Goal: Information Seeking & Learning: Learn about a topic

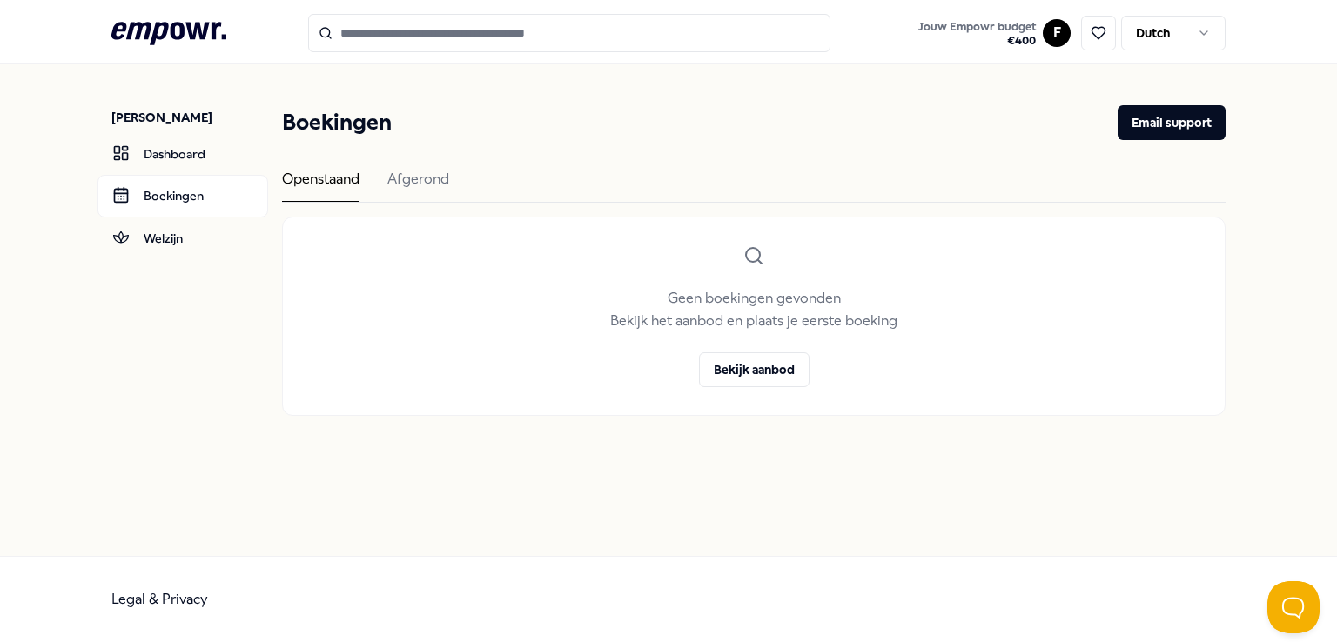
click at [165, 30] on icon at bounding box center [168, 33] width 115 height 23
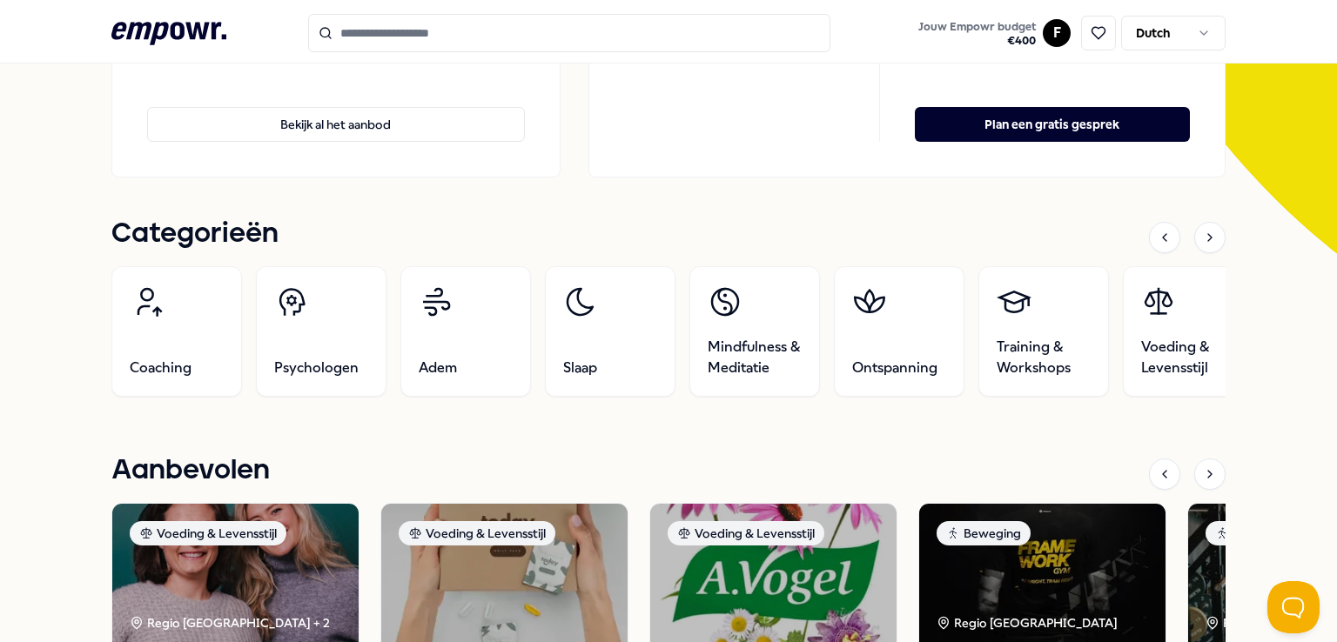
scroll to position [435, 0]
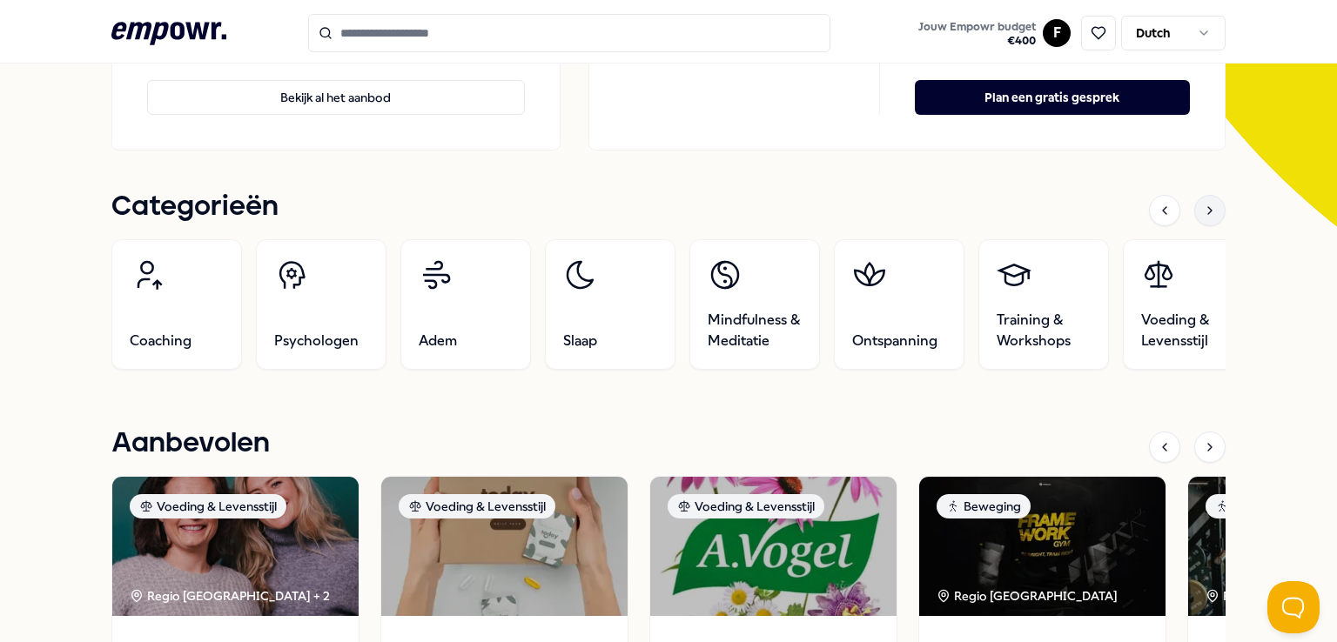
click at [1205, 215] on icon at bounding box center [1210, 211] width 14 height 14
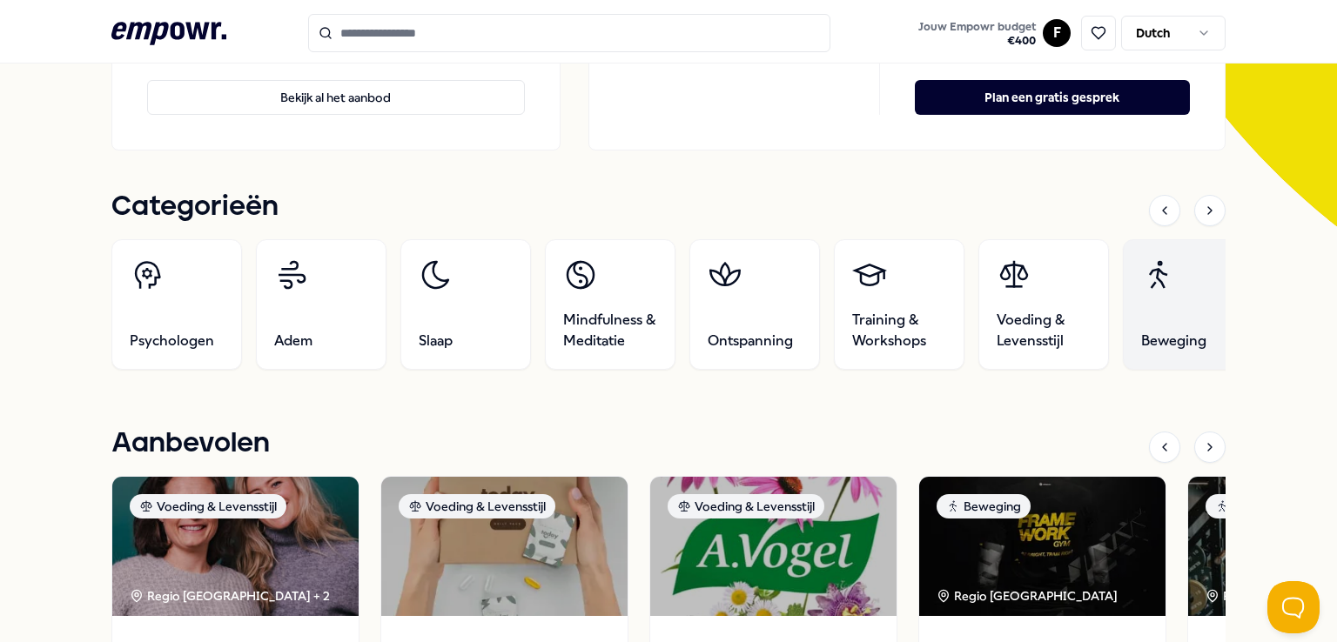
click at [1134, 320] on link "Beweging" at bounding box center [1188, 304] width 131 height 131
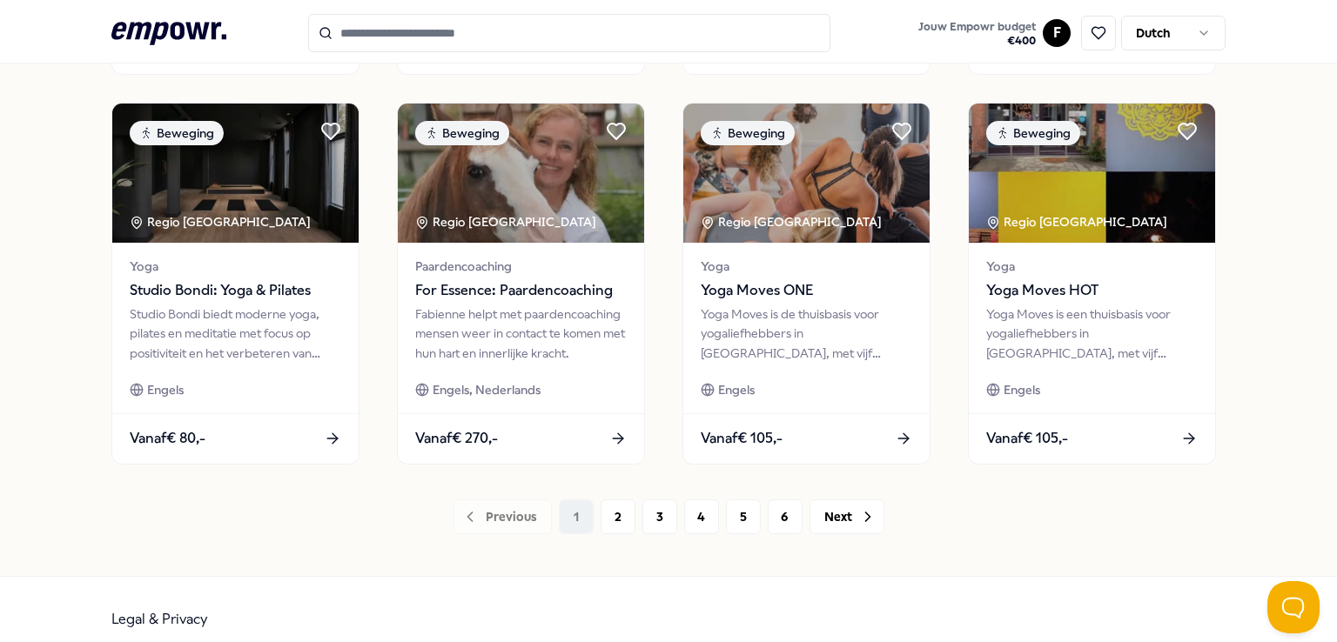
scroll to position [895, 0]
click at [608, 518] on button "2" at bounding box center [618, 517] width 35 height 35
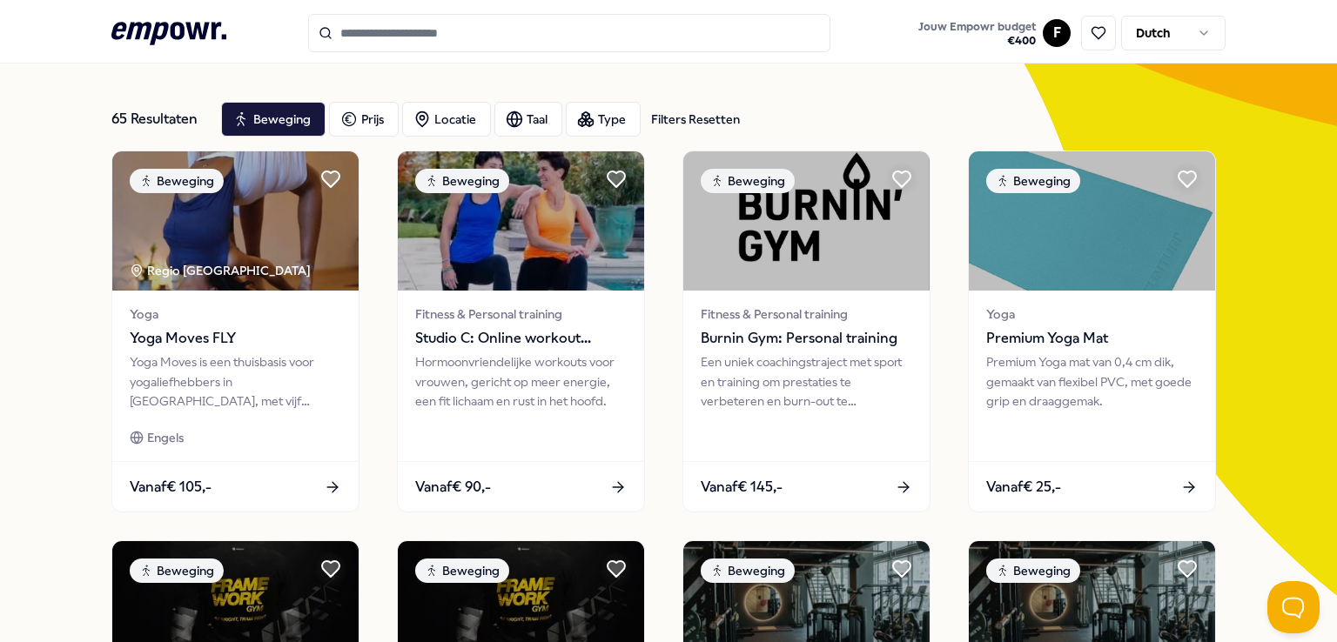
scroll to position [24, 0]
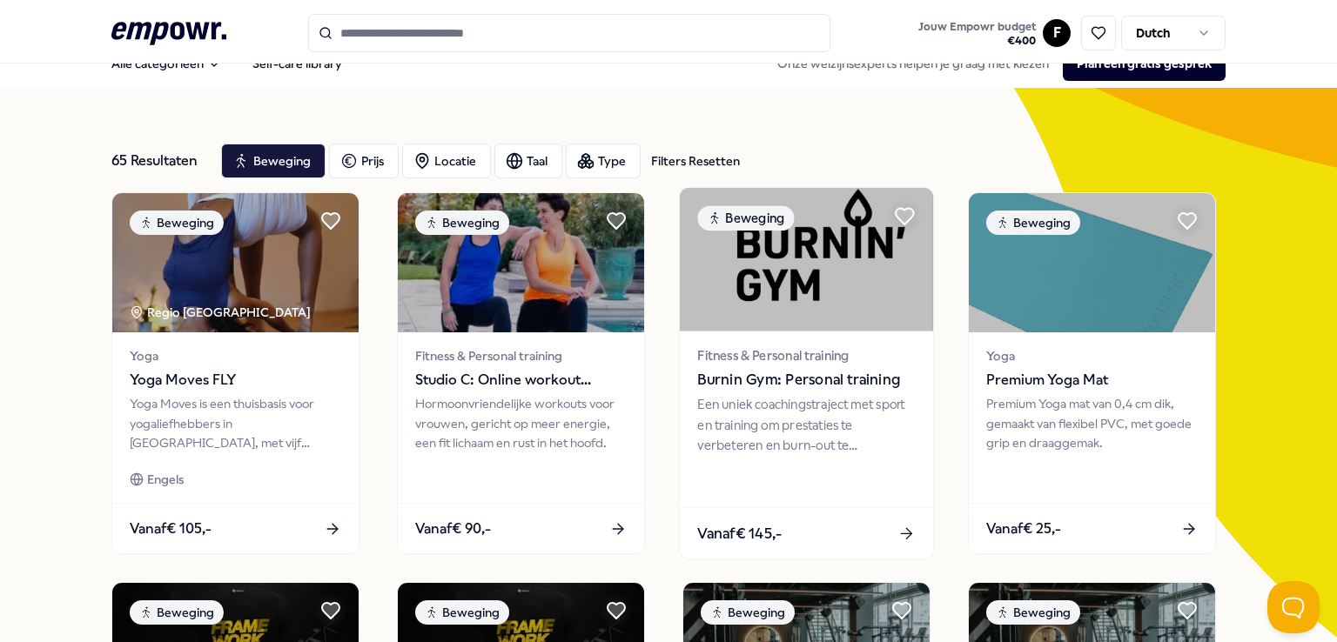
click at [803, 283] on img at bounding box center [806, 260] width 253 height 144
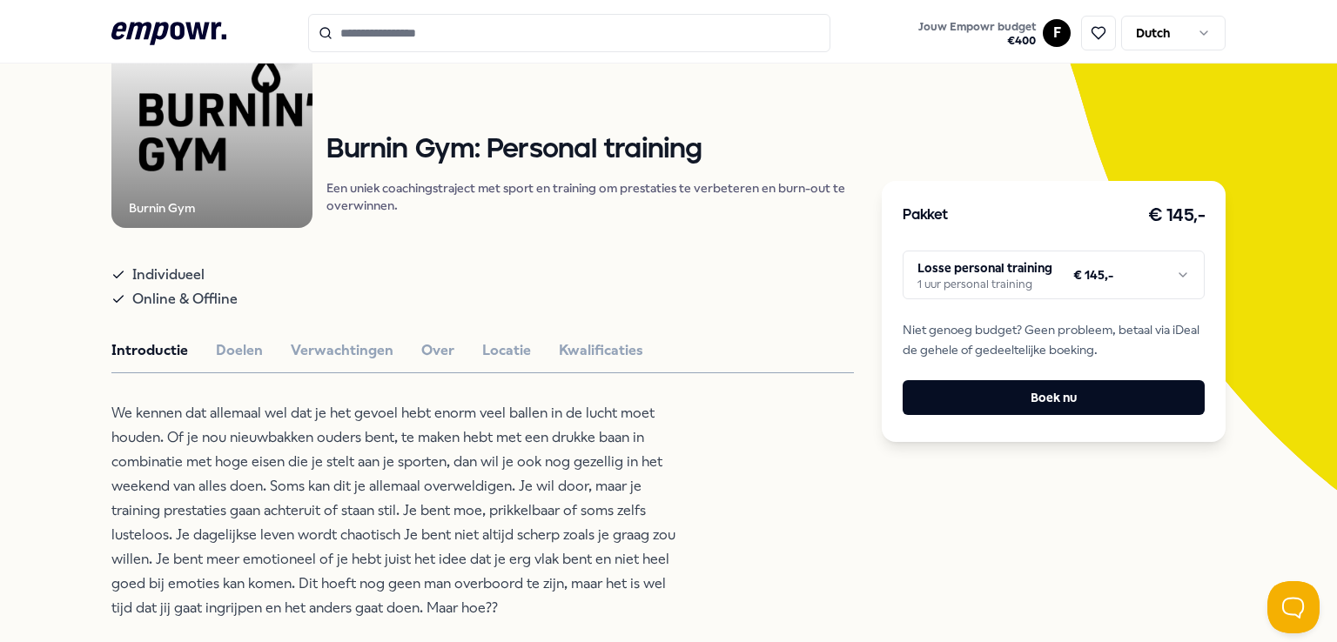
scroll to position [111, 0]
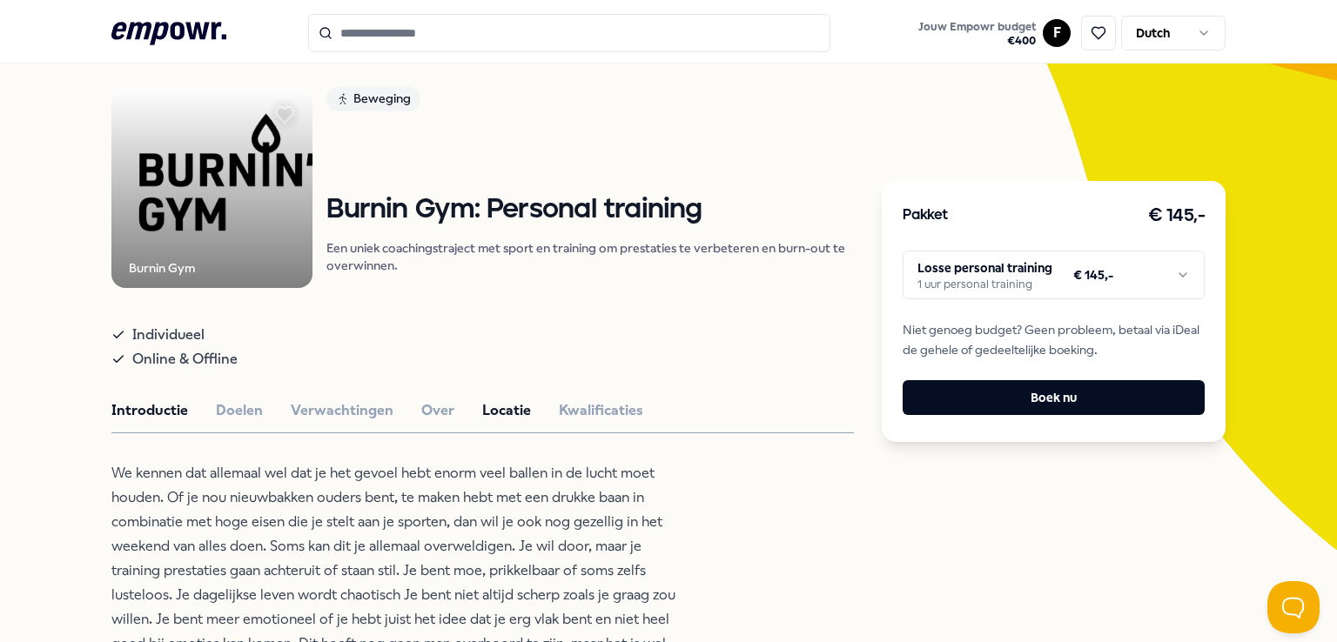
click at [488, 414] on button "Locatie" at bounding box center [506, 411] width 49 height 23
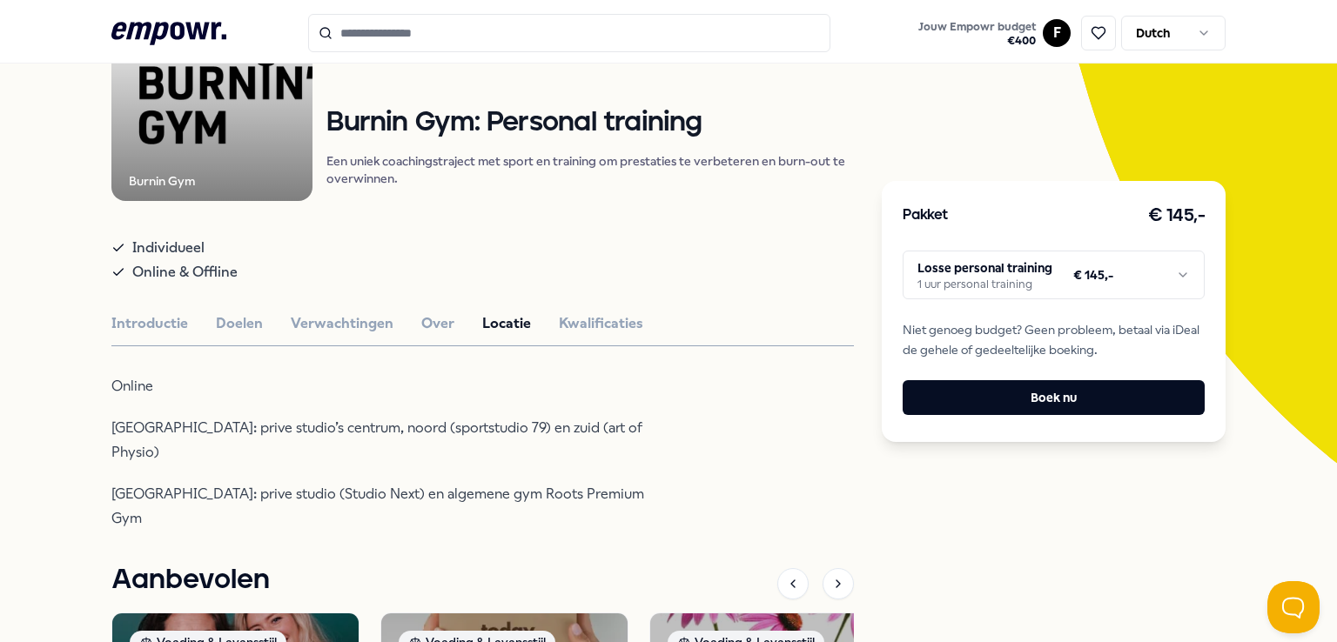
scroll to position [285, 0]
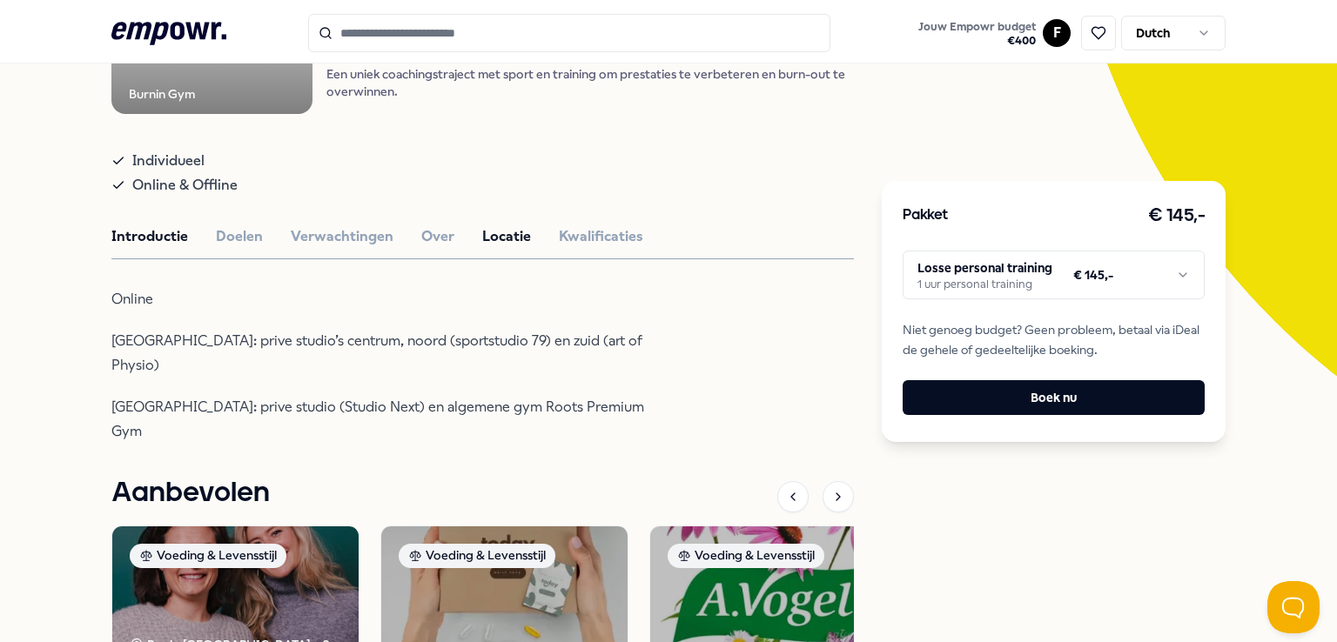
click at [151, 238] on button "Introductie" at bounding box center [149, 236] width 77 height 23
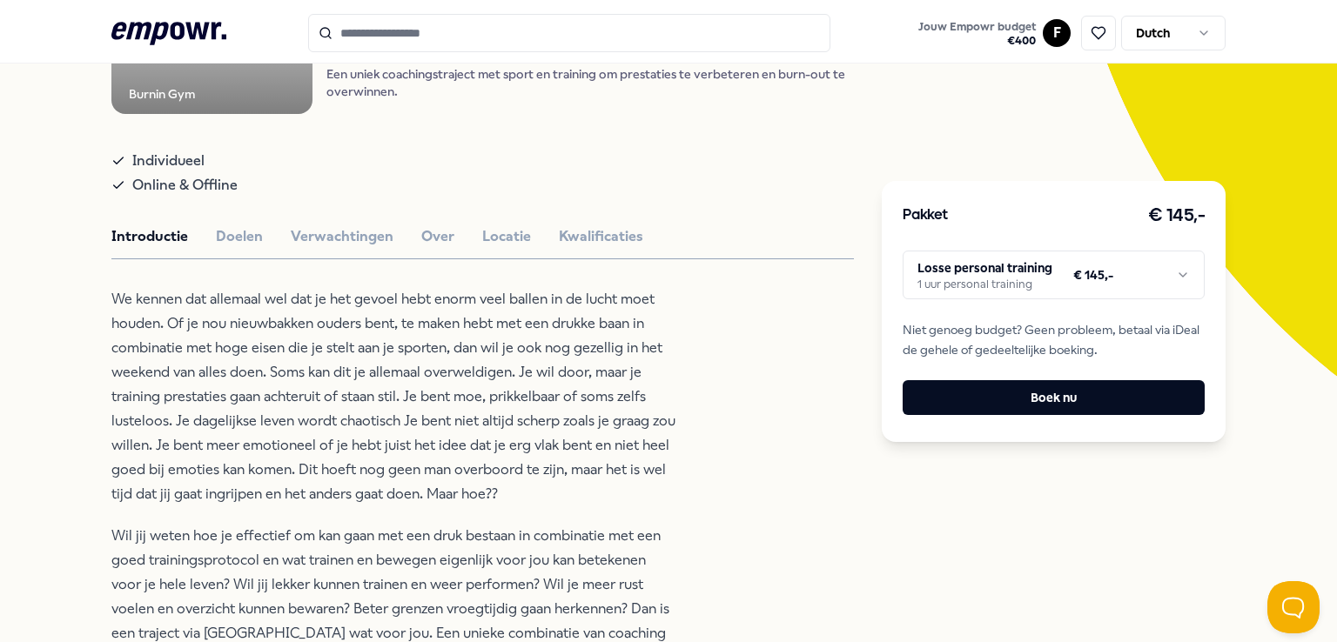
click at [1040, 286] on html ".empowr-logo_svg__cls-1{fill:#03032f} Jouw Empowr budget € 400 F Dutch Alle cat…" at bounding box center [668, 321] width 1337 height 642
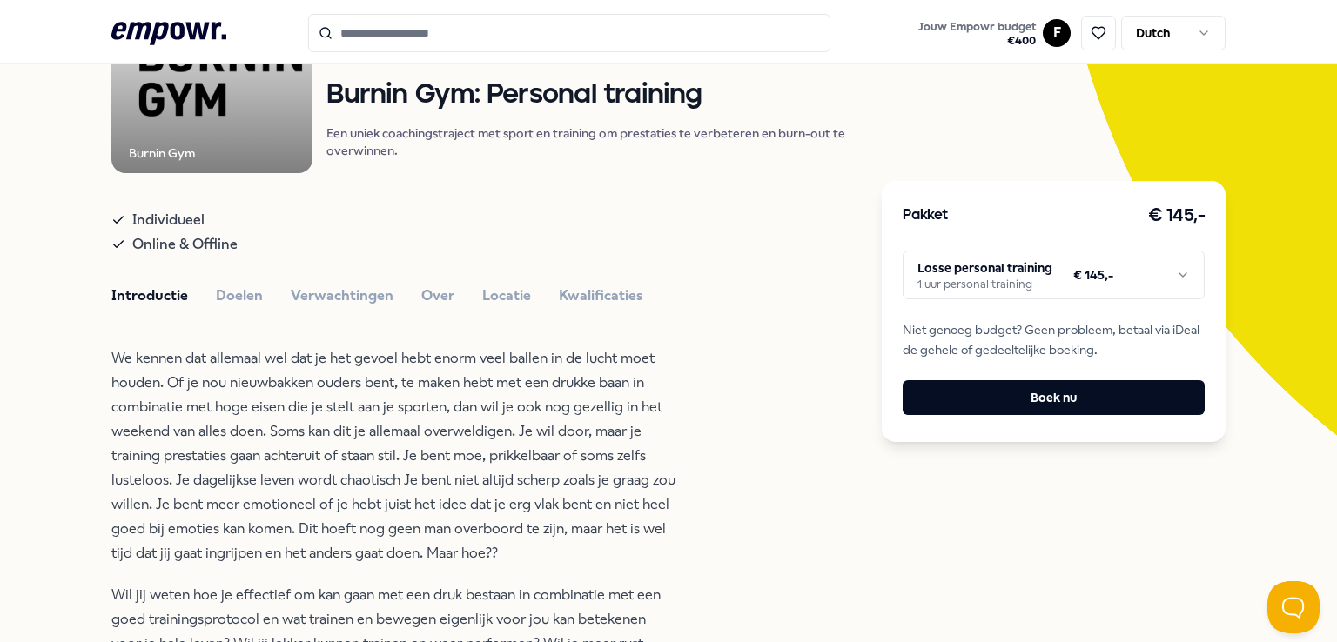
scroll to position [198, 0]
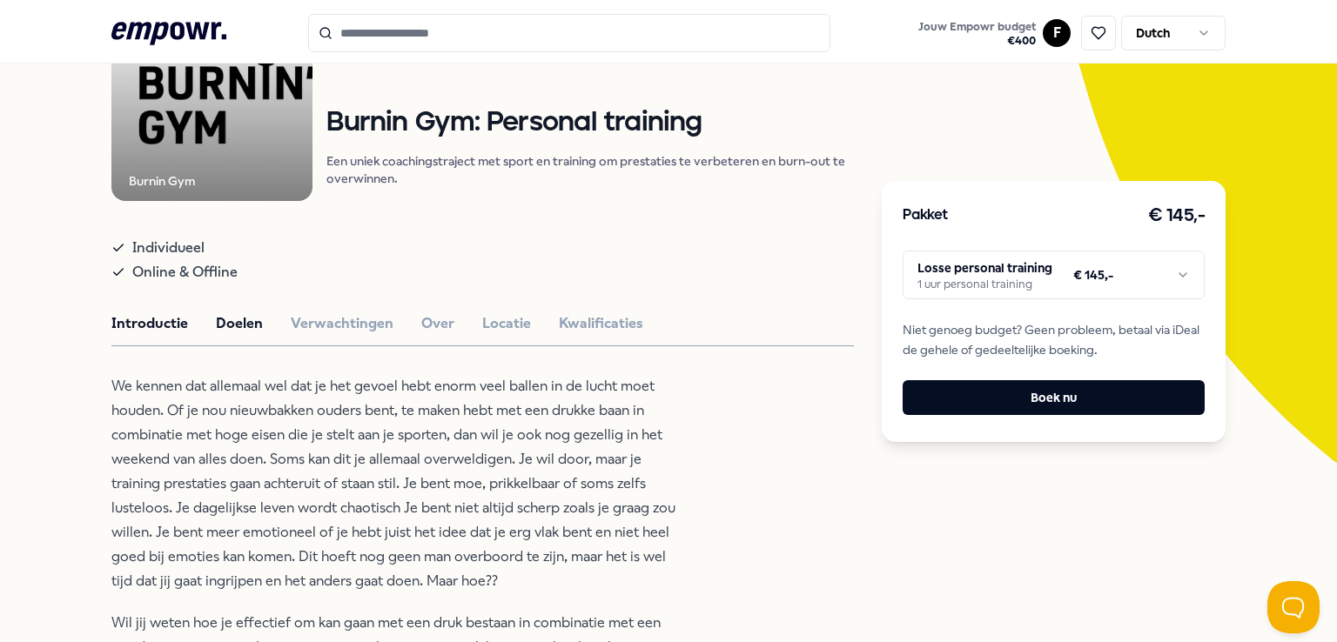
click at [223, 324] on button "Doelen" at bounding box center [239, 323] width 47 height 23
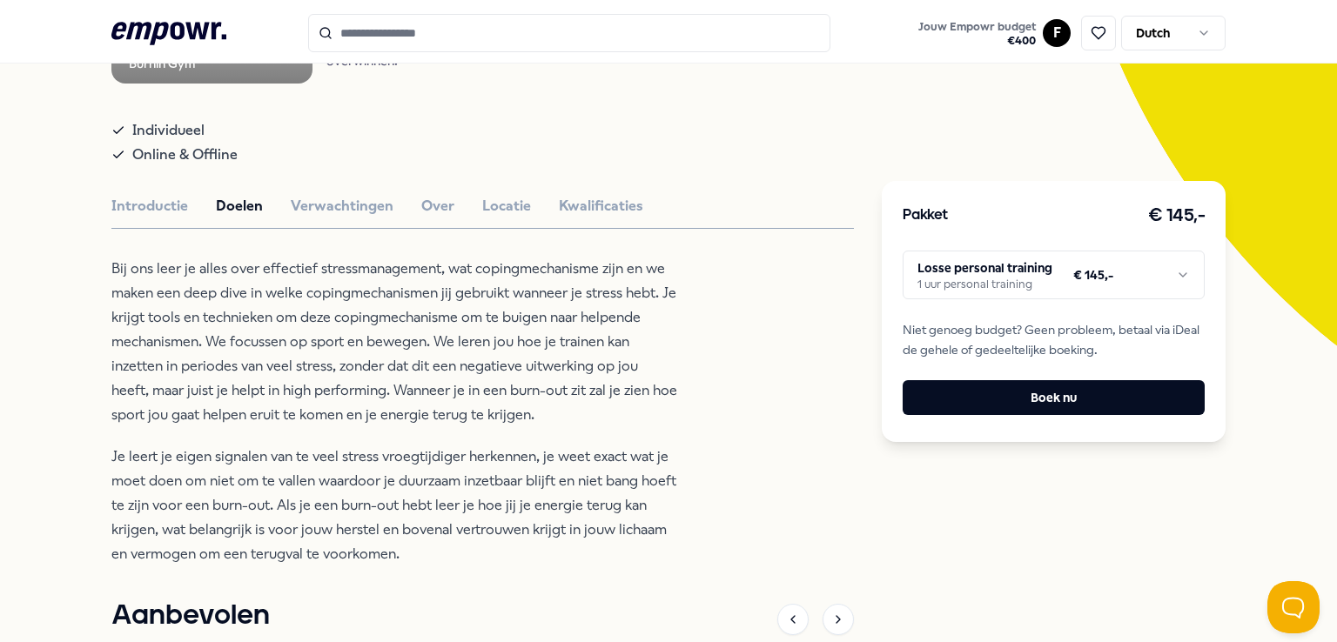
scroll to position [285, 0]
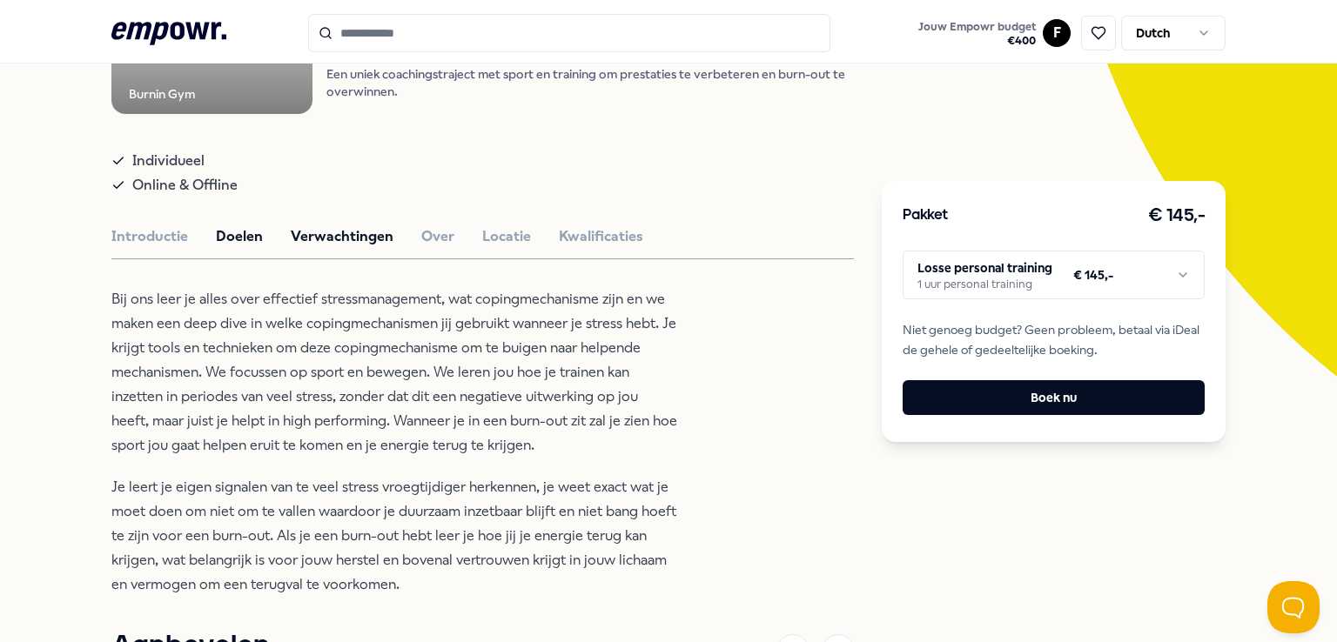
click at [326, 226] on button "Verwachtingen" at bounding box center [342, 236] width 103 height 23
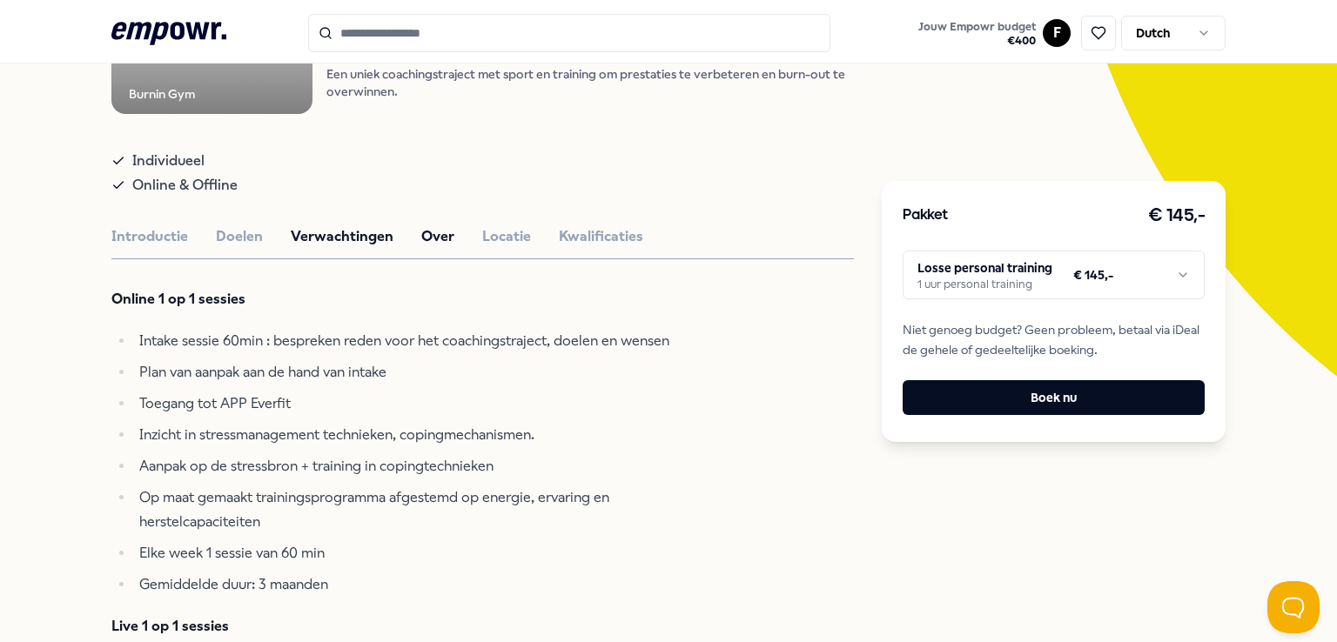
click at [422, 233] on button "Over" at bounding box center [437, 236] width 33 height 23
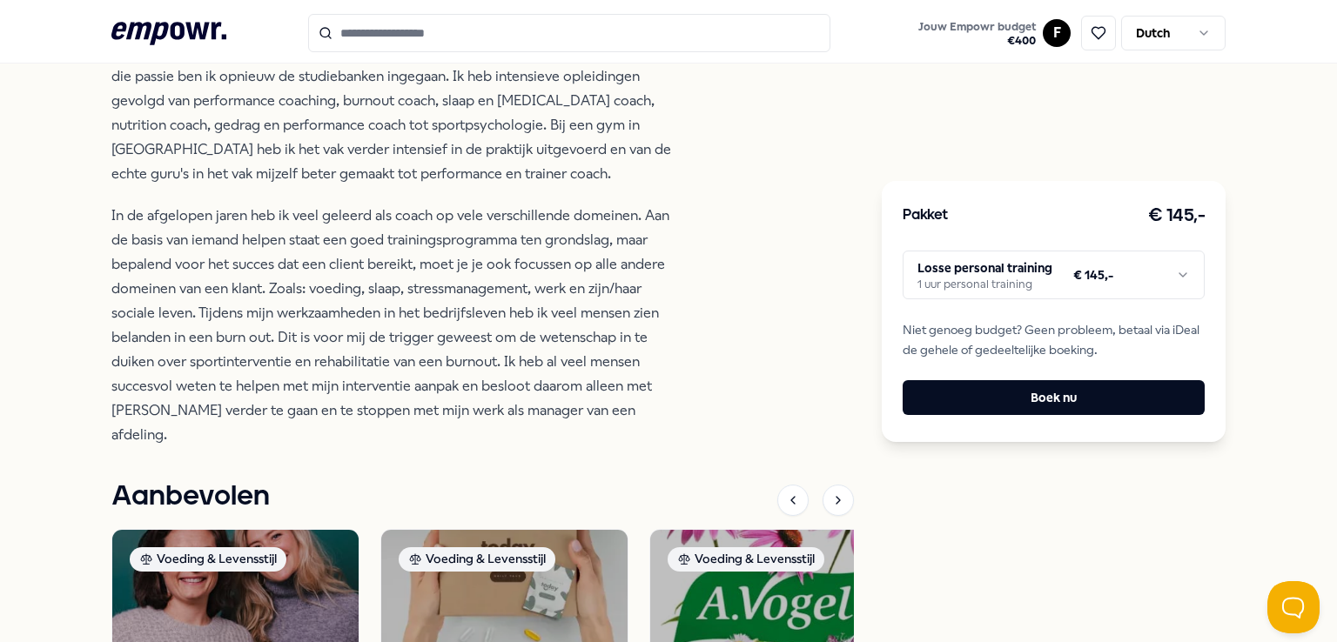
scroll to position [721, 0]
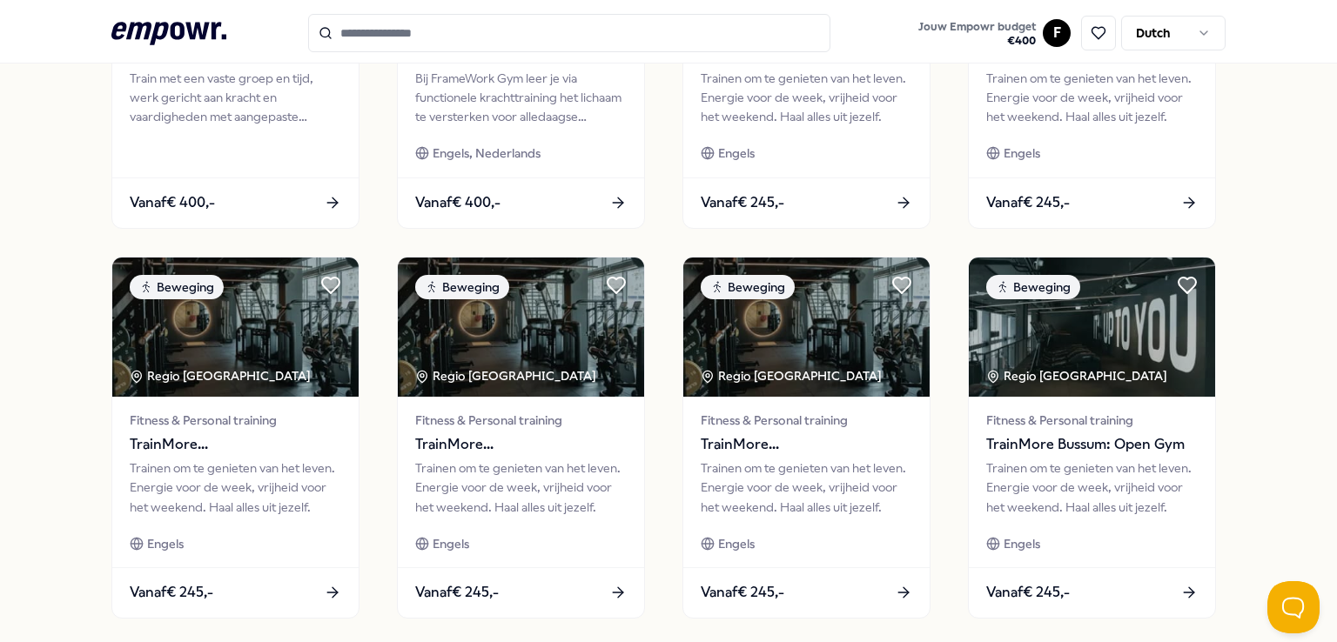
scroll to position [895, 0]
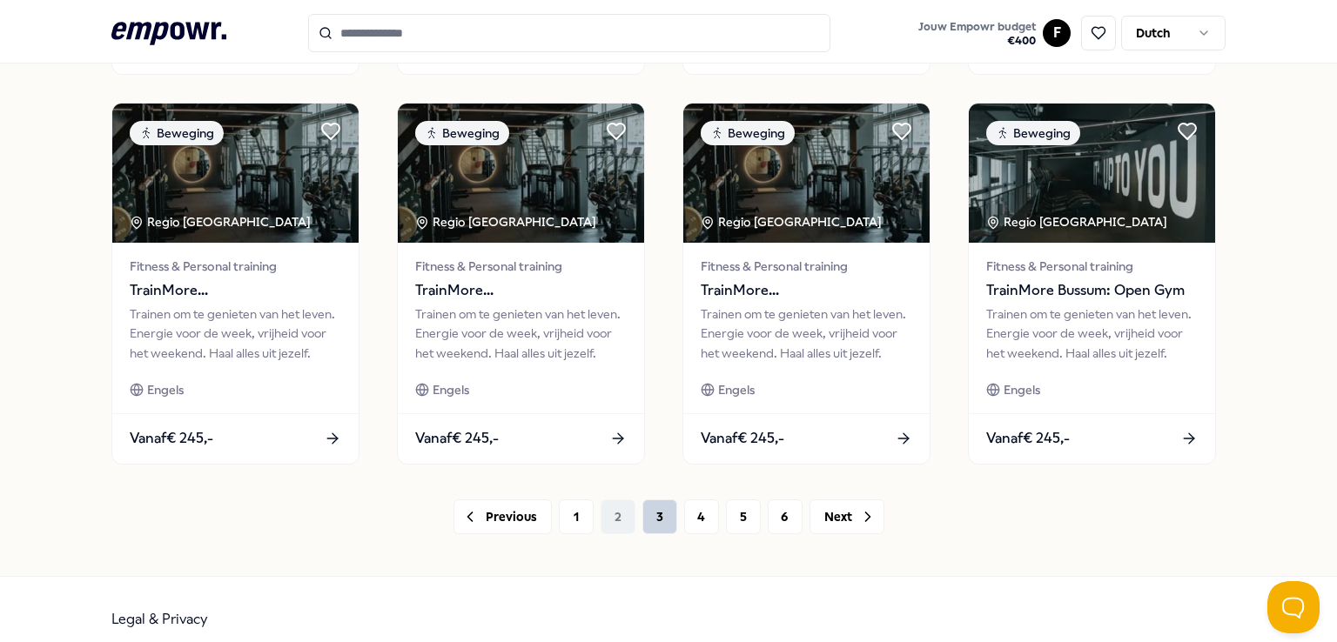
click at [645, 514] on button "3" at bounding box center [659, 517] width 35 height 35
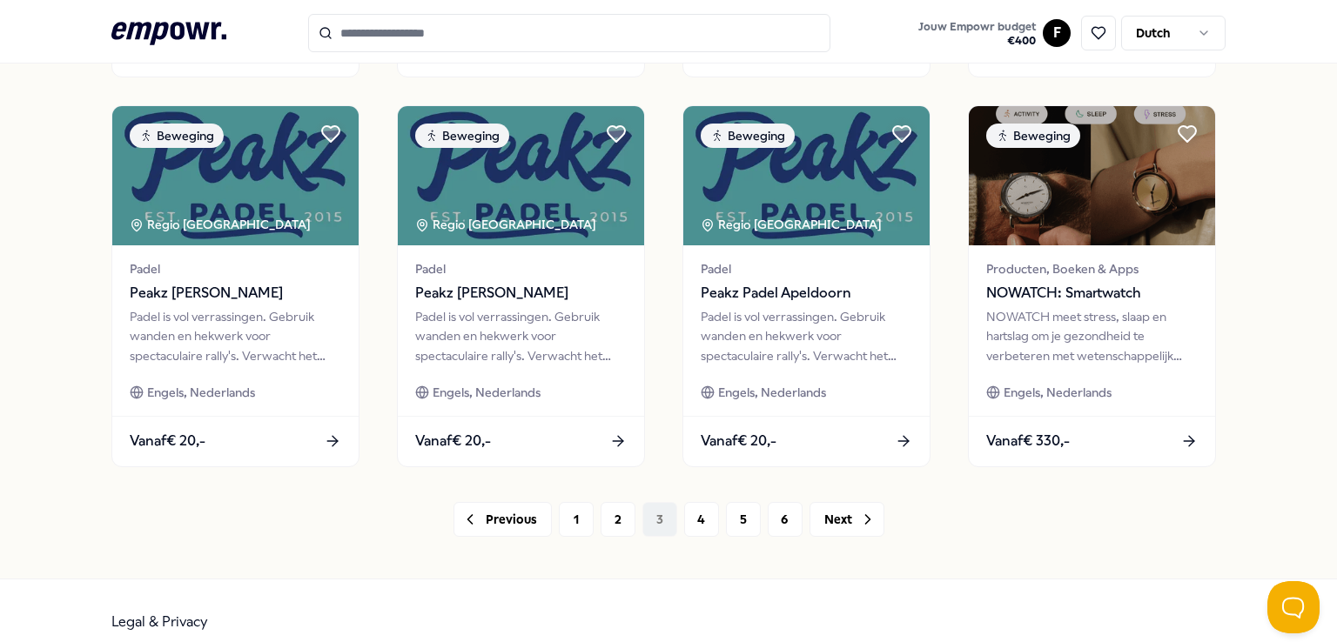
scroll to position [914, 0]
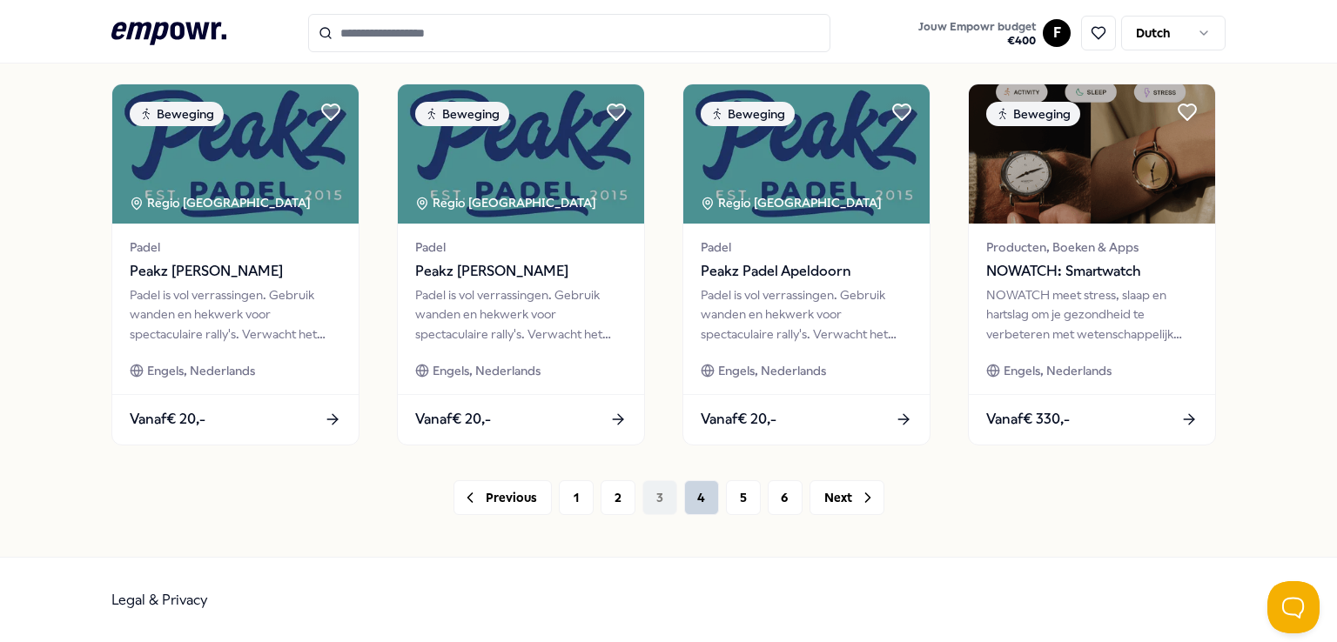
click at [695, 499] on button "4" at bounding box center [701, 497] width 35 height 35
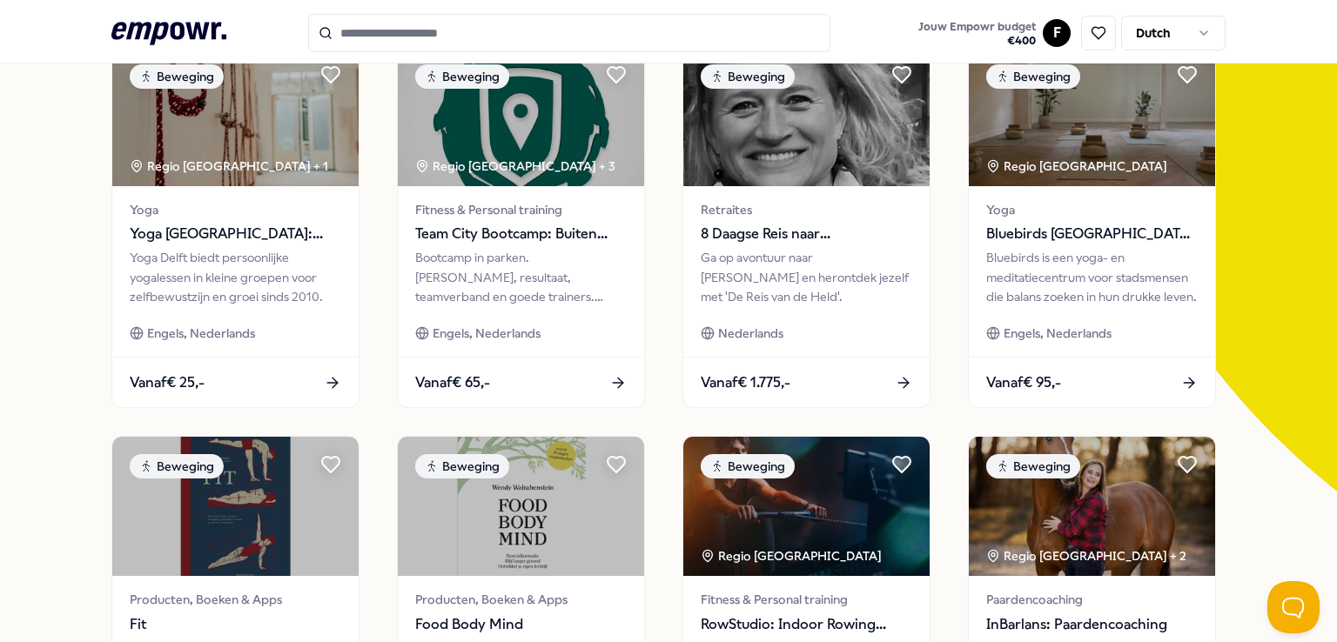
scroll to position [131, 0]
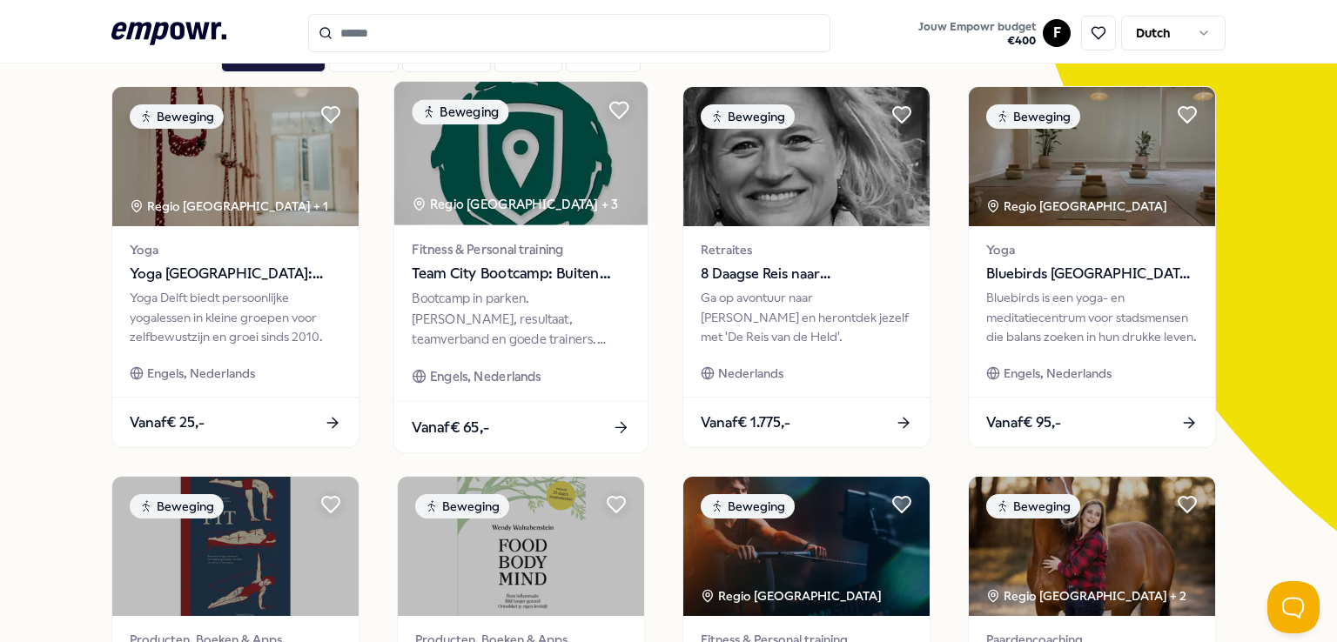
click at [453, 274] on span "Team City Bootcamp: Buiten sporten" at bounding box center [521, 274] width 218 height 23
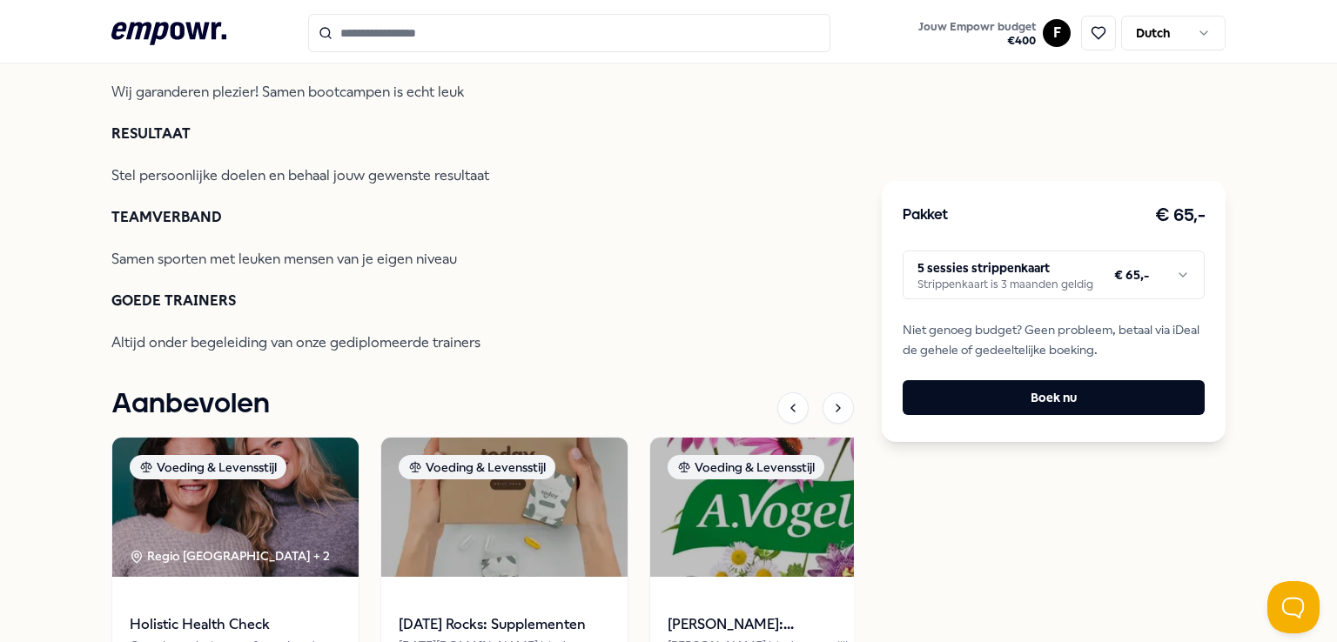
scroll to position [198, 0]
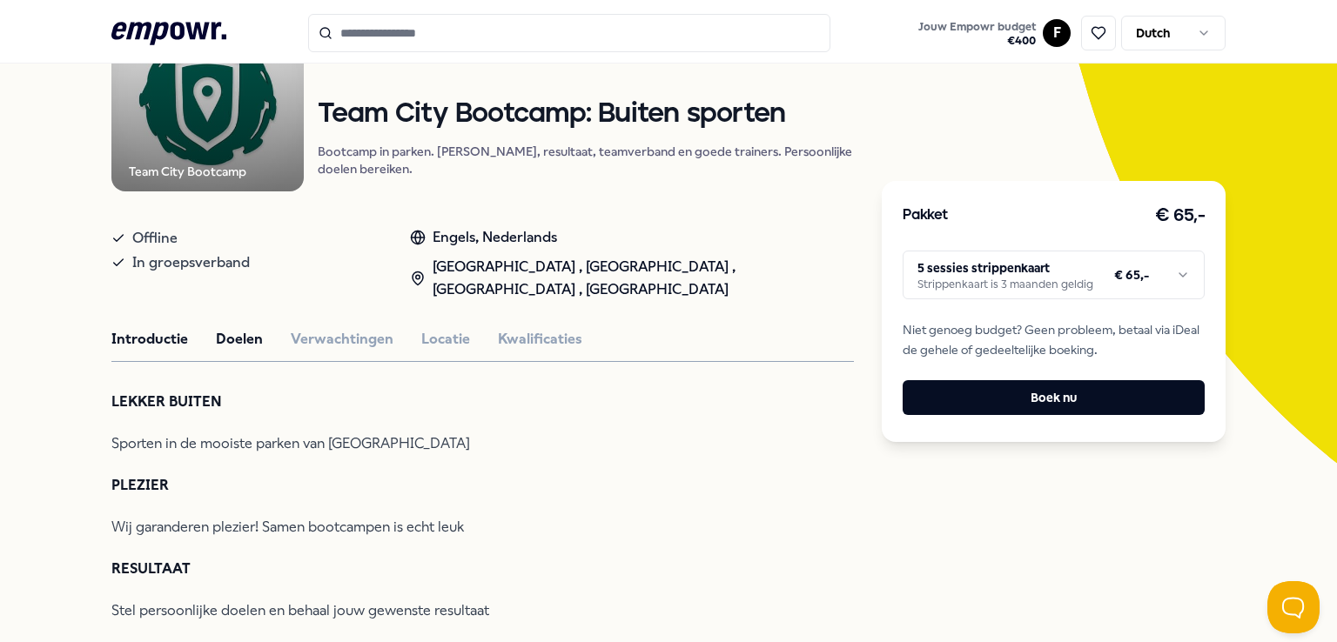
click at [223, 351] on button "Doelen" at bounding box center [239, 339] width 47 height 23
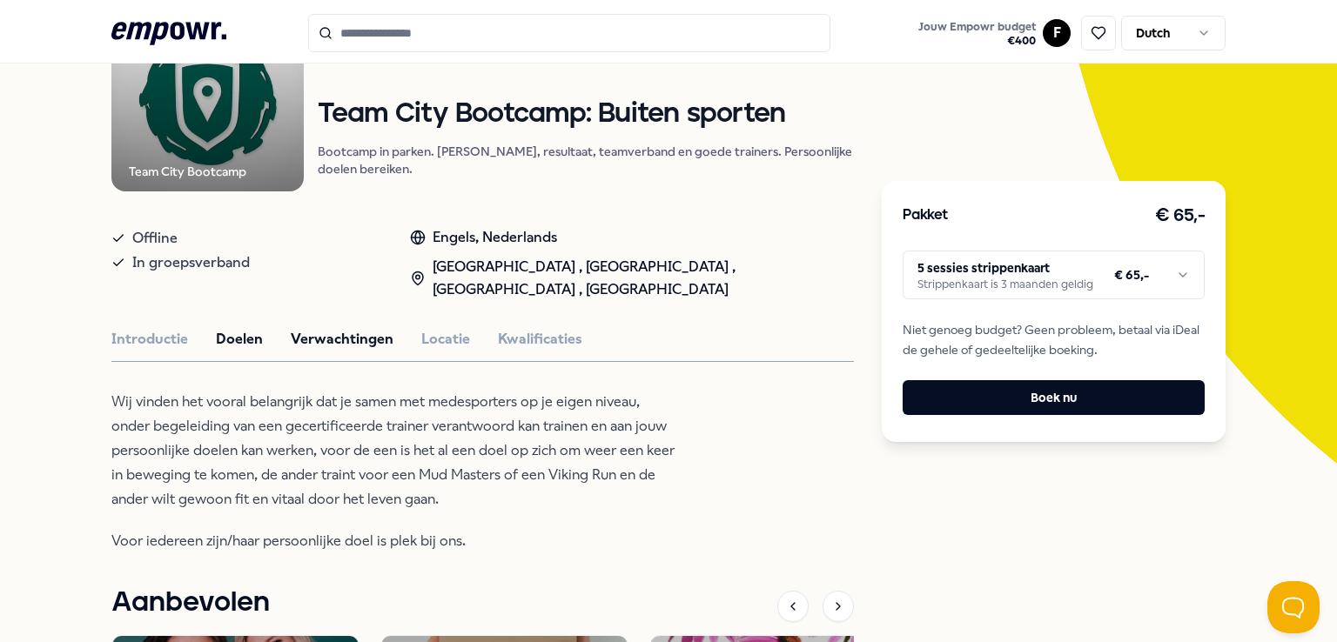
click at [337, 351] on button "Verwachtingen" at bounding box center [342, 339] width 103 height 23
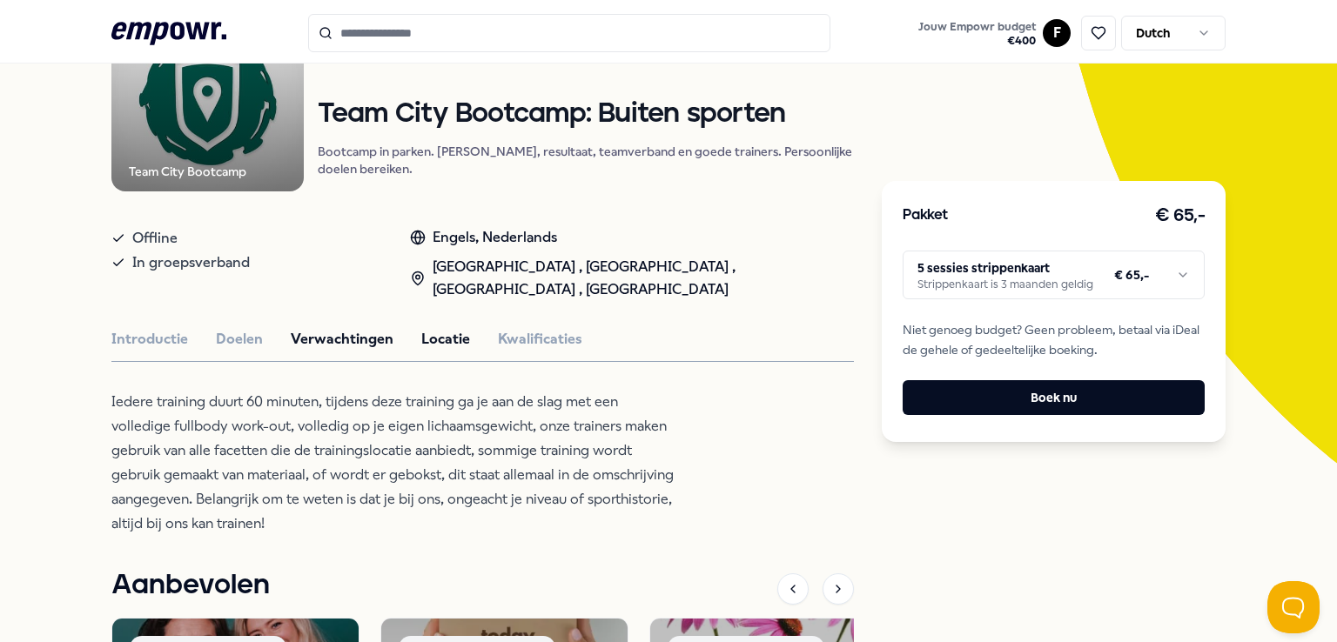
click at [433, 351] on button "Locatie" at bounding box center [445, 339] width 49 height 23
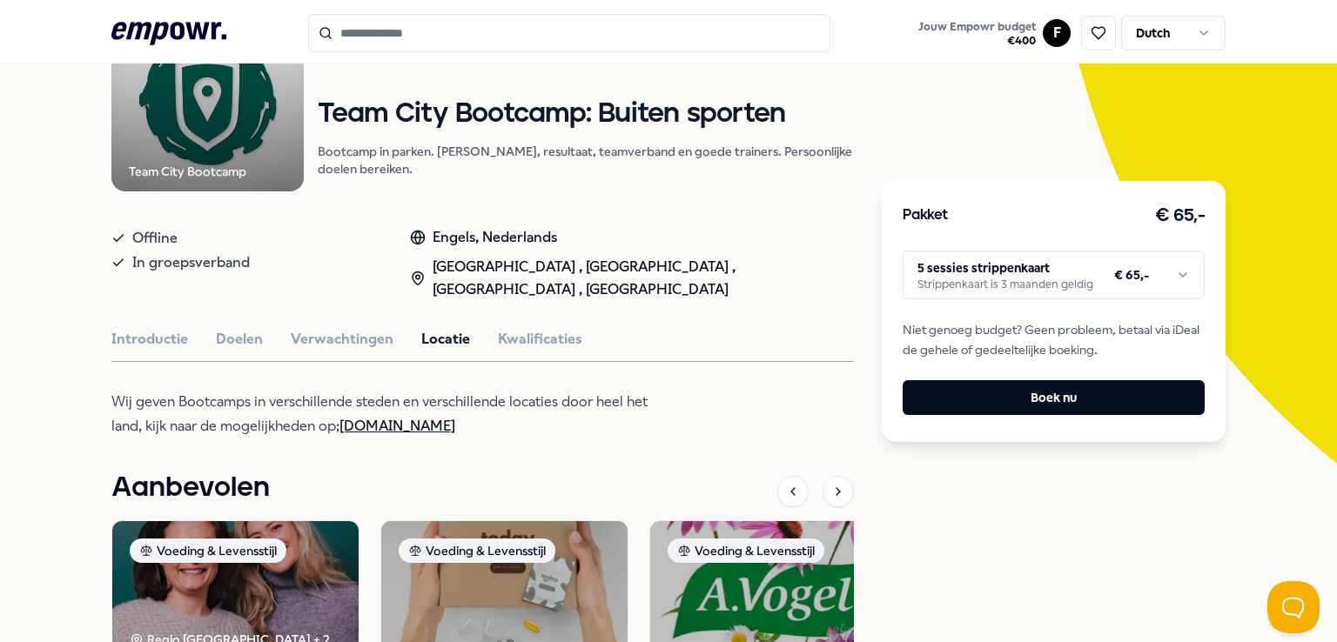
click at [455, 434] on link "[DOMAIN_NAME]" at bounding box center [397, 426] width 116 height 17
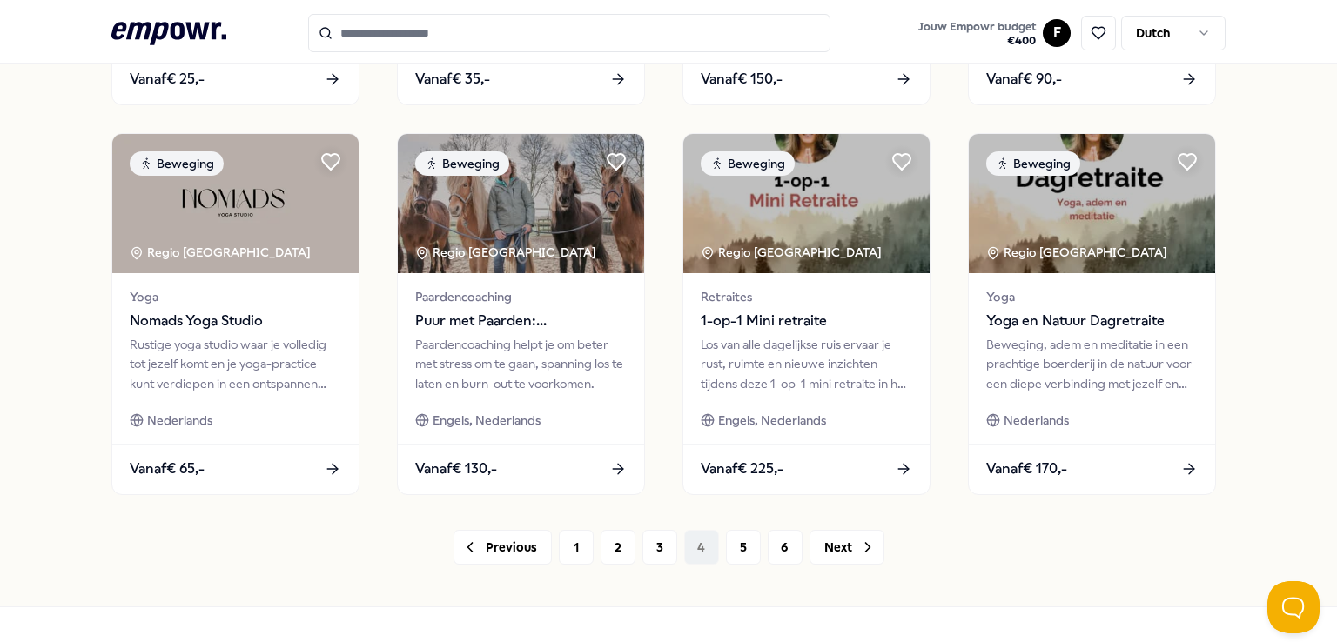
scroll to position [895, 0]
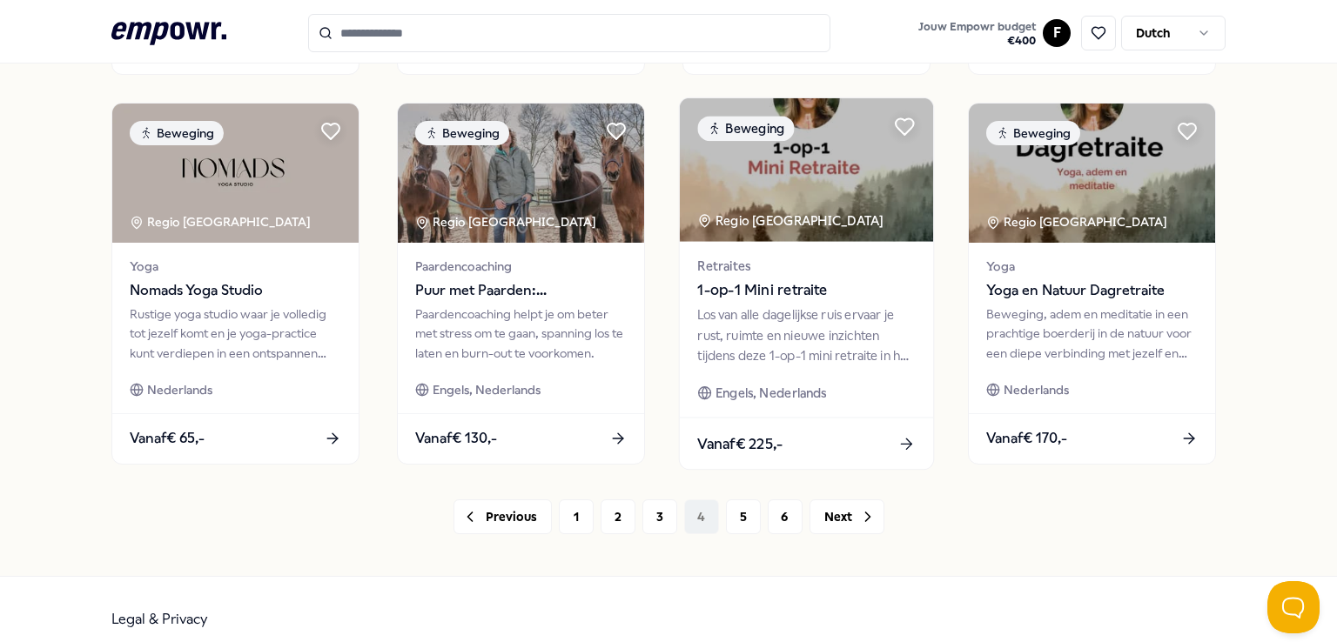
click at [860, 447] on div "Vanaf € 225,-" at bounding box center [806, 443] width 253 height 51
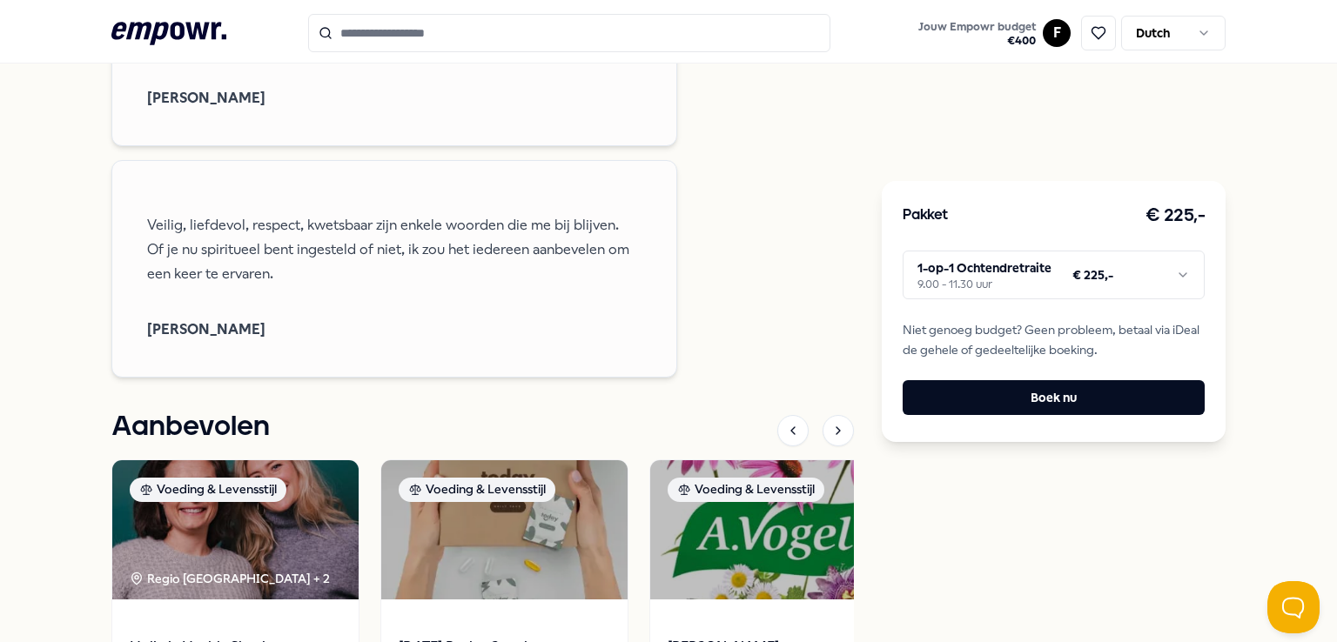
scroll to position [2636, 0]
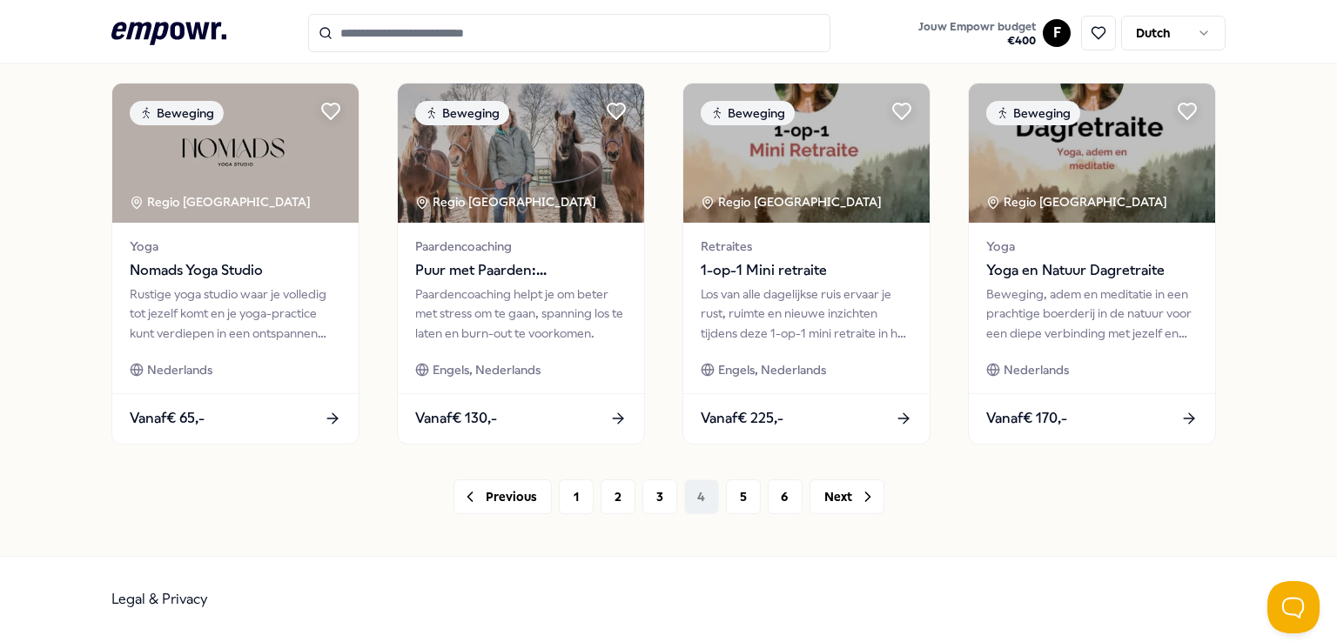
scroll to position [914, 0]
click at [732, 491] on button "5" at bounding box center [743, 497] width 35 height 35
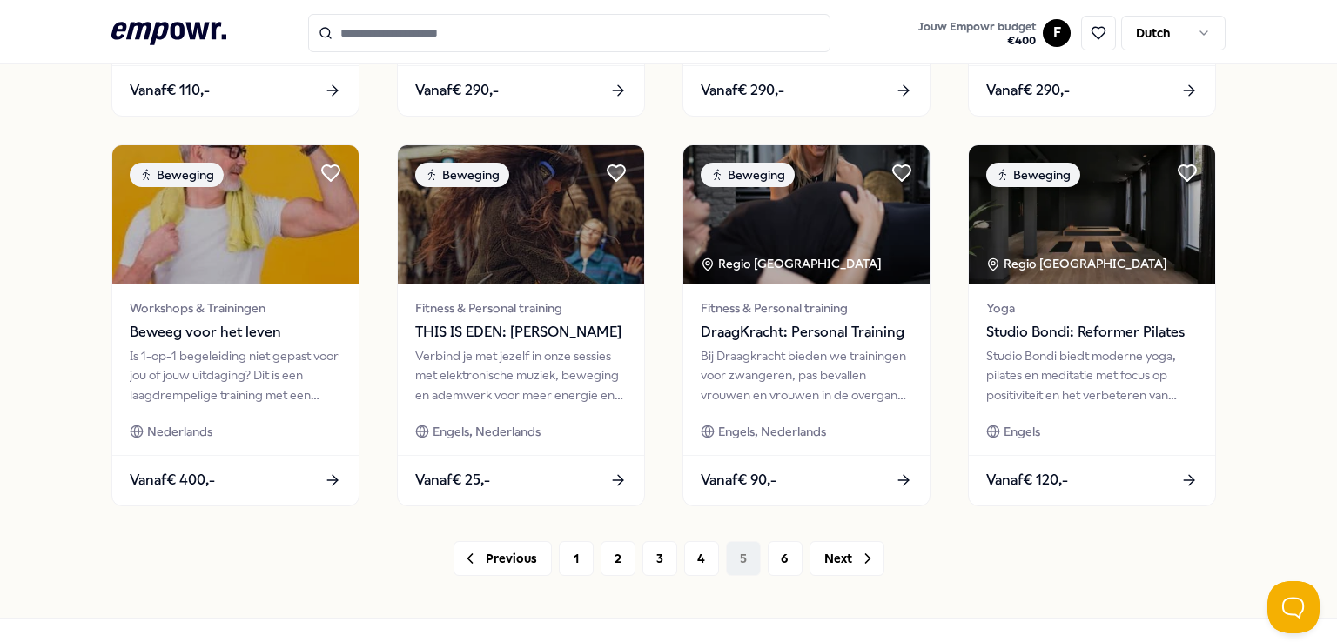
scroll to position [914, 0]
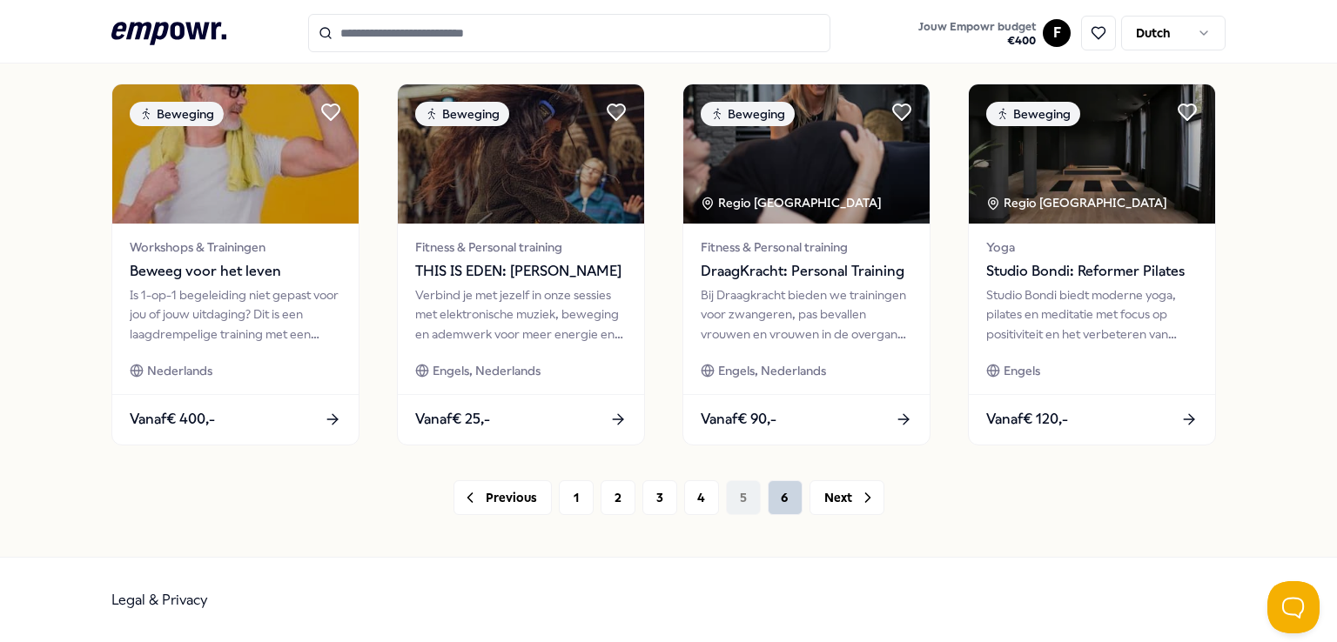
click at [776, 493] on button "6" at bounding box center [785, 497] width 35 height 35
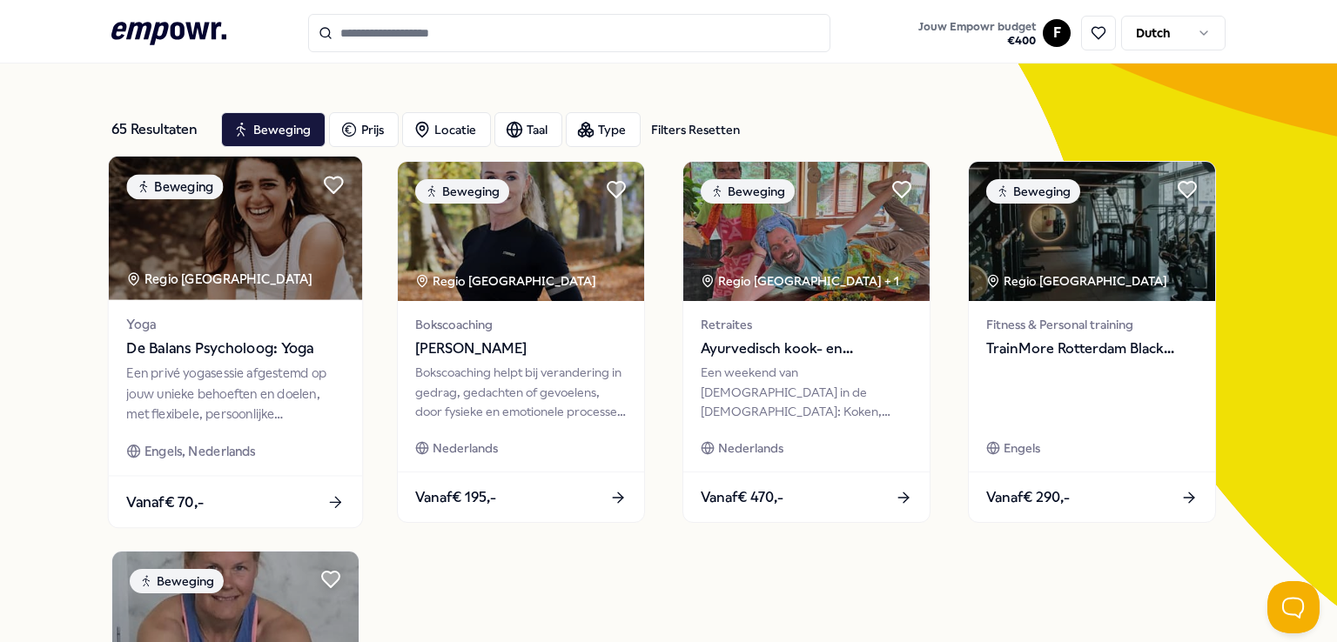
scroll to position [2, 0]
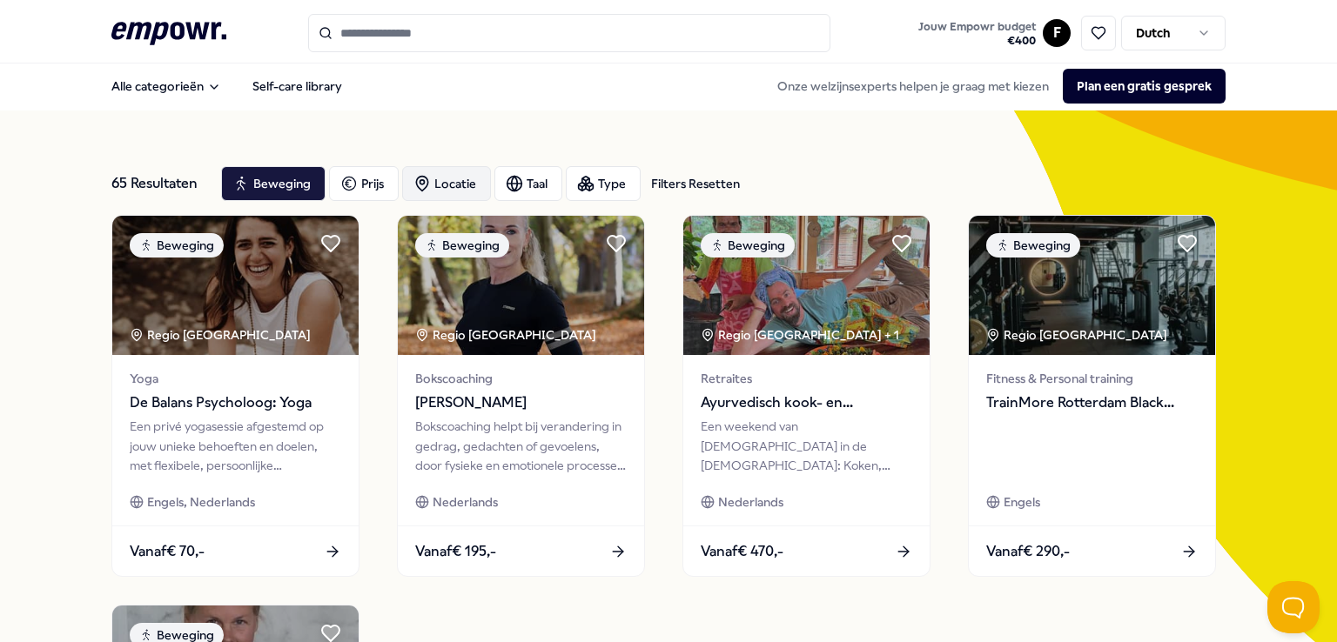
click at [416, 173] on div "Locatie" at bounding box center [446, 183] width 89 height 35
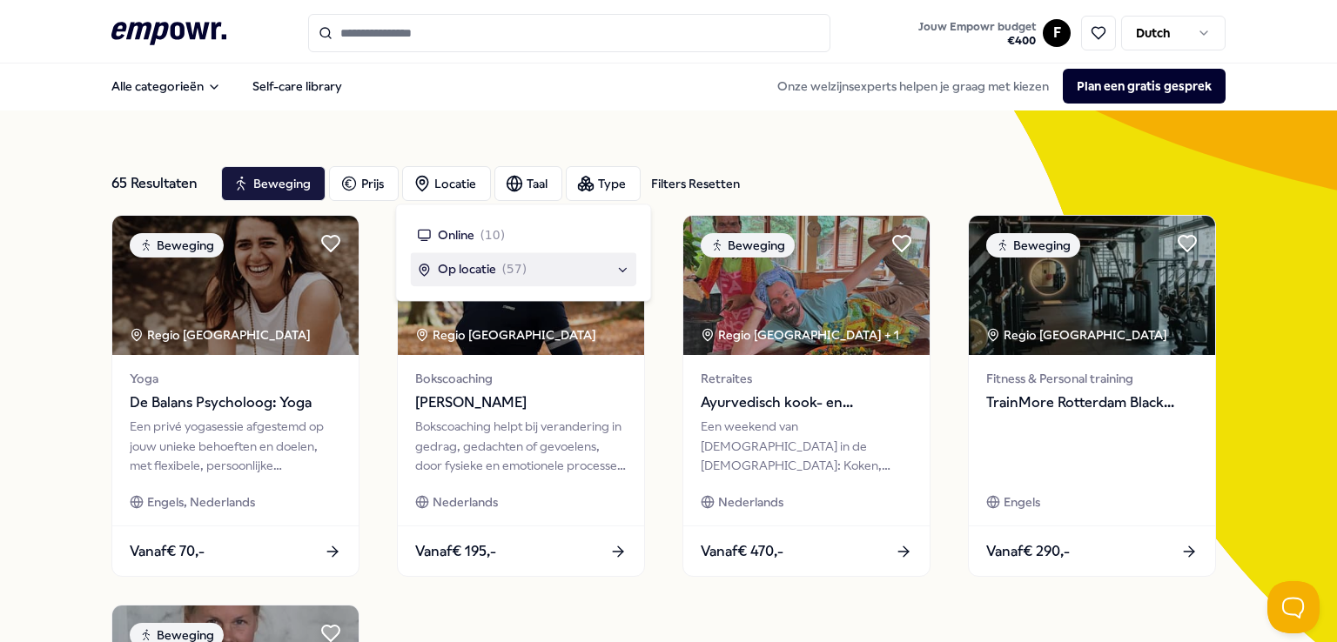
click at [631, 265] on div "Op locatie ( 57 )" at bounding box center [523, 269] width 226 height 33
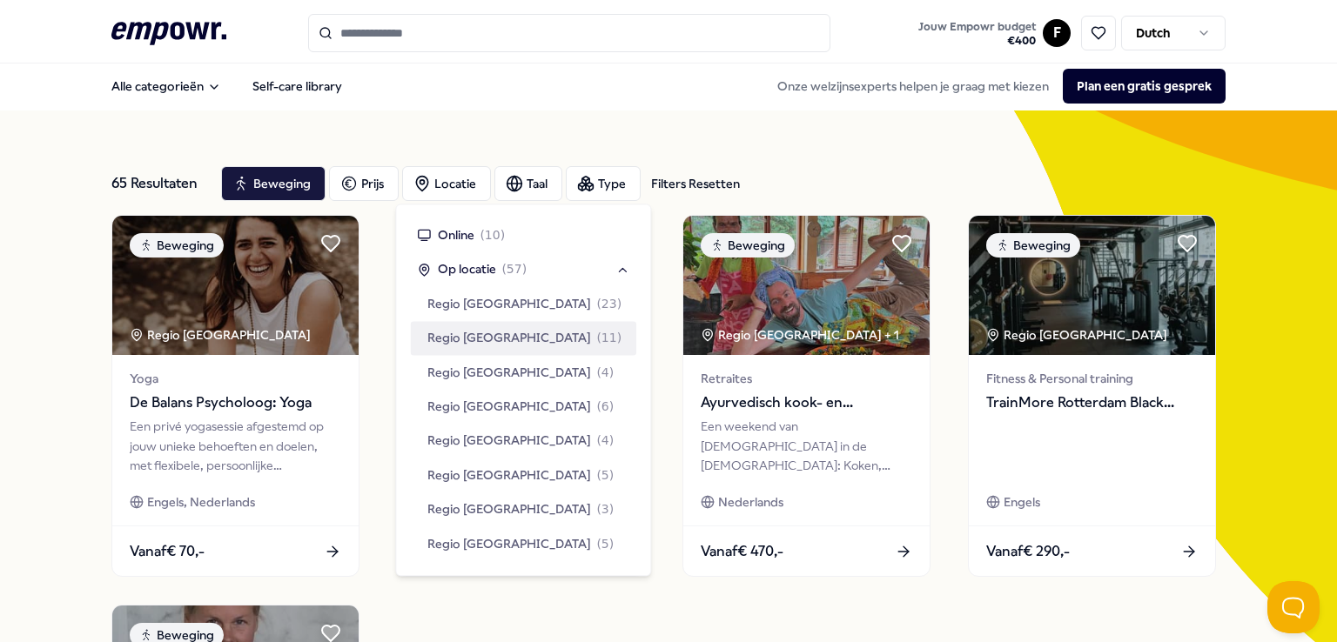
click at [492, 342] on span "Regio [GEOGRAPHIC_DATA]" at bounding box center [509, 338] width 164 height 19
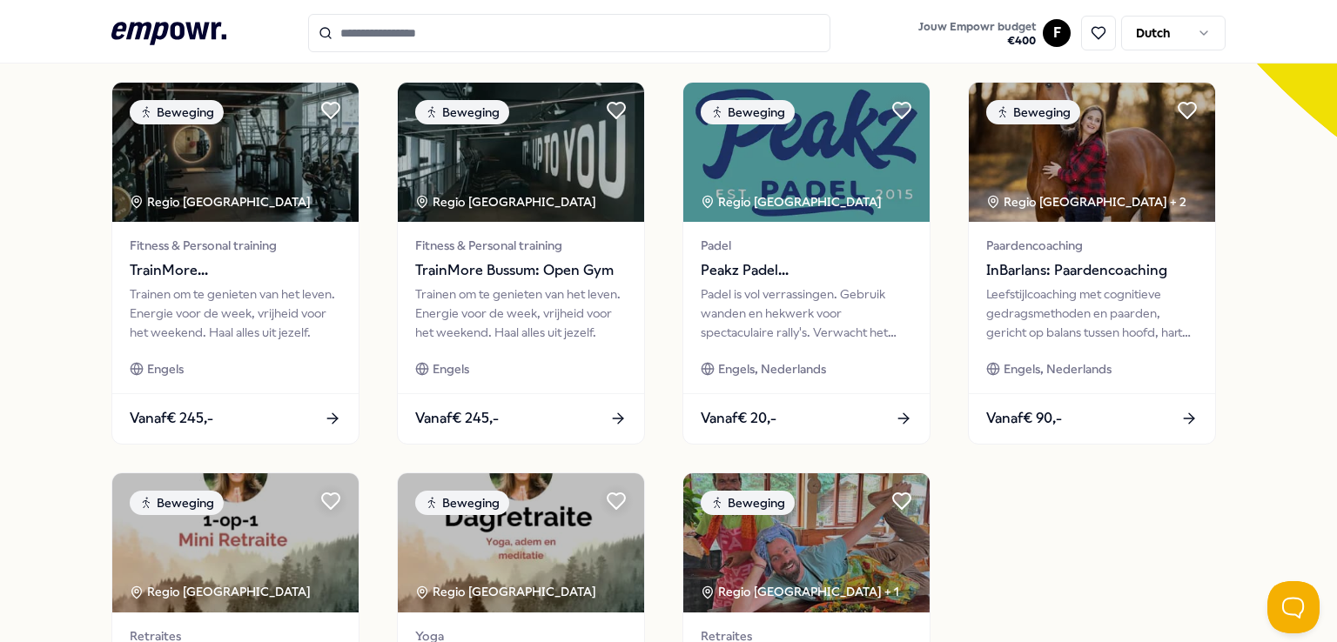
scroll to position [524, 0]
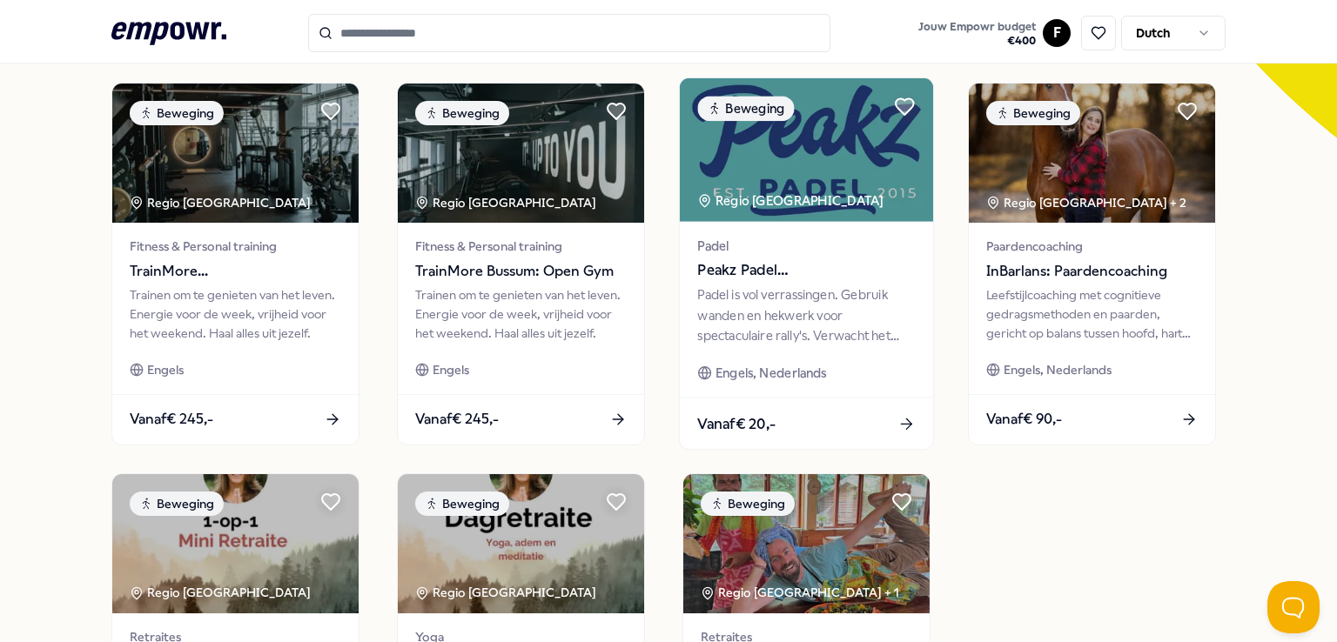
click at [800, 420] on div "Vanaf € 20,-" at bounding box center [806, 424] width 253 height 51
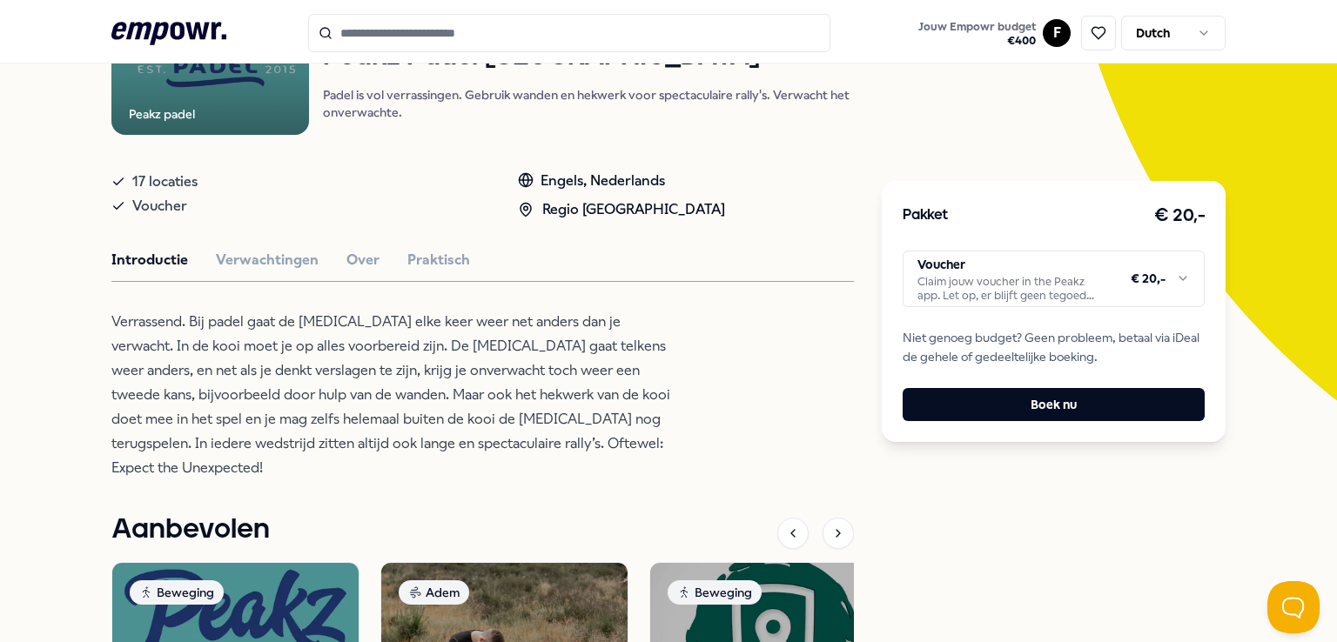
scroll to position [285, 0]
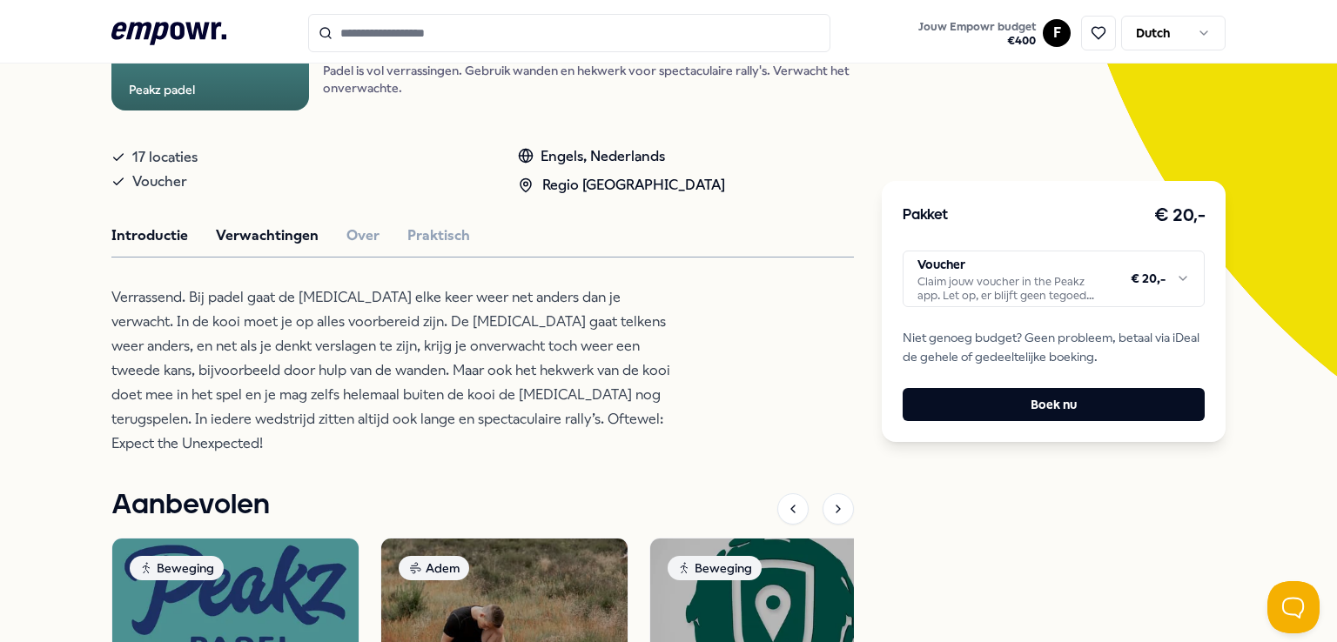
click at [283, 232] on button "Verwachtingen" at bounding box center [267, 236] width 103 height 23
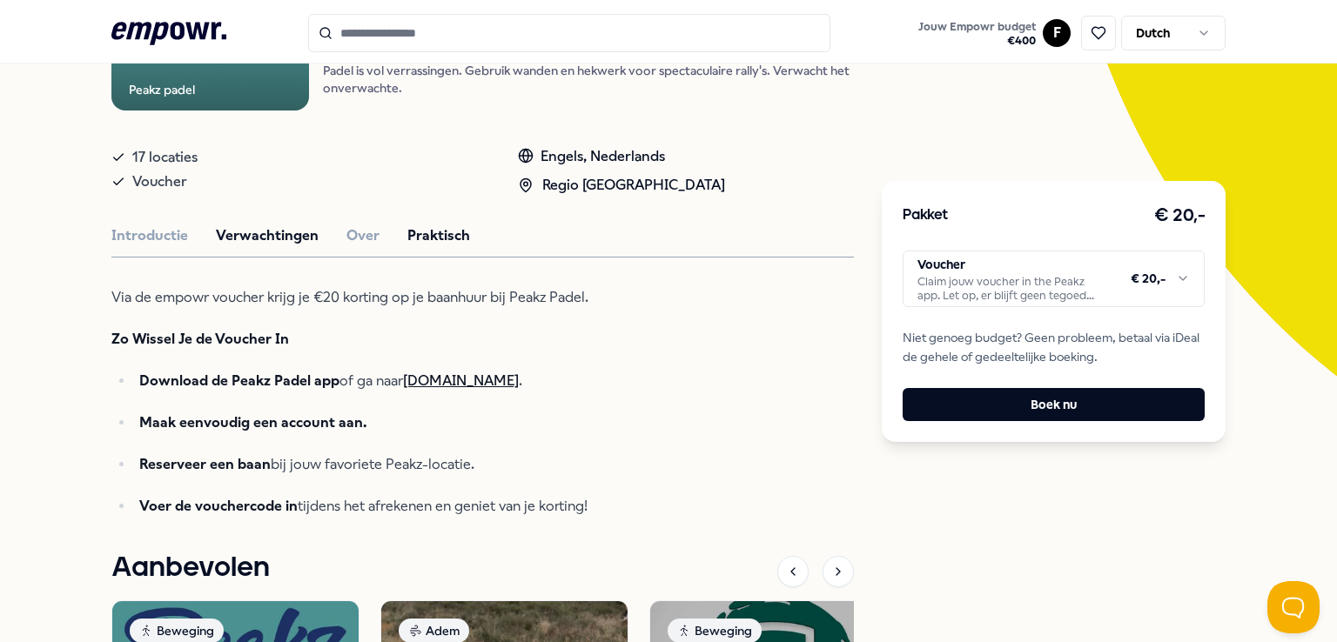
click at [445, 242] on button "Praktisch" at bounding box center [438, 236] width 63 height 23
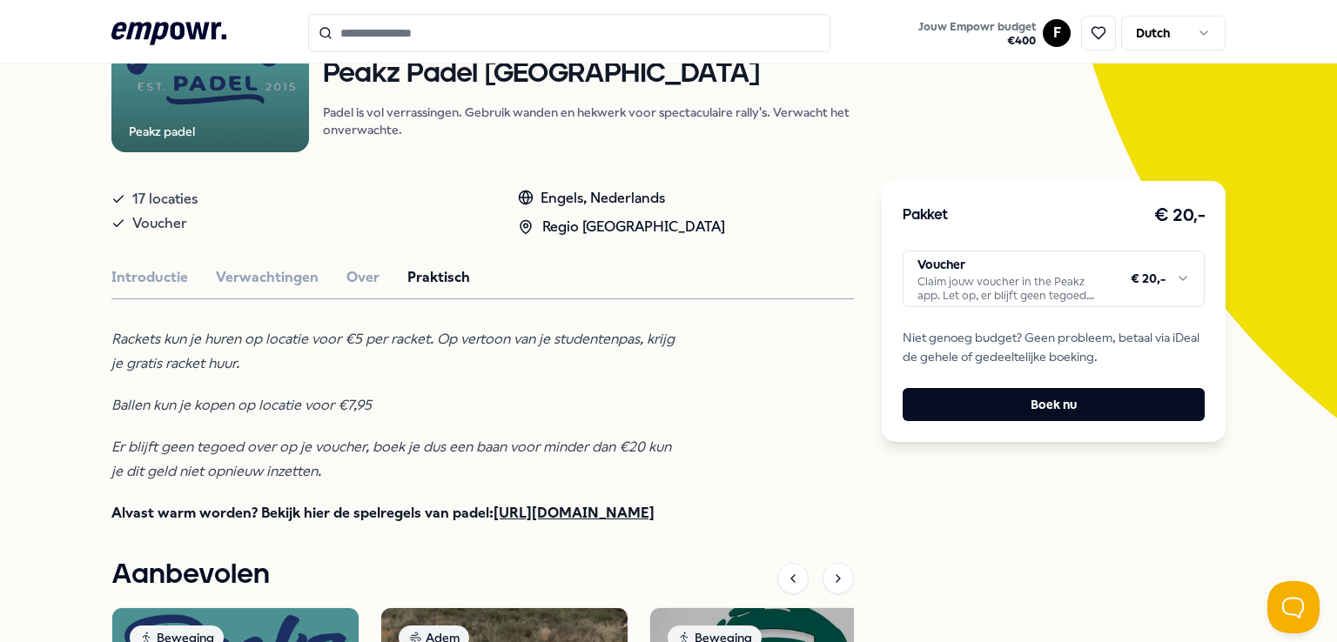
scroll to position [198, 0]
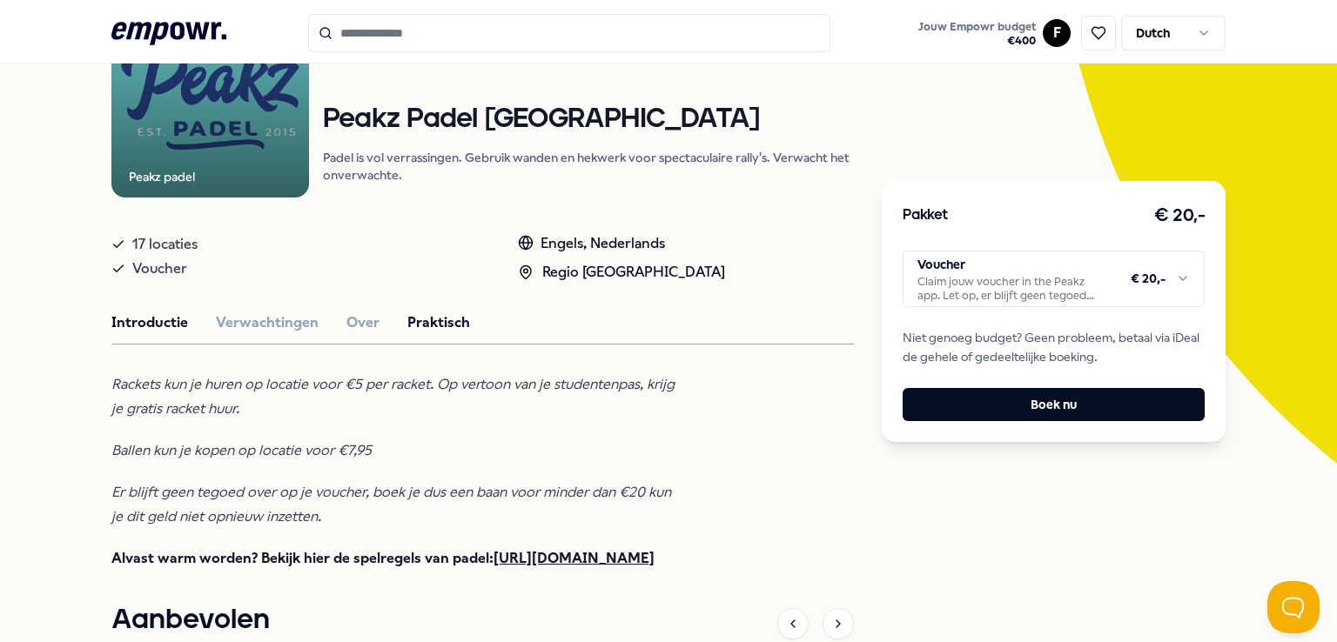
click at [162, 321] on button "Introductie" at bounding box center [149, 323] width 77 height 23
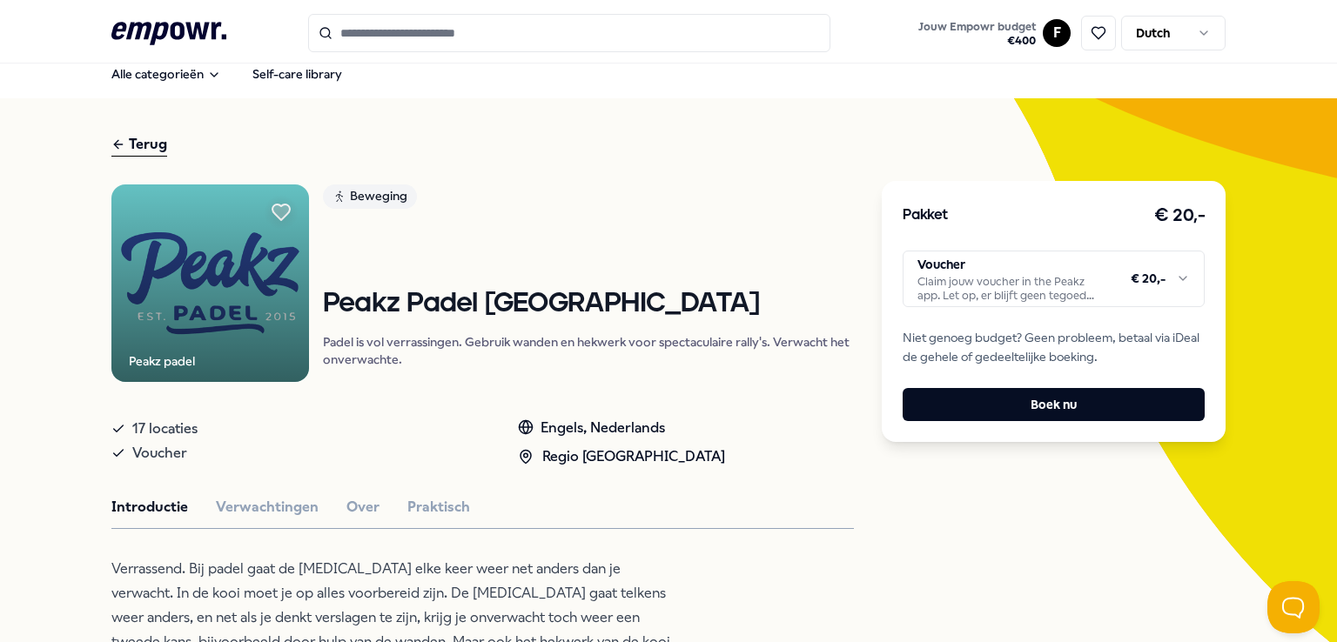
scroll to position [0, 0]
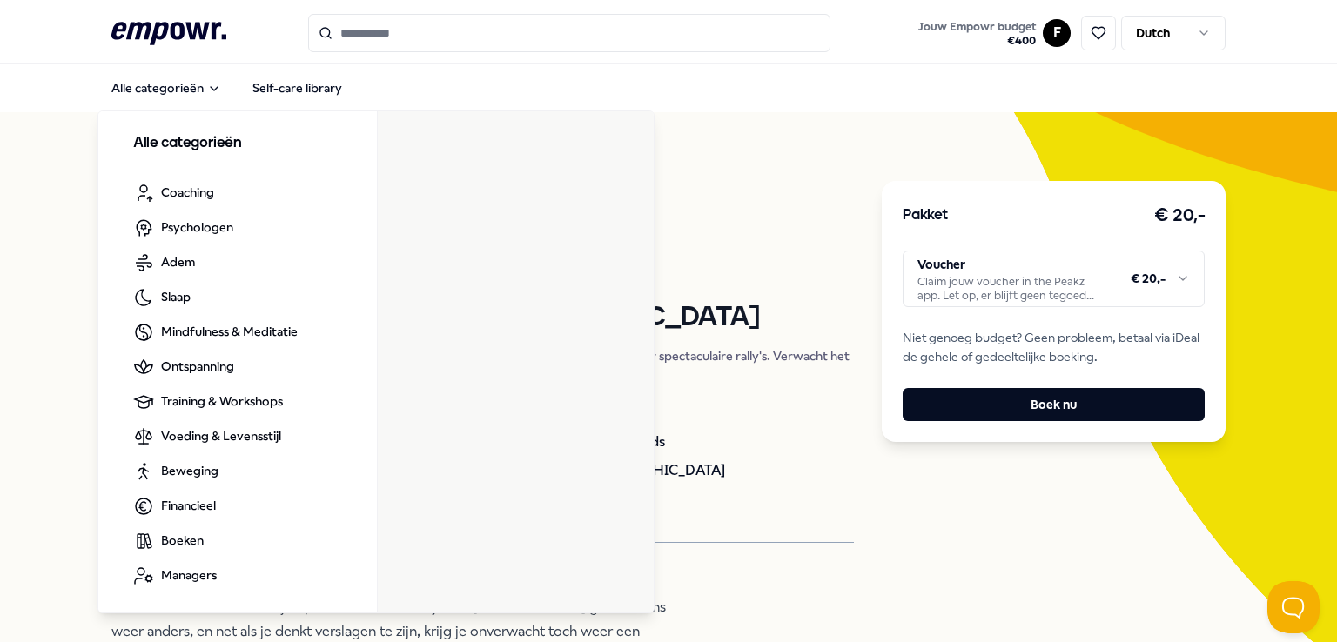
click at [165, 18] on icon ".empowr-logo_svg__cls-1{fill:#03032f}" at bounding box center [168, 33] width 115 height 32
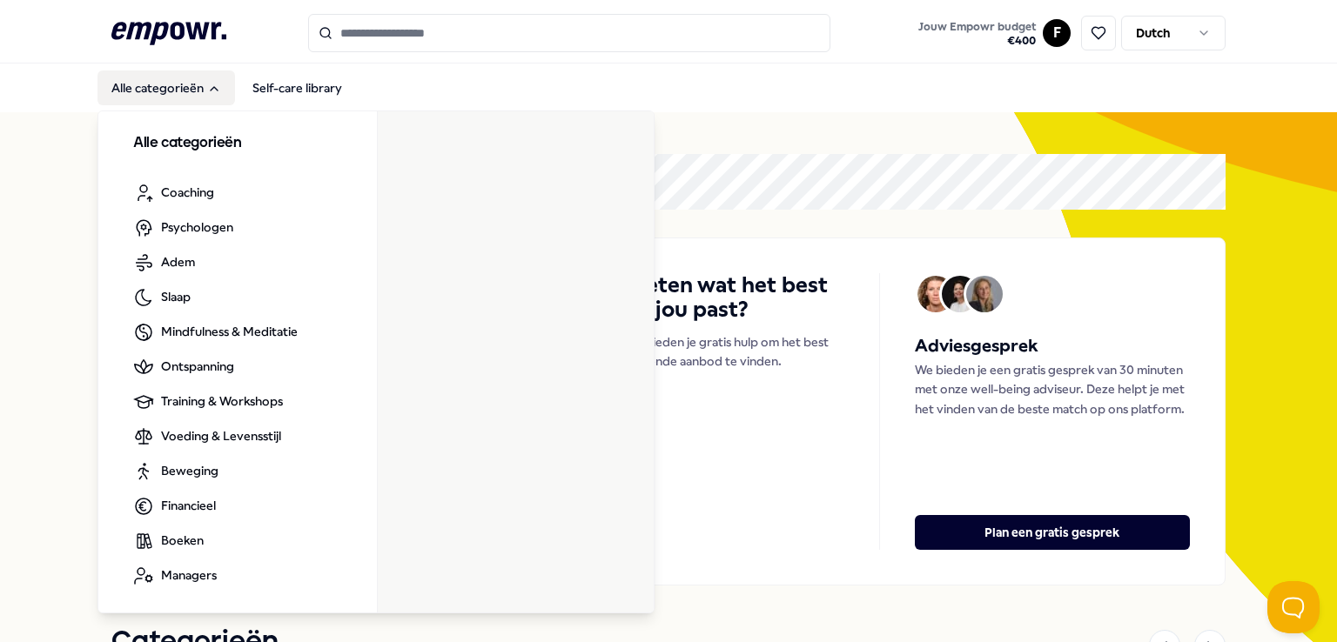
click at [157, 91] on button "Alle categorieën" at bounding box center [166, 88] width 138 height 35
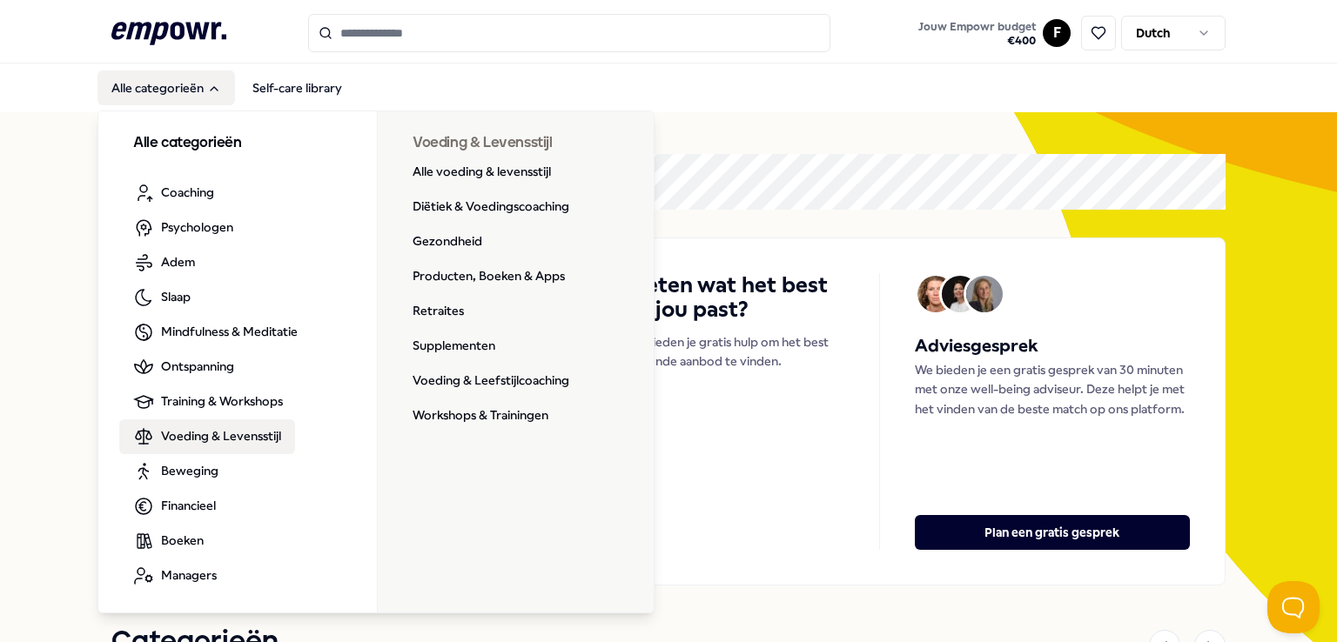
click at [202, 438] on span "Voeding & Levensstijl" at bounding box center [221, 435] width 120 height 19
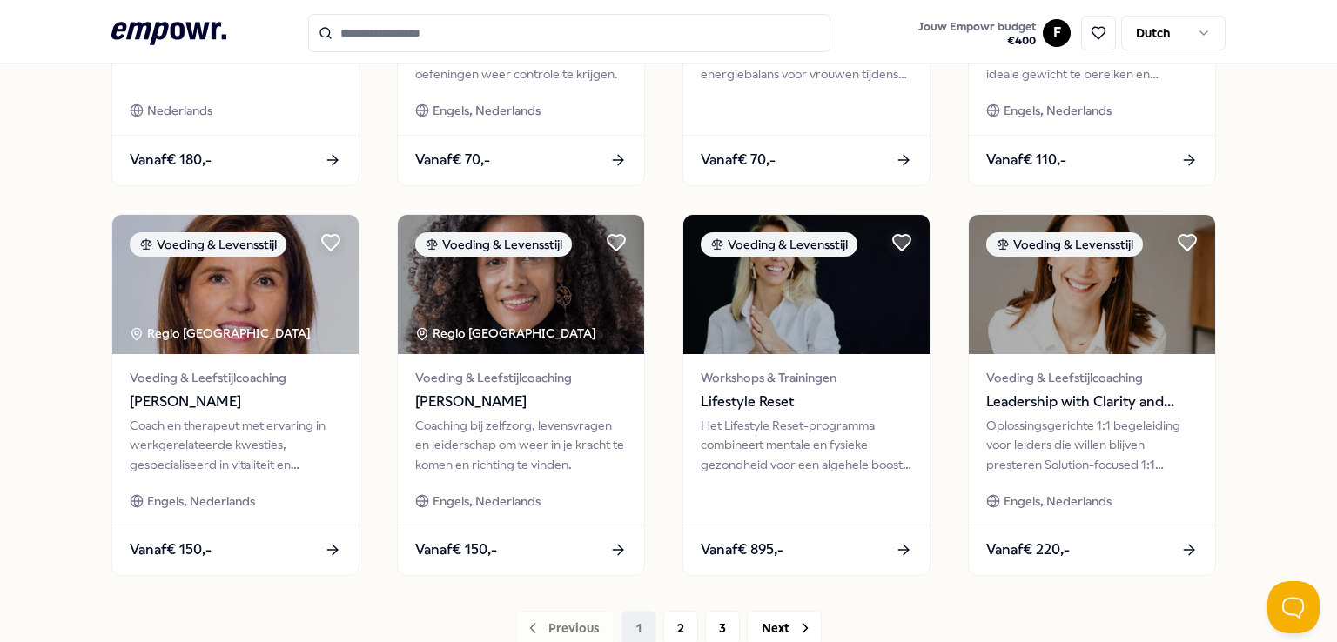
scroll to position [870, 0]
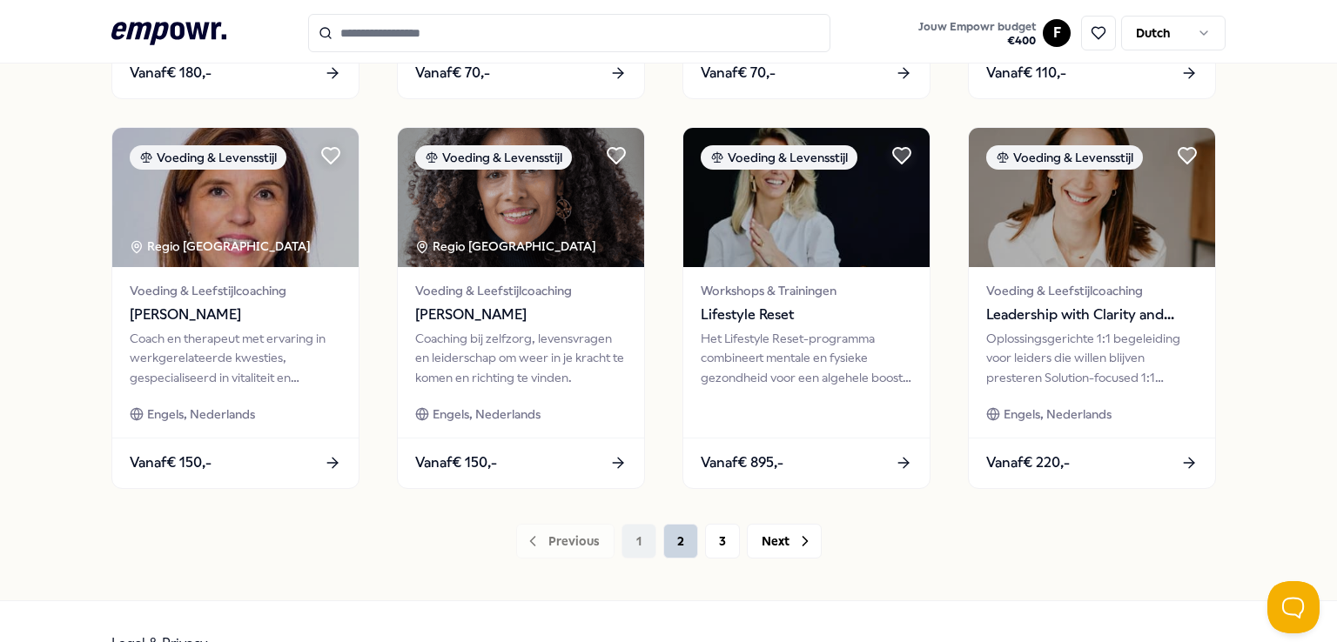
click at [669, 541] on button "2" at bounding box center [680, 541] width 35 height 35
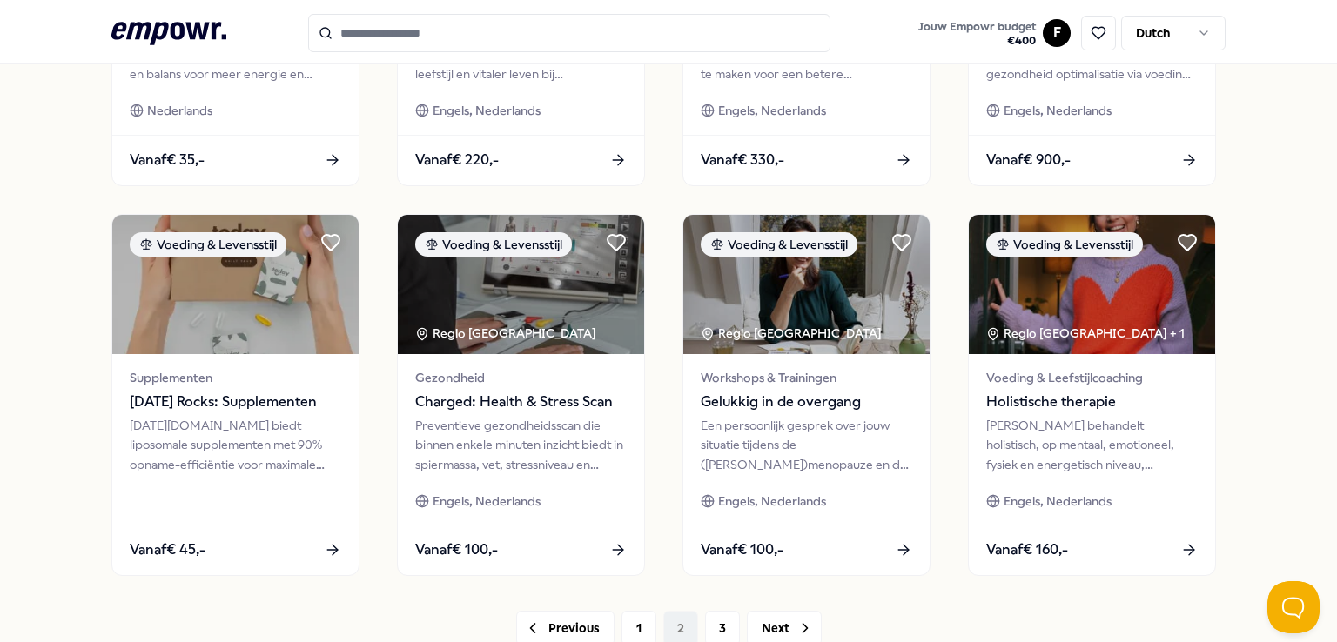
scroll to position [914, 0]
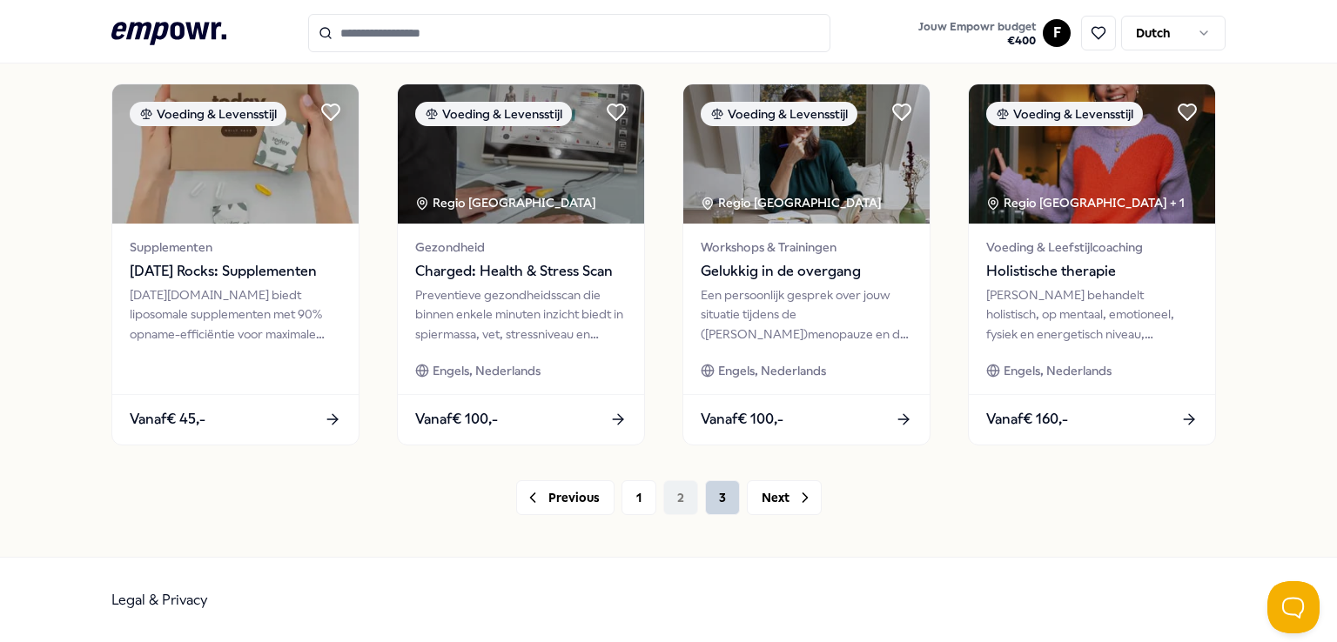
click at [714, 502] on button "3" at bounding box center [722, 497] width 35 height 35
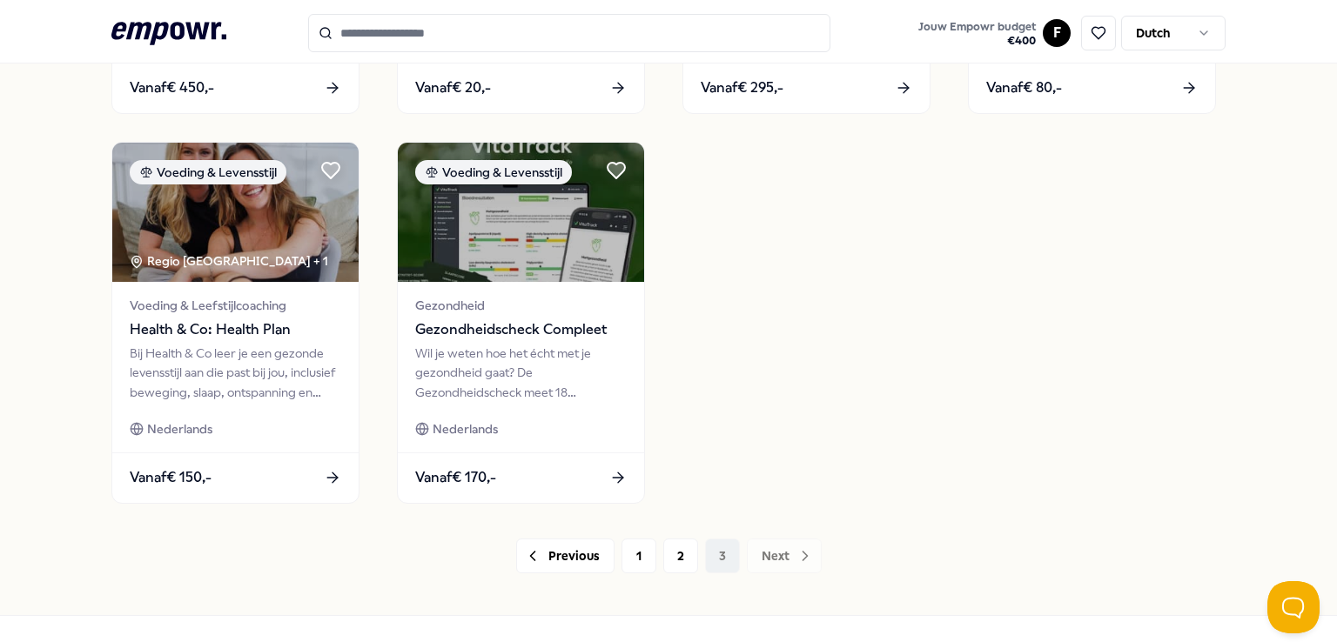
scroll to position [827, 0]
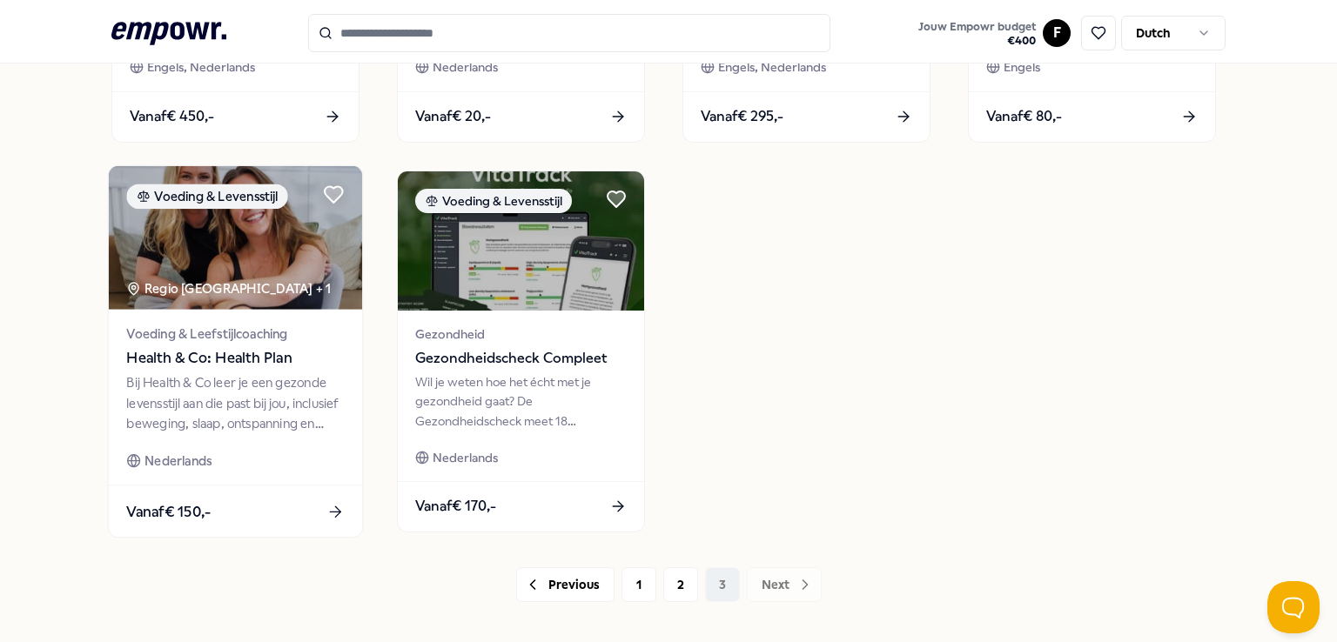
click at [235, 526] on div "Vanaf € 150,-" at bounding box center [235, 511] width 253 height 51
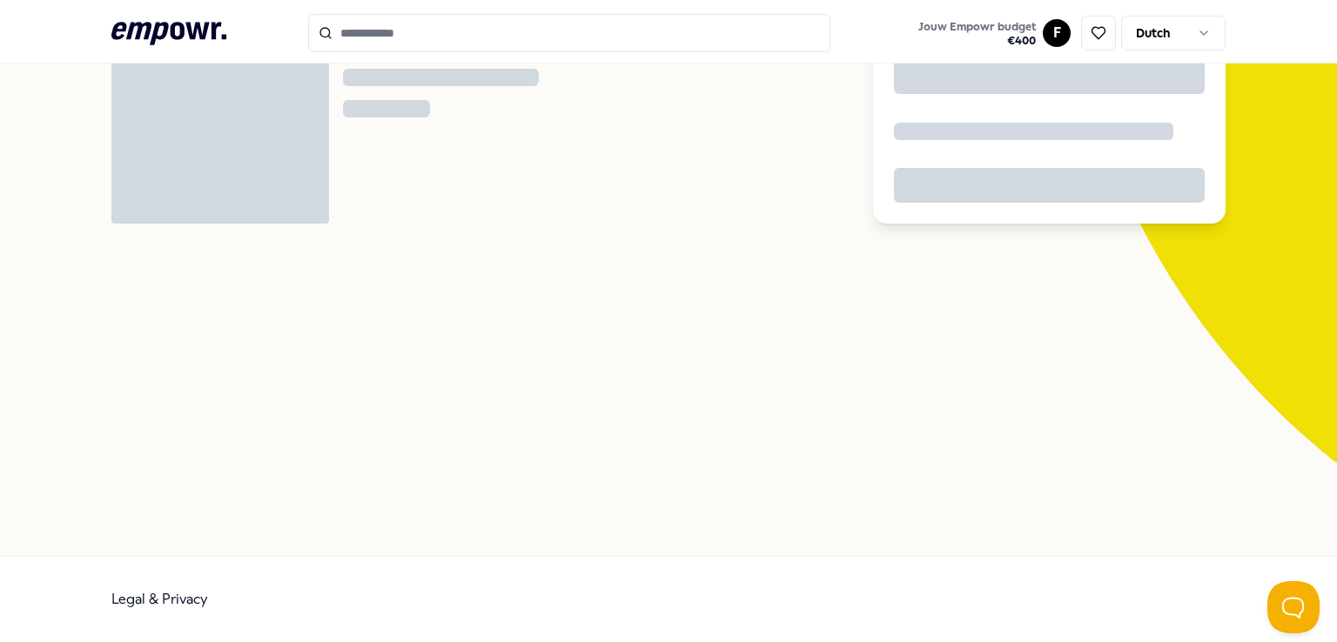
scroll to position [111, 0]
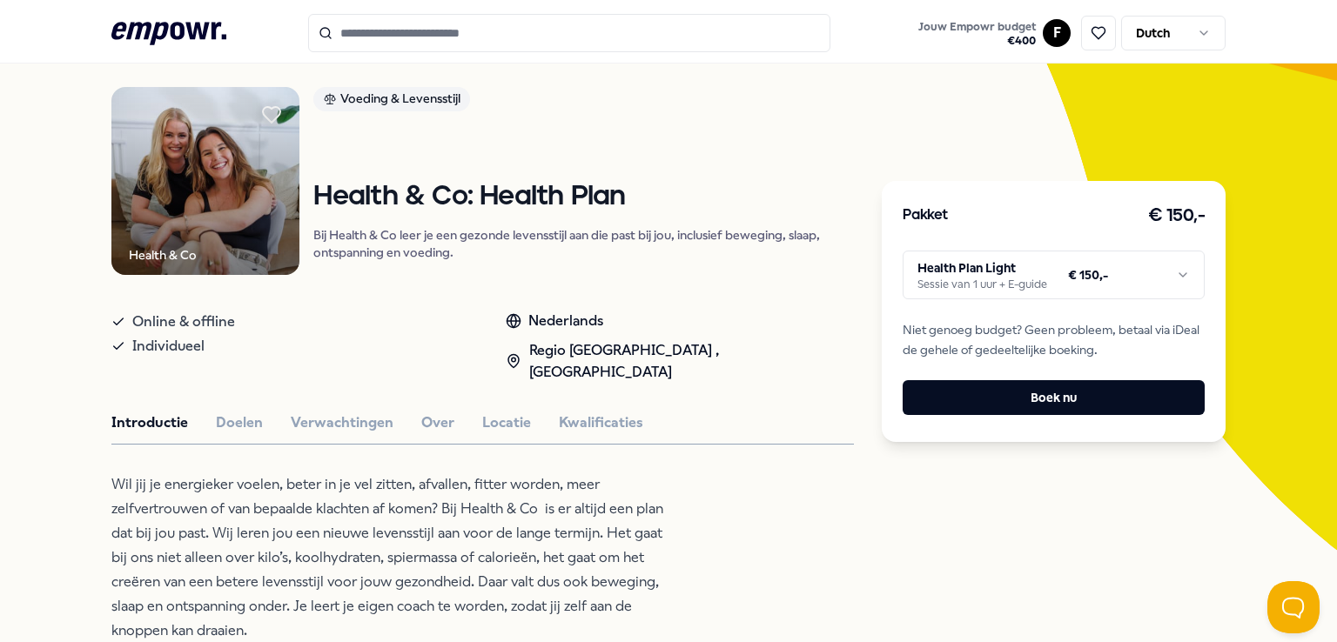
click at [1010, 266] on html ".empowr-logo_svg__cls-1{fill:#03032f} Jouw Empowr budget € 400 F Dutch Alle cat…" at bounding box center [668, 321] width 1337 height 642
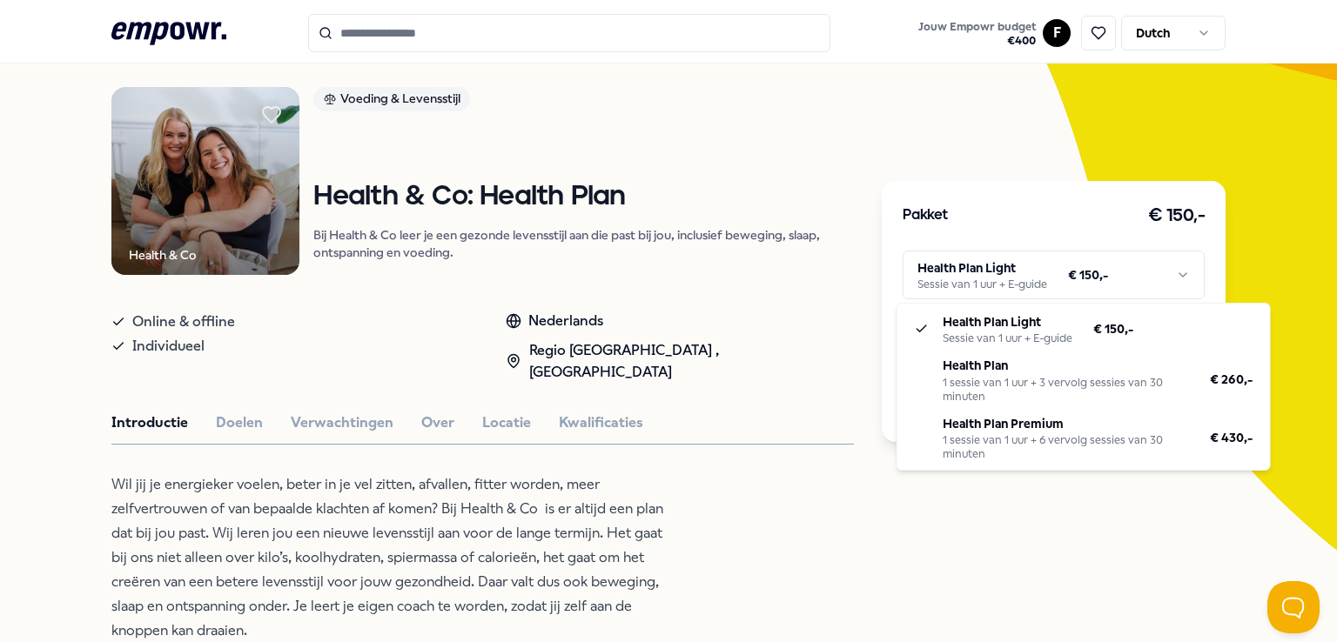
click at [54, 465] on html ".empowr-logo_svg__cls-1{fill:#03032f} Jouw Empowr budget € 400 F Dutch Alle cat…" at bounding box center [668, 321] width 1337 height 642
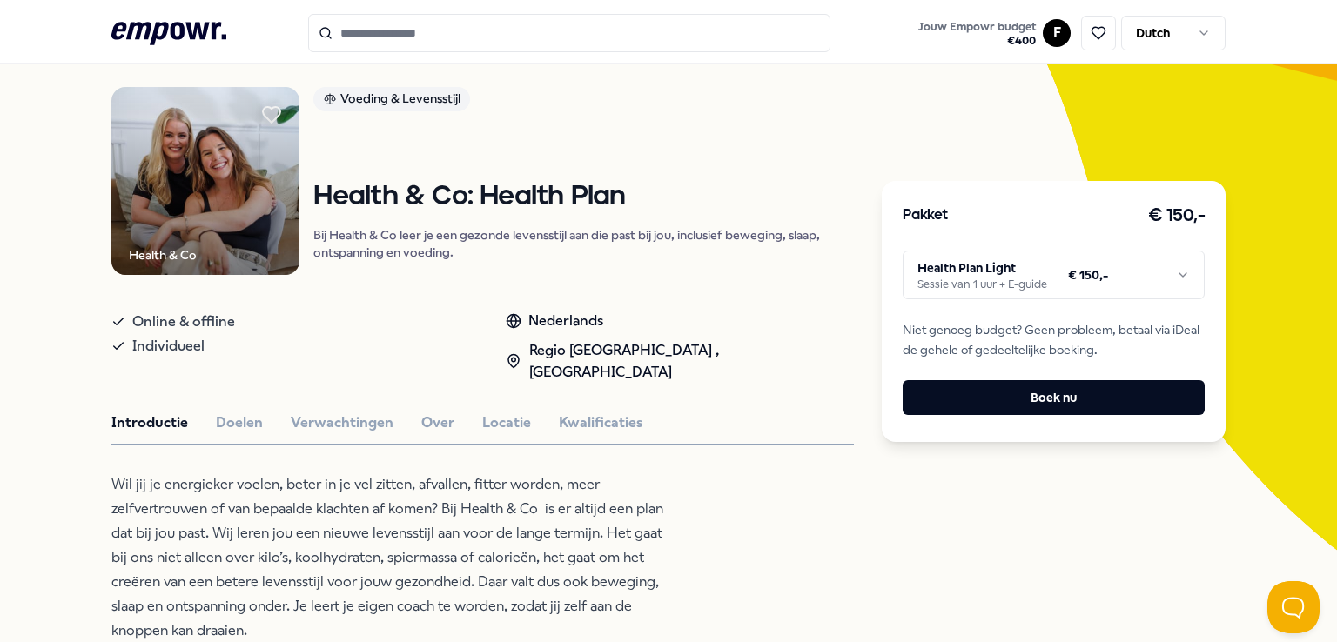
click at [978, 269] on html ".empowr-logo_svg__cls-1{fill:#03032f} Jouw Empowr budget € 400 F Dutch Alle cat…" at bounding box center [668, 321] width 1337 height 642
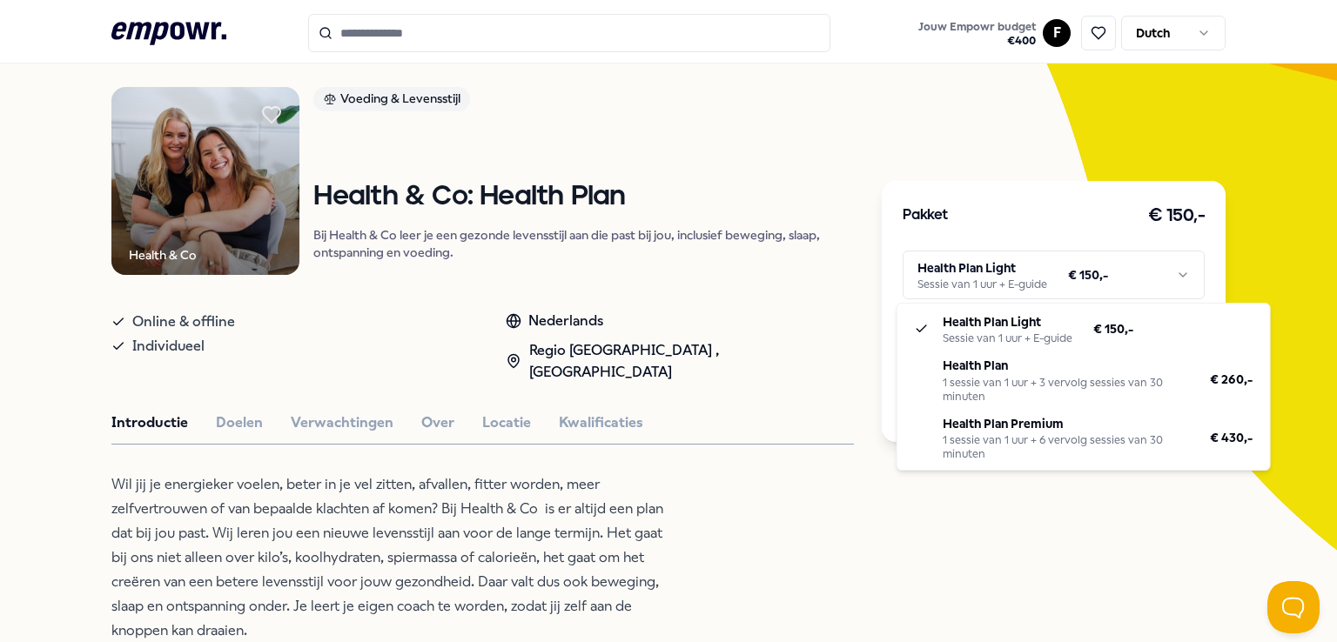
click at [62, 477] on html ".empowr-logo_svg__cls-1{fill:#03032f} Jouw Empowr budget € 400 F Dutch Alle cat…" at bounding box center [668, 321] width 1337 height 642
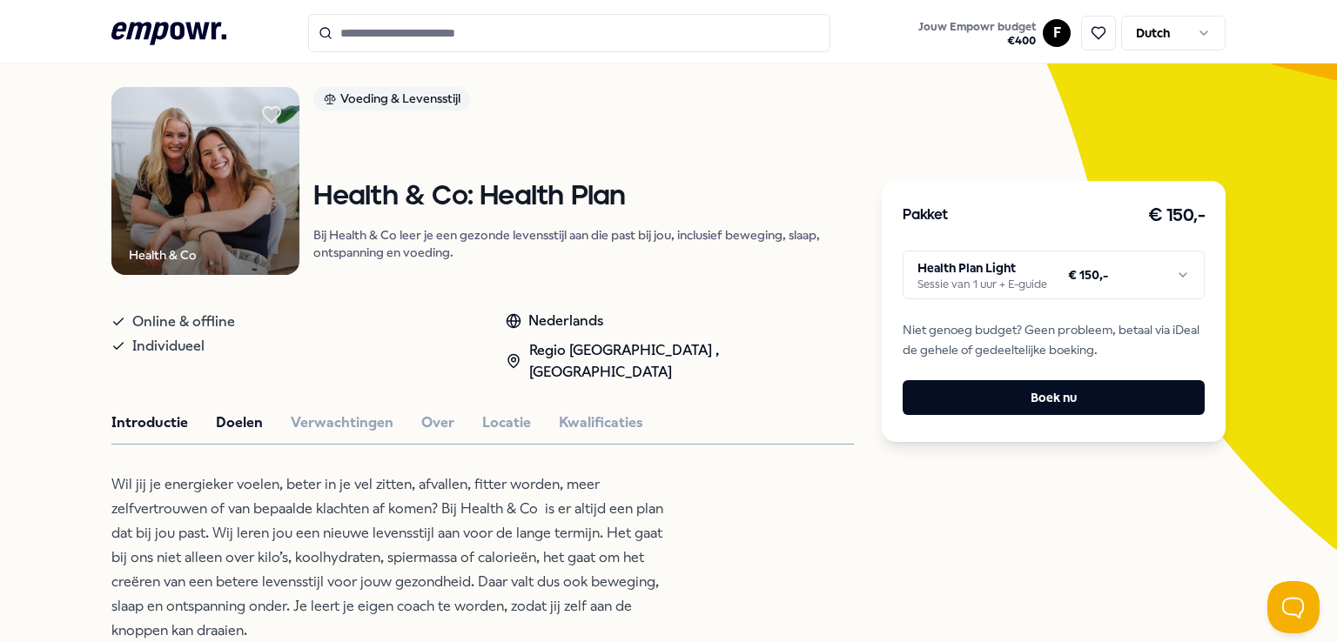
click at [237, 412] on button "Doelen" at bounding box center [239, 423] width 47 height 23
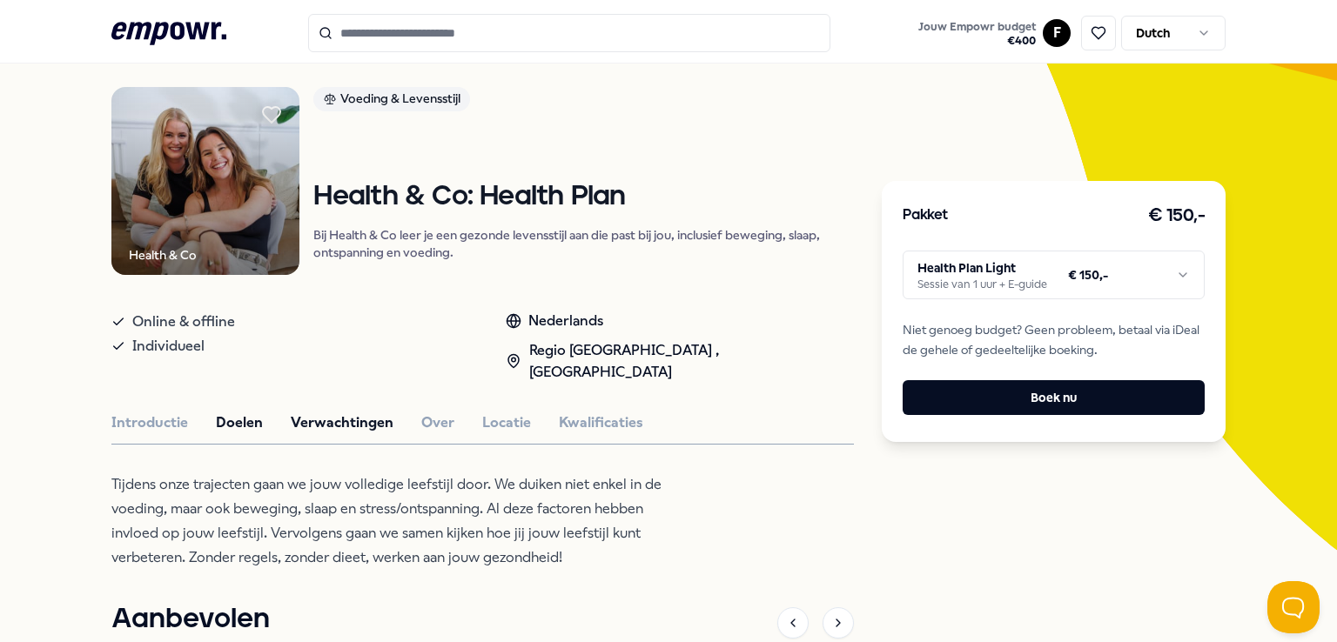
click at [357, 412] on button "Verwachtingen" at bounding box center [342, 423] width 103 height 23
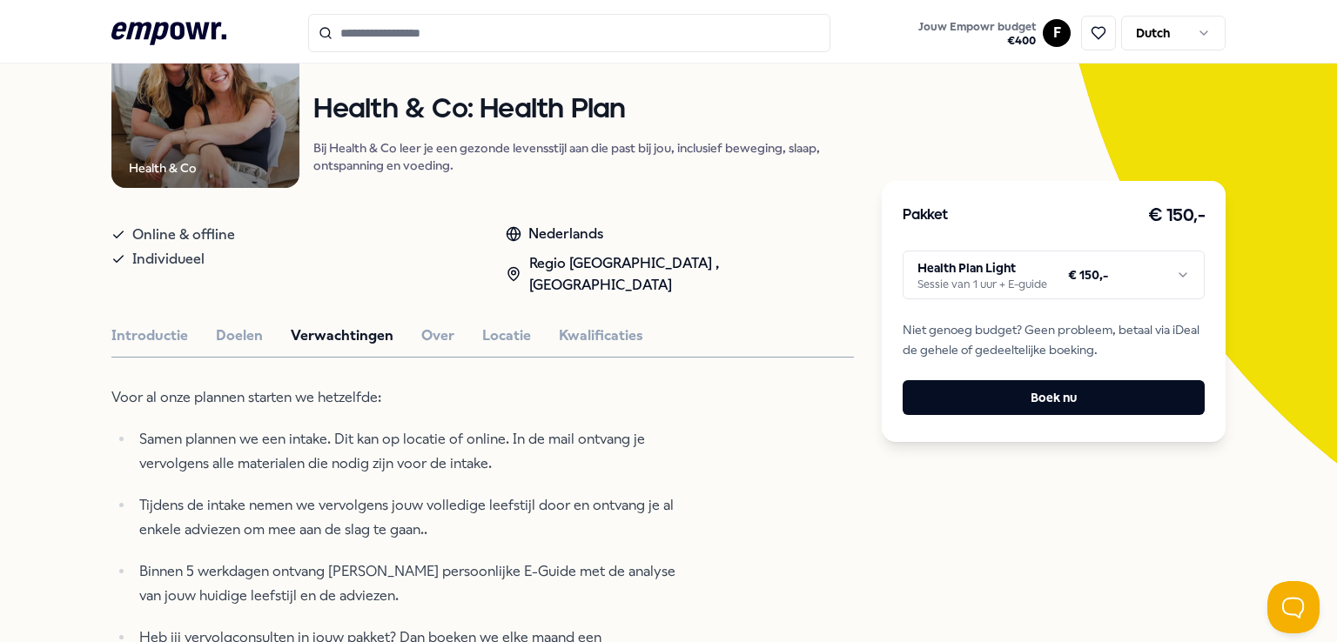
scroll to position [285, 0]
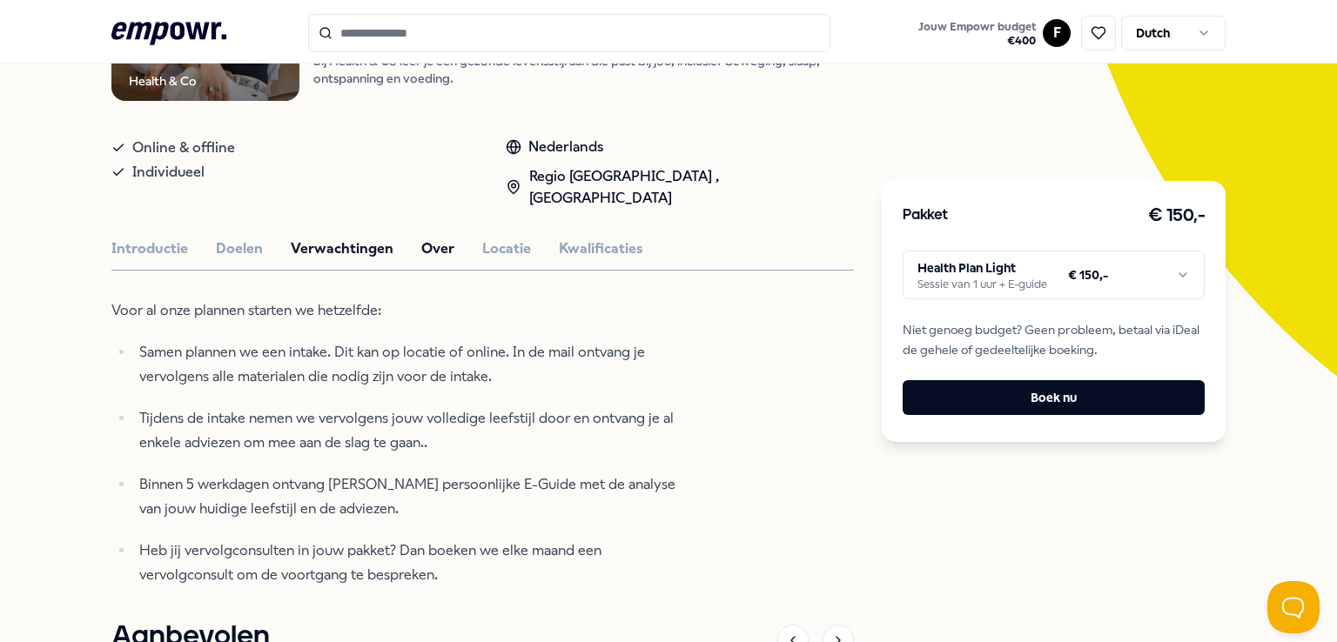
click at [421, 238] on button "Over" at bounding box center [437, 249] width 33 height 23
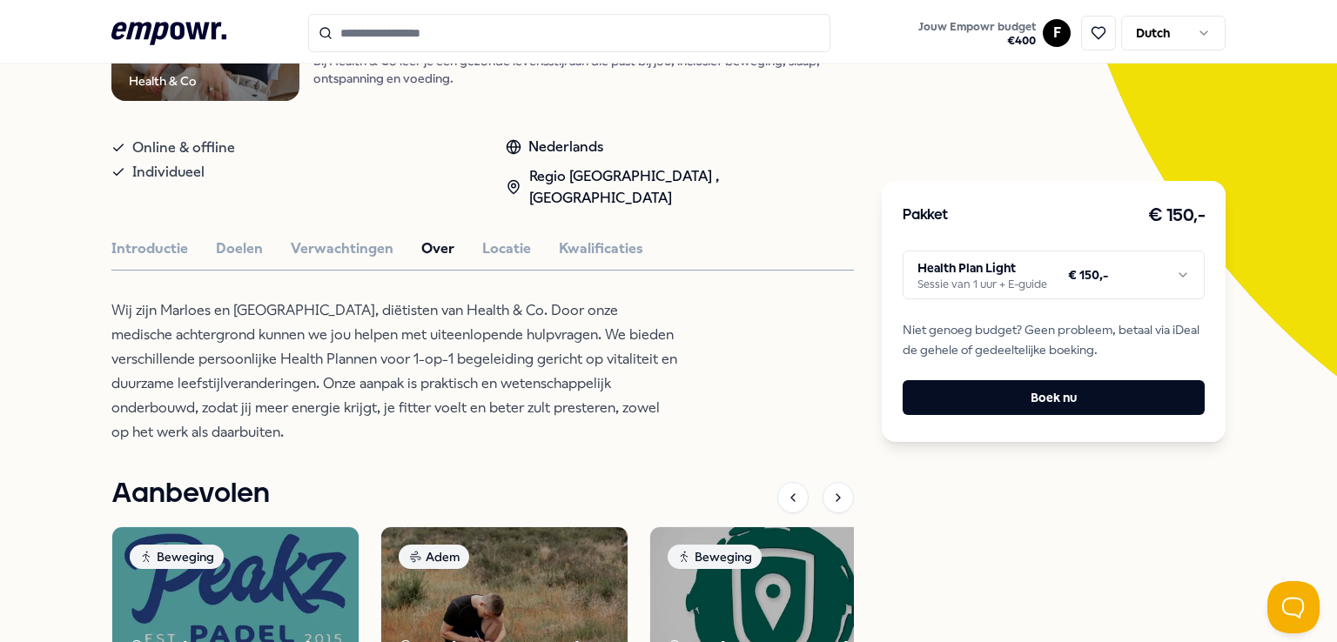
click at [520, 238] on div "Introductie Doelen Verwachtingen Over Locatie Kwalificaties" at bounding box center [482, 249] width 742 height 23
click at [513, 238] on button "Locatie" at bounding box center [506, 249] width 49 height 23
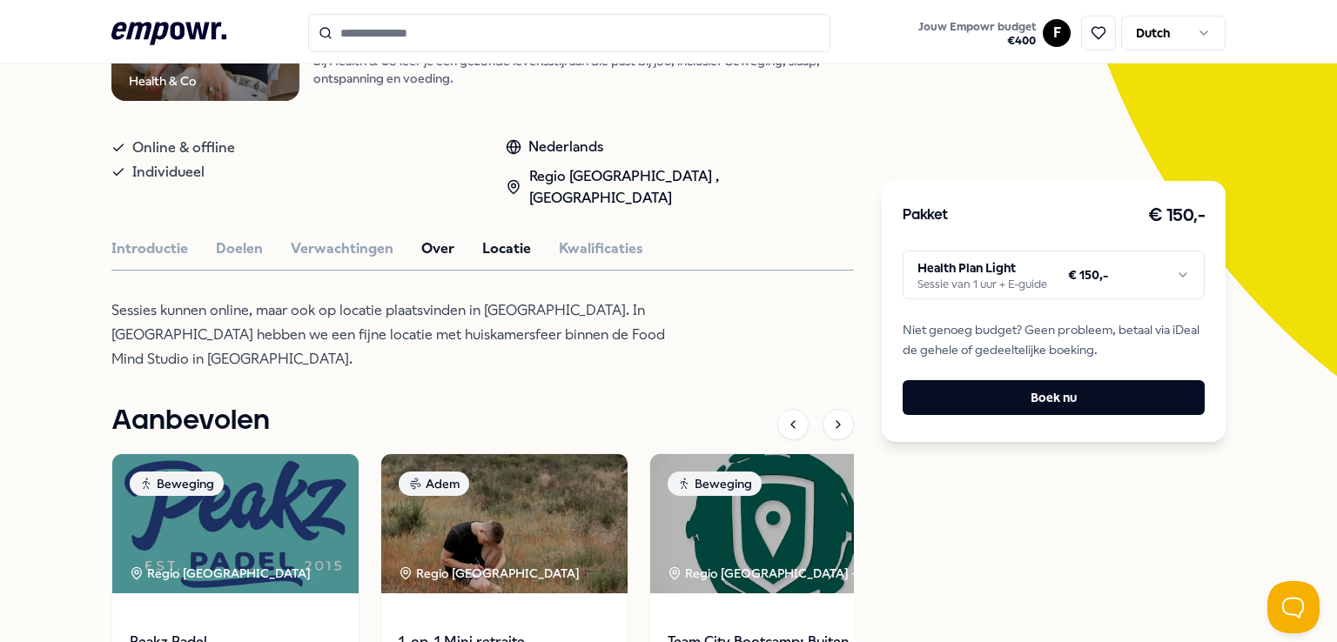
click at [421, 238] on button "Over" at bounding box center [437, 249] width 33 height 23
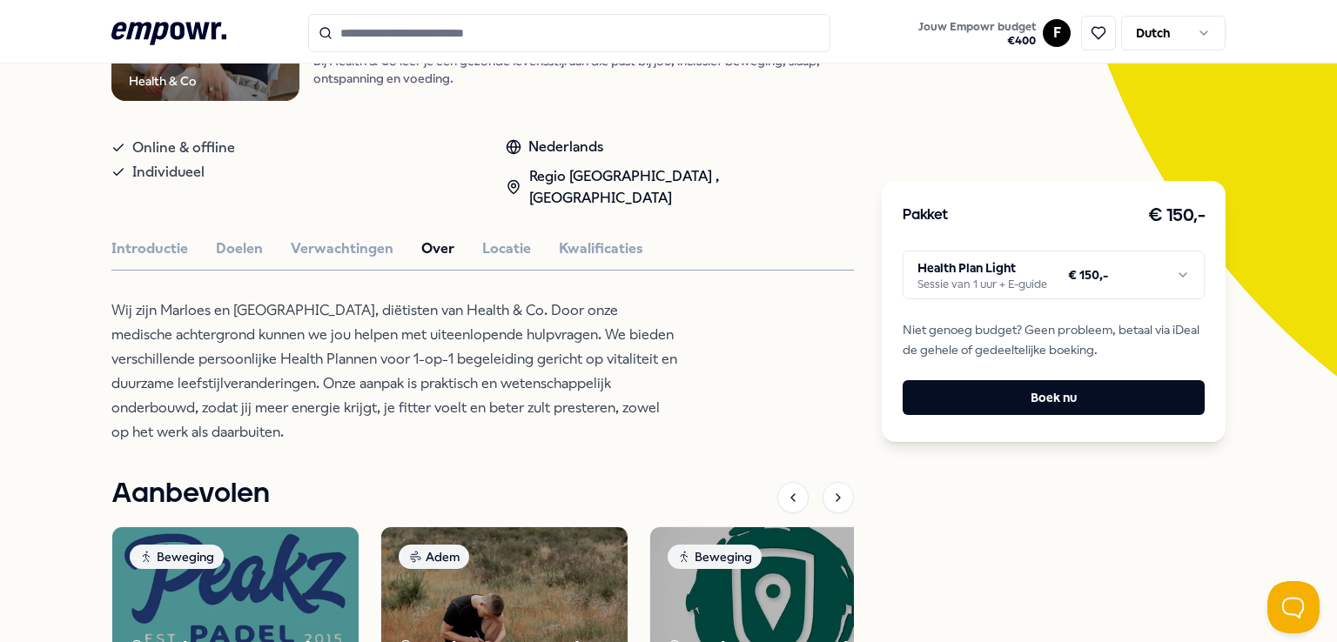
click at [991, 276] on html ".empowr-logo_svg__cls-1{fill:#03032f} Jouw Empowr budget € 400 F Dutch Alle cat…" at bounding box center [668, 321] width 1337 height 642
click at [68, 304] on html ".empowr-logo_svg__cls-1{fill:#03032f} Jouw Empowr budget € 400 F Dutch Alle cat…" at bounding box center [668, 321] width 1337 height 642
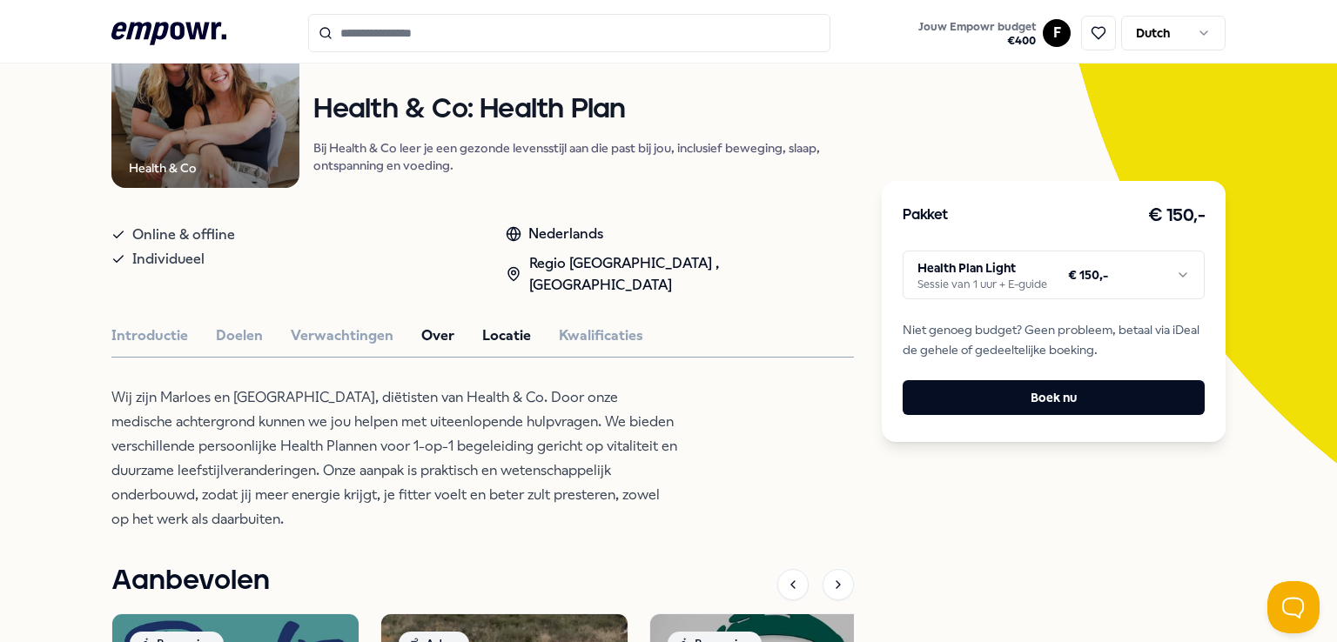
click at [494, 325] on button "Locatie" at bounding box center [506, 336] width 49 height 23
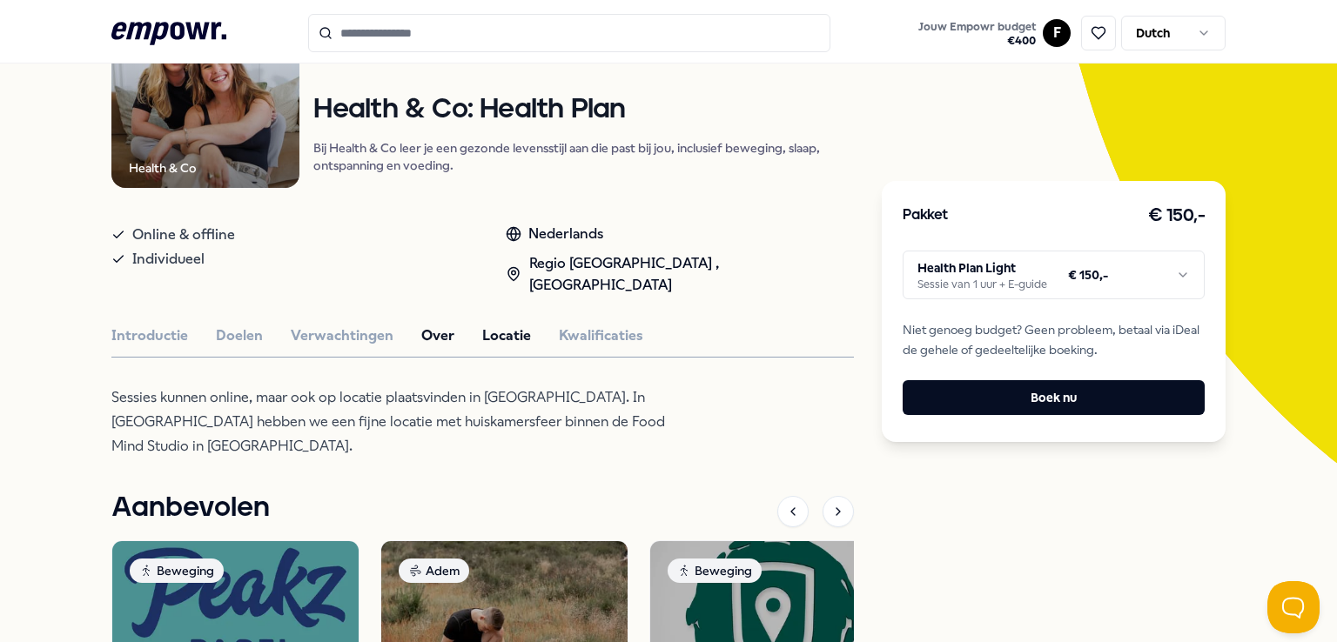
click at [434, 325] on button "Over" at bounding box center [437, 336] width 33 height 23
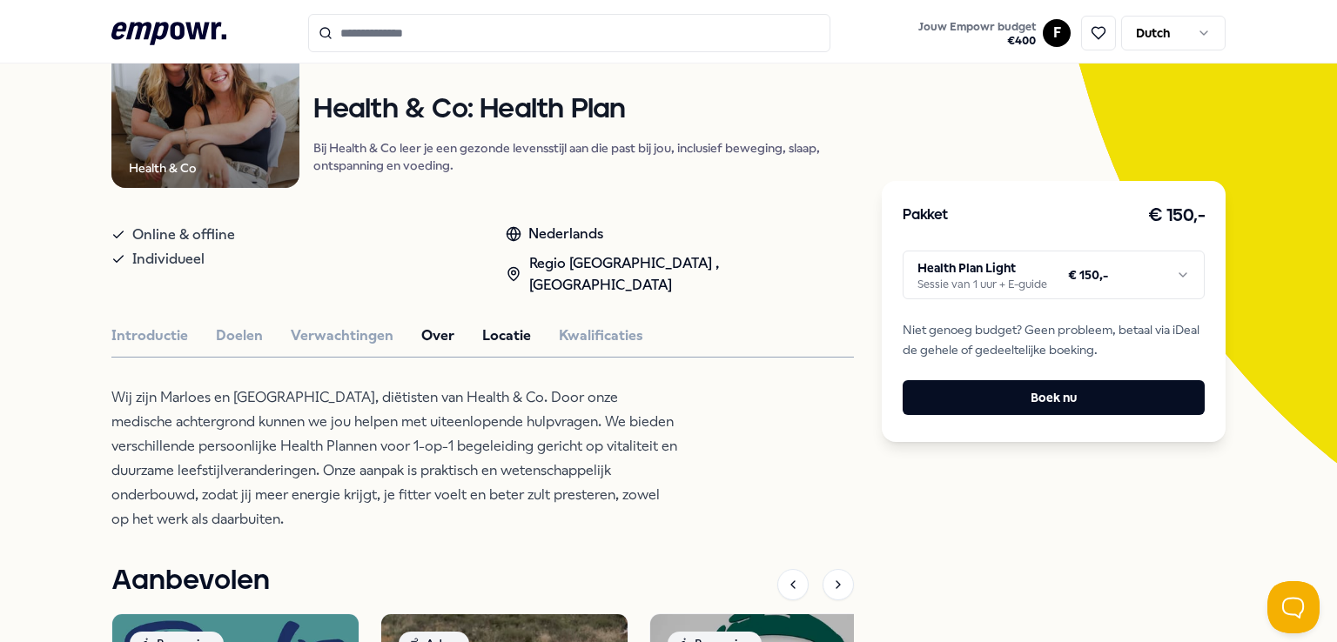
click at [491, 325] on button "Locatie" at bounding box center [506, 336] width 49 height 23
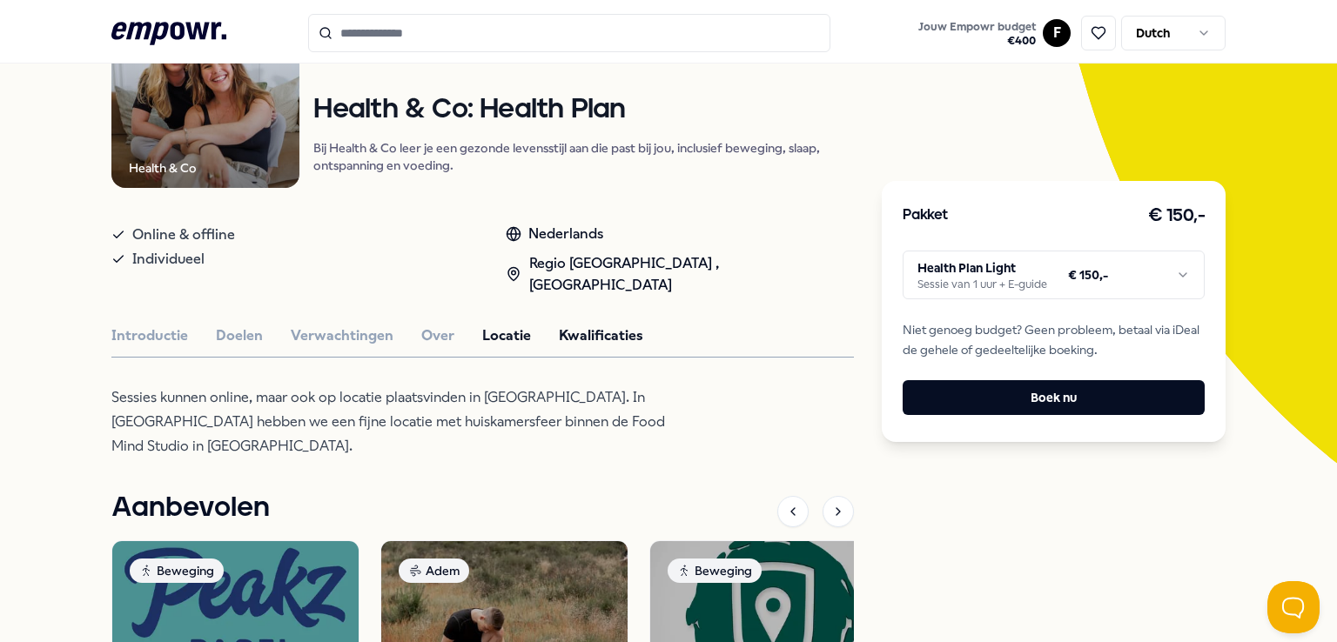
click at [581, 325] on button "Kwalificaties" at bounding box center [601, 336] width 84 height 23
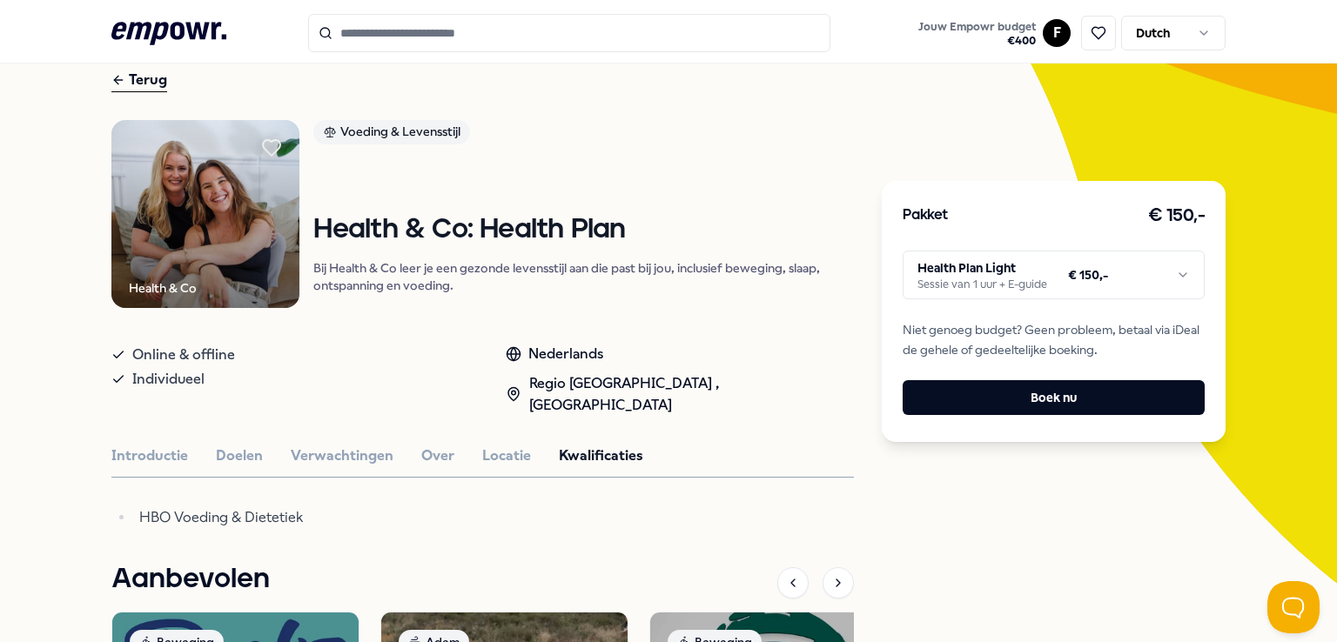
scroll to position [24, 0]
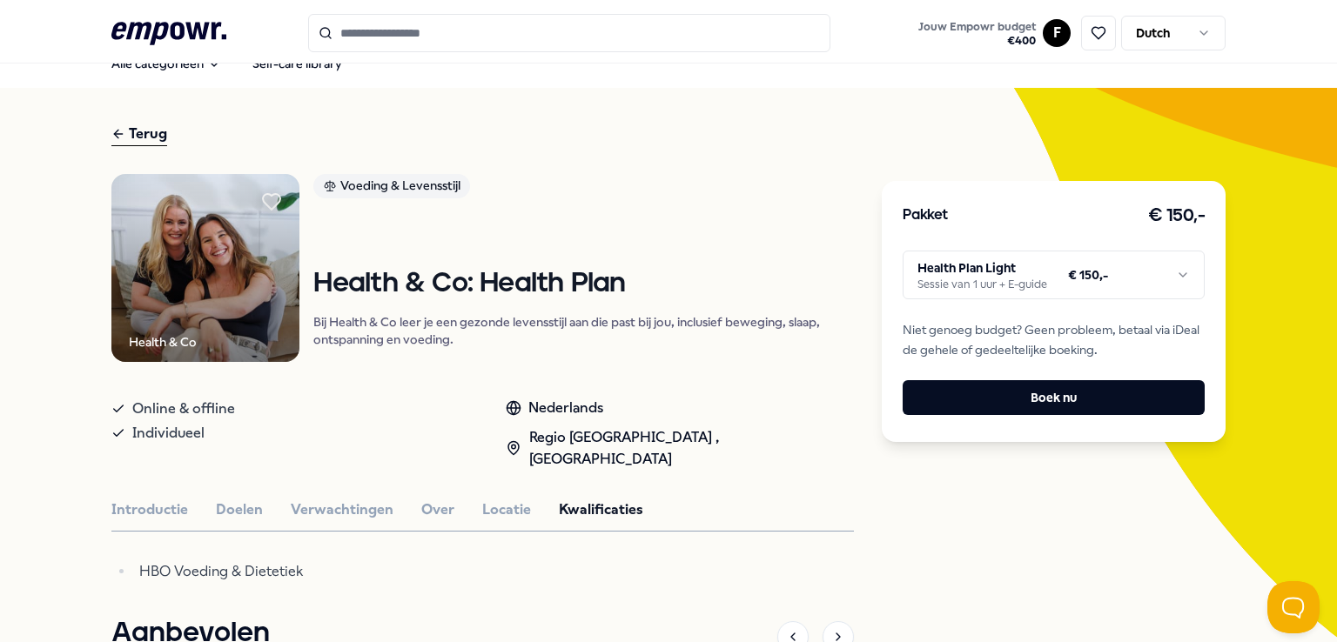
click at [134, 136] on div "Terug" at bounding box center [139, 135] width 56 height 24
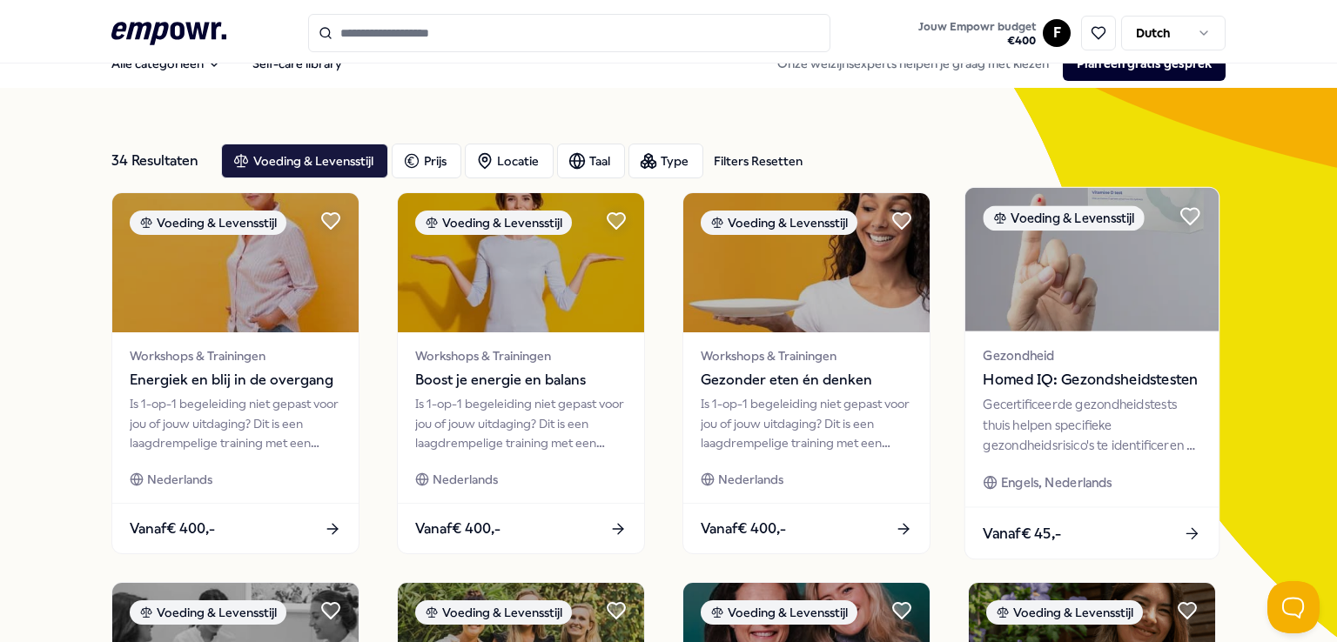
click at [1123, 385] on span "Homed IQ: Gezondsheidstesten" at bounding box center [1092, 380] width 218 height 23
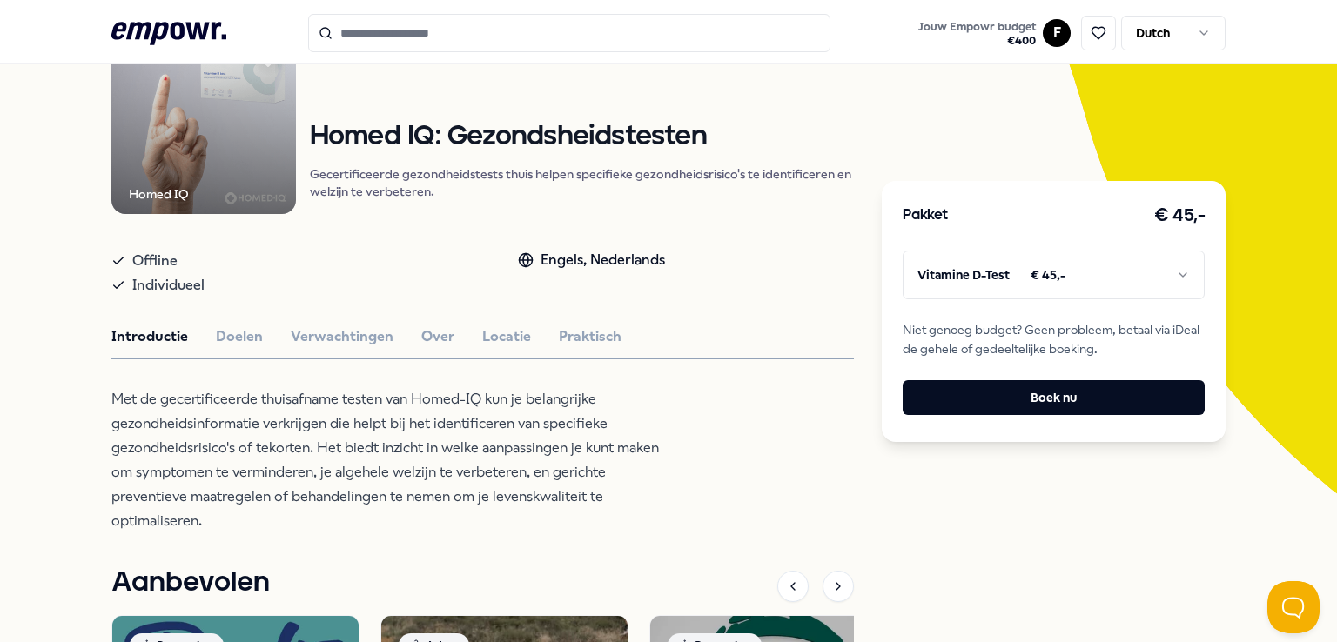
scroll to position [198, 0]
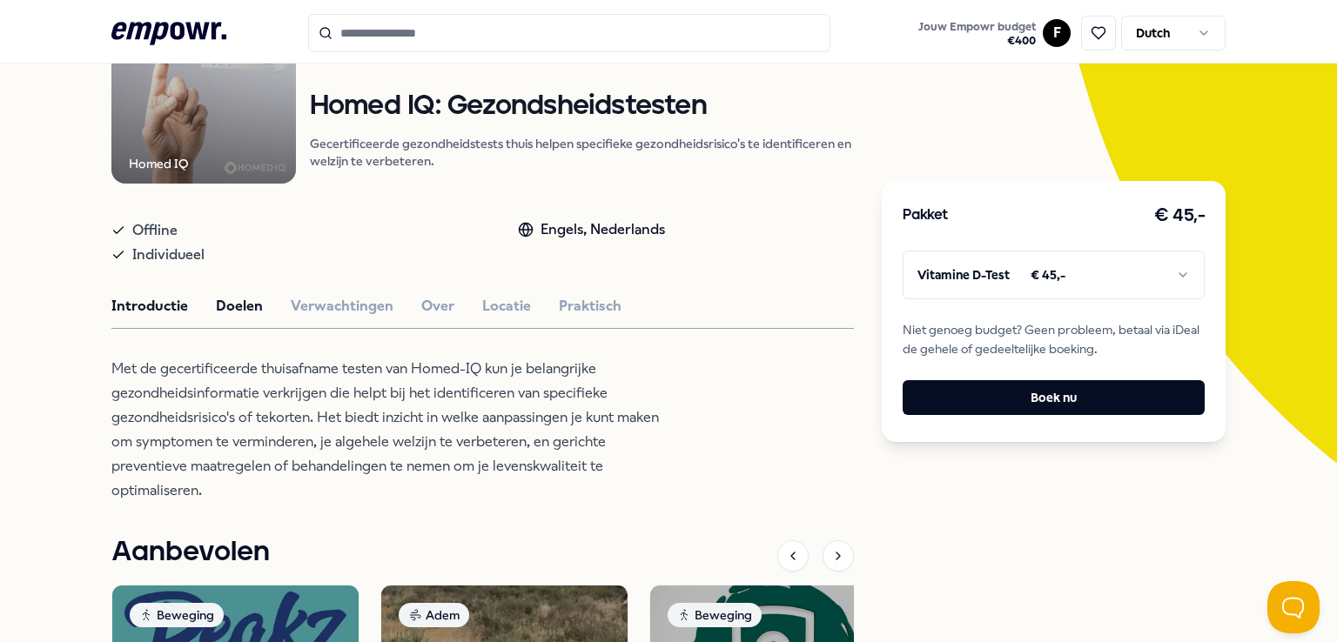
click at [223, 302] on button "Doelen" at bounding box center [239, 306] width 47 height 23
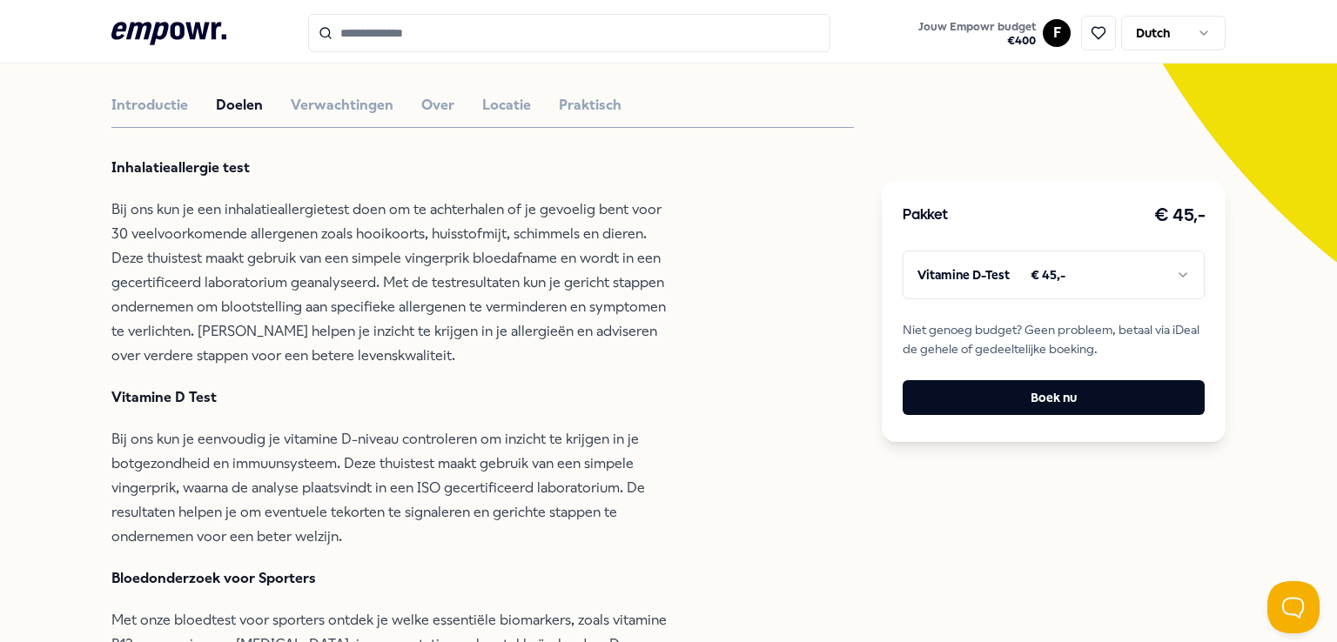
scroll to position [373, 0]
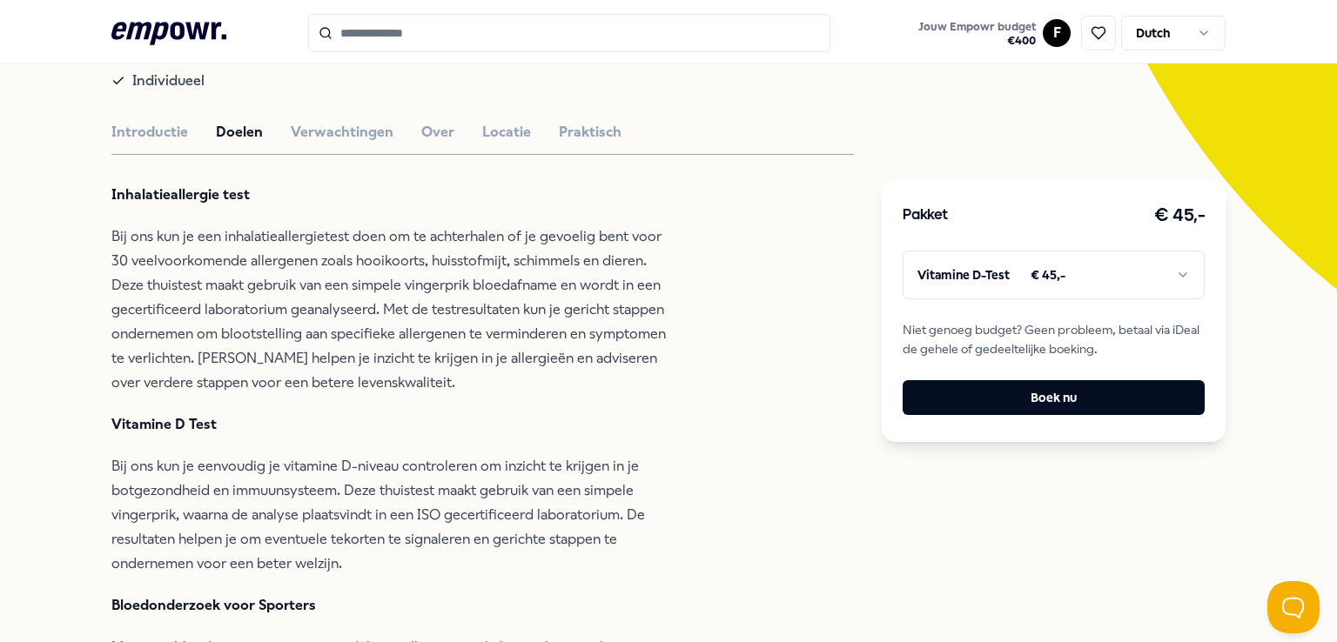
click at [1013, 278] on html ".empowr-logo_svg__cls-1{fill:#03032f} Jouw Empowr budget € 400 F Dutch Alle cat…" at bounding box center [668, 321] width 1337 height 642
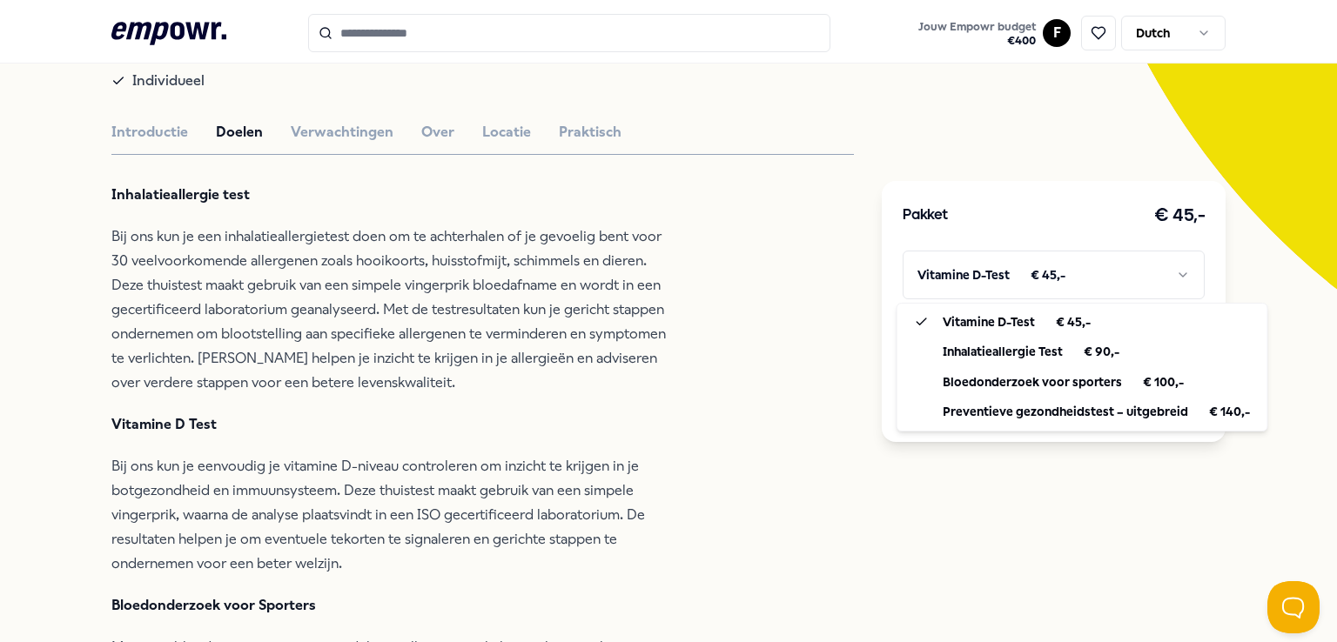
click at [591, 411] on html ".empowr-logo_svg__cls-1{fill:#03032f} Jouw Empowr budget € 400 F Dutch Alle cat…" at bounding box center [668, 321] width 1337 height 642
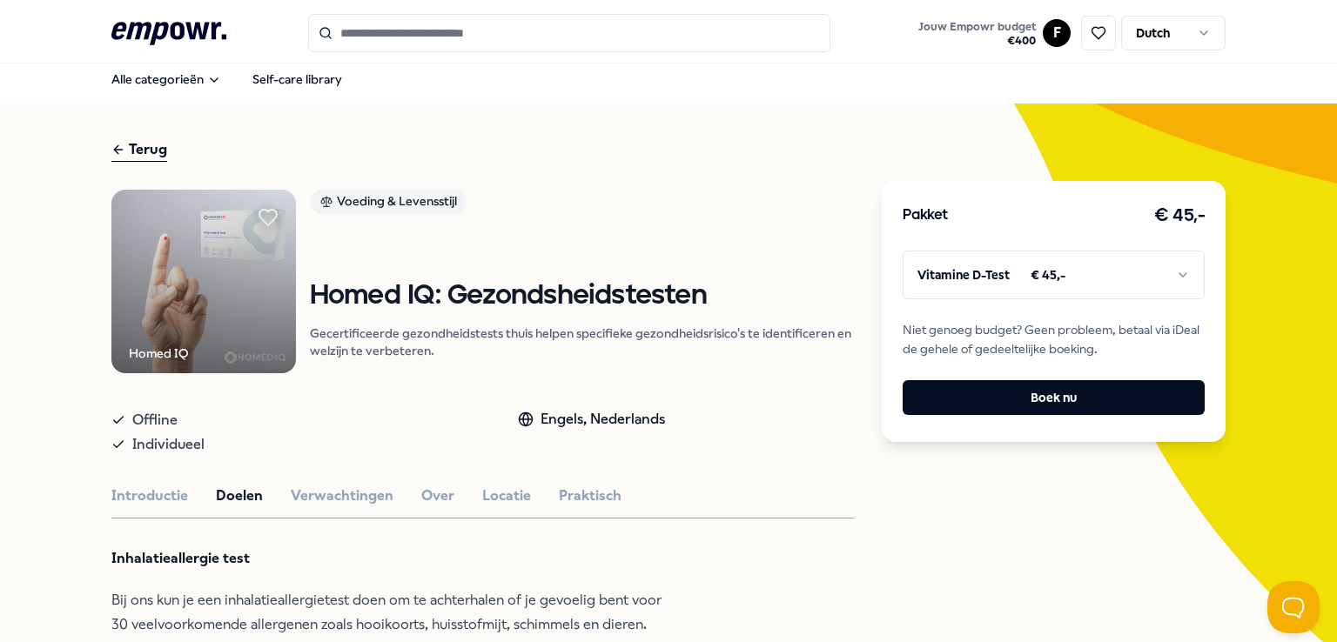
scroll to position [0, 0]
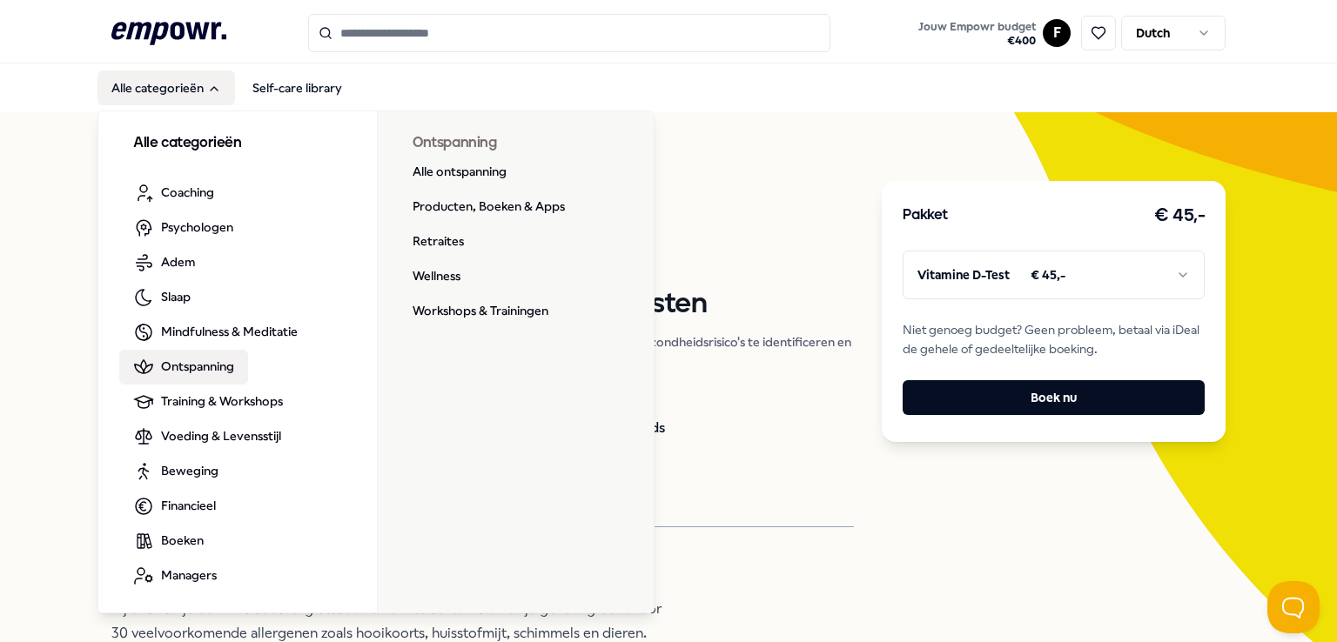
click at [209, 366] on span "Ontspanning" at bounding box center [197, 366] width 73 height 19
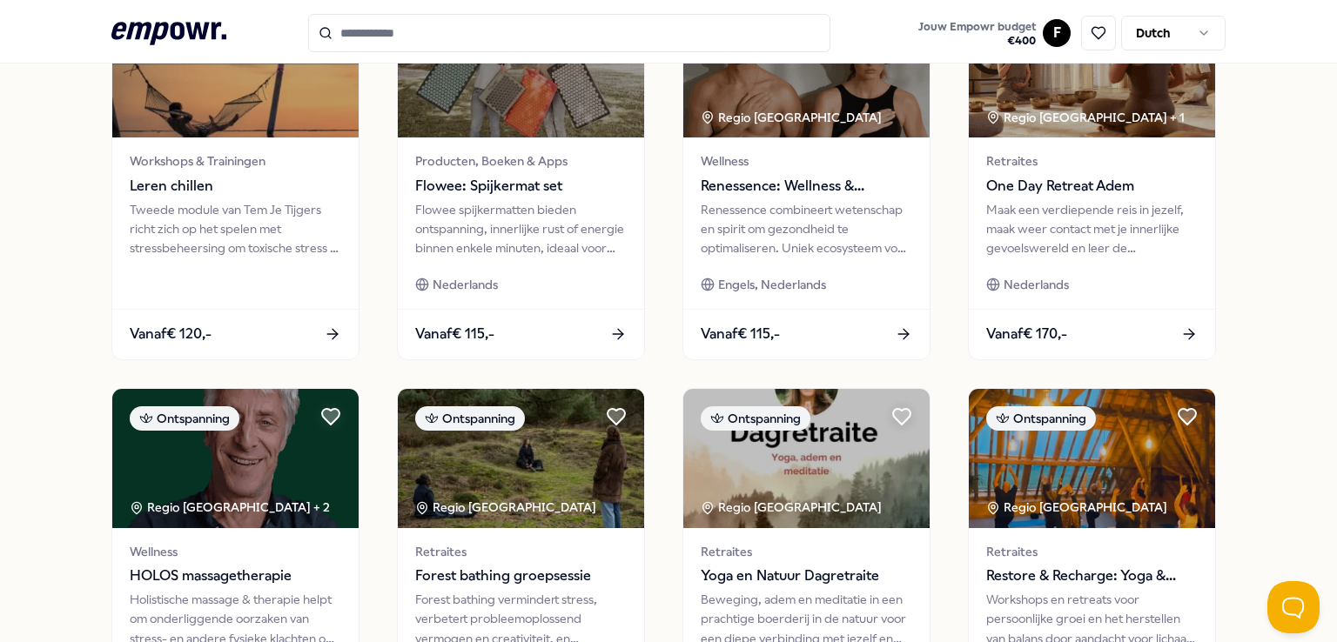
scroll to position [522, 0]
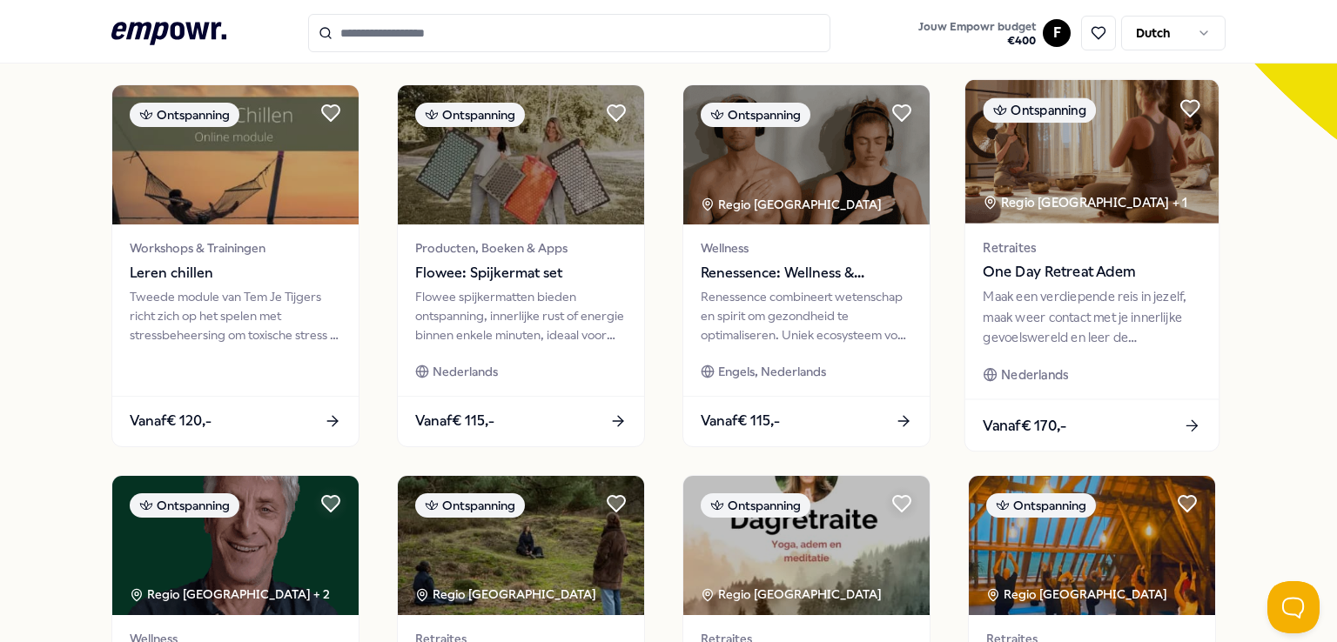
click at [1025, 433] on span "Vanaf € 170,-" at bounding box center [1025, 425] width 84 height 23
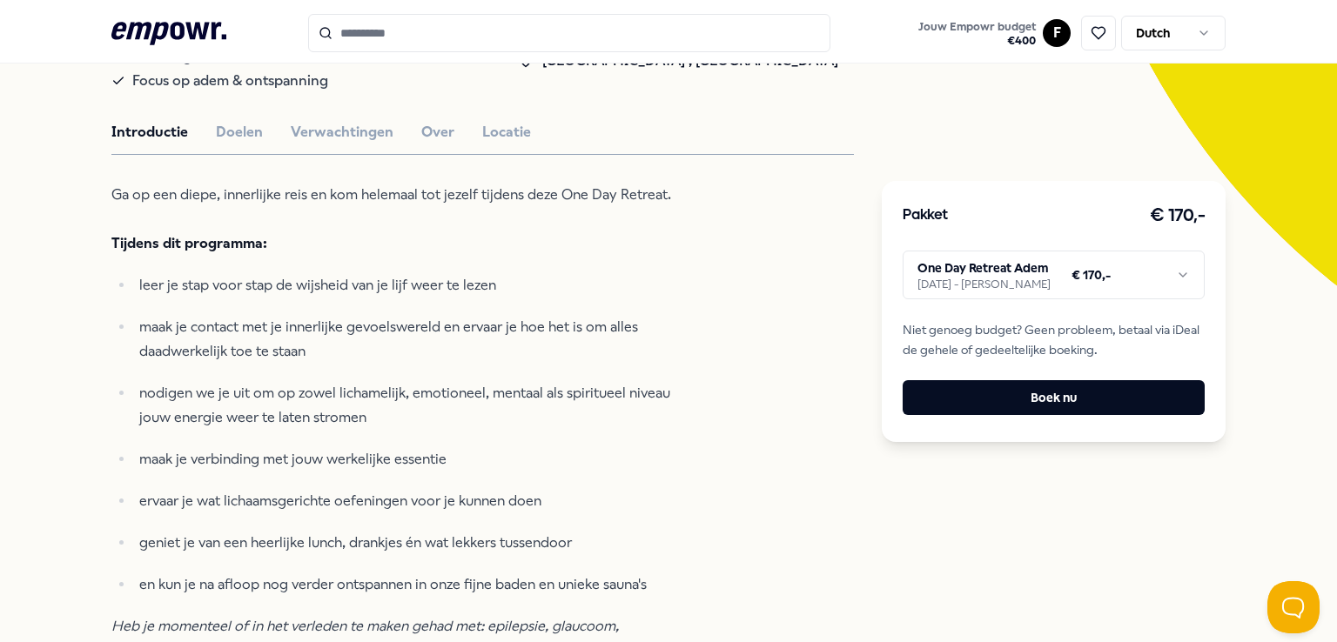
scroll to position [373, 0]
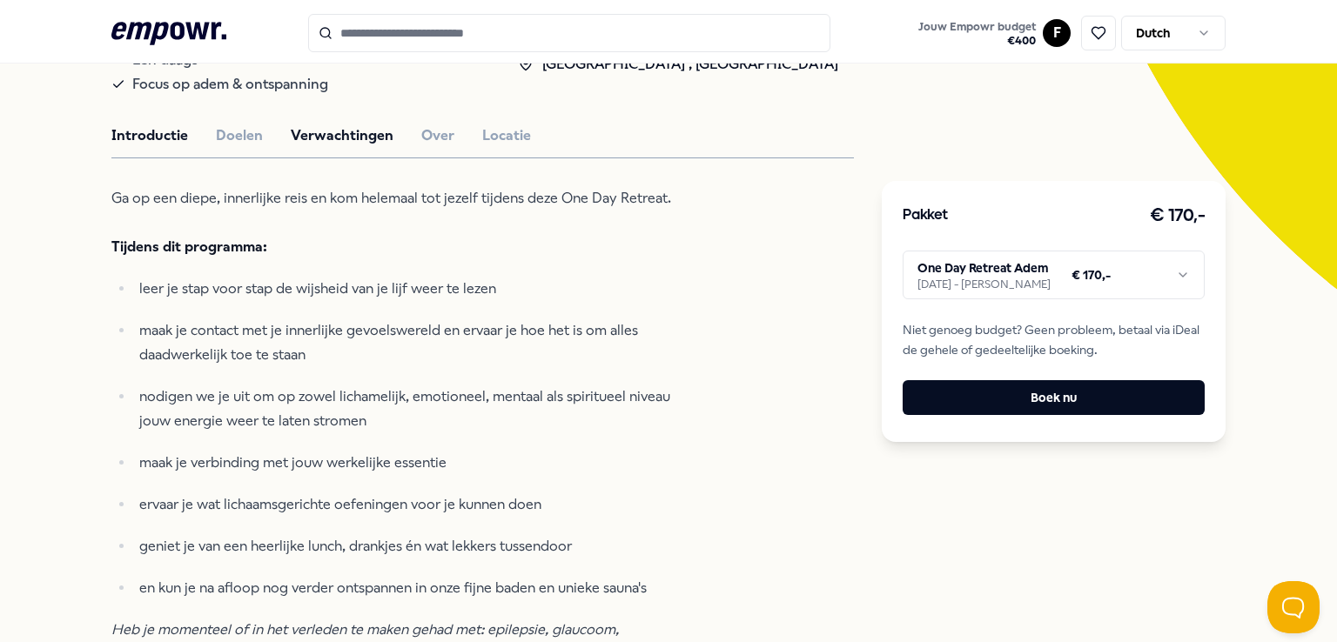
click at [326, 128] on button "Verwachtingen" at bounding box center [342, 135] width 103 height 23
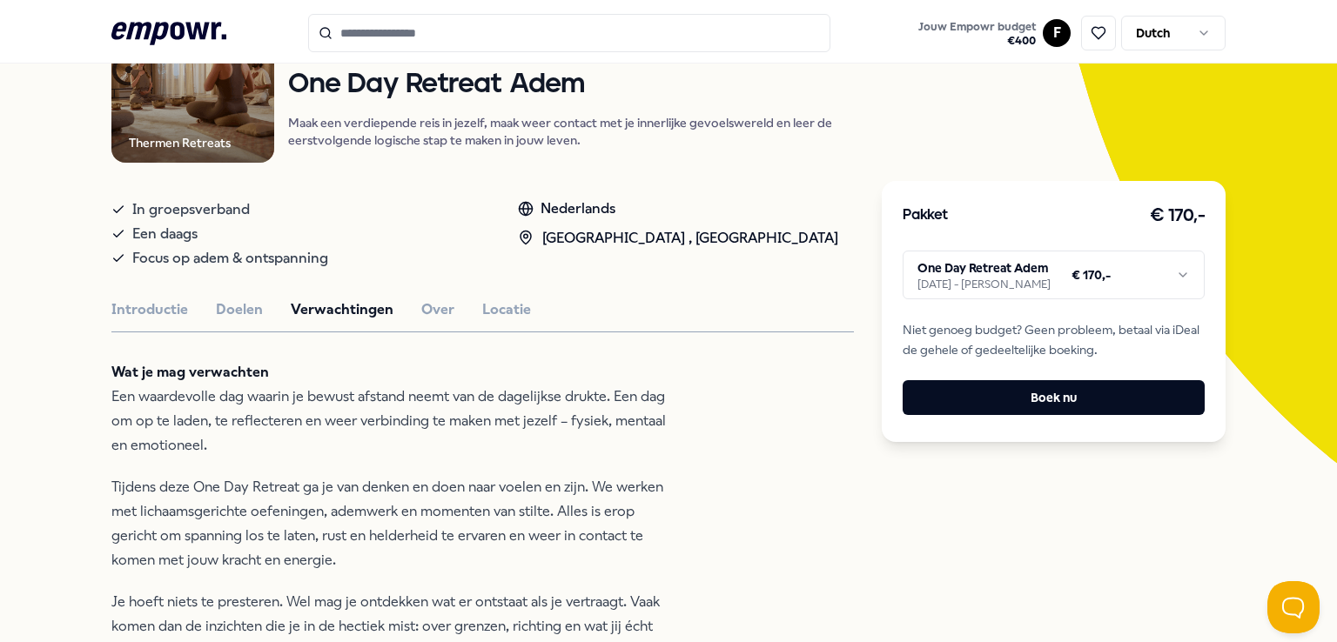
scroll to position [111, 0]
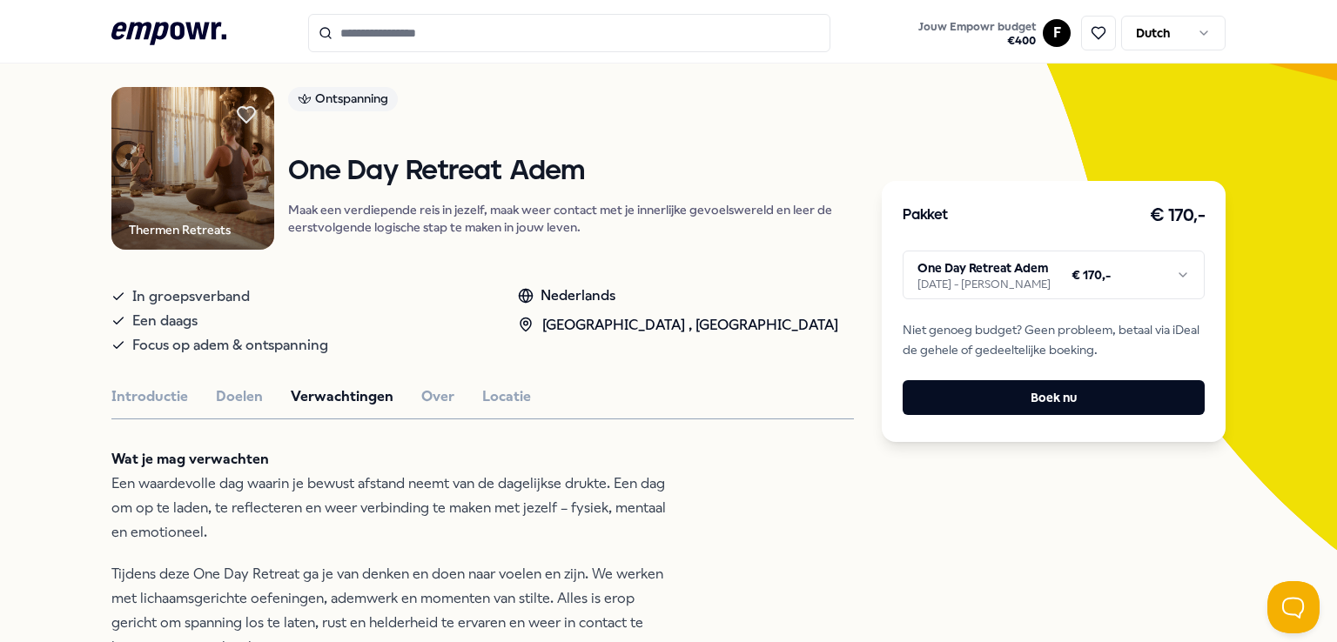
click at [950, 285] on html ".empowr-logo_svg__cls-1{fill:#03032f} Jouw Empowr budget € 400 F Dutch Alle cat…" at bounding box center [668, 321] width 1337 height 642
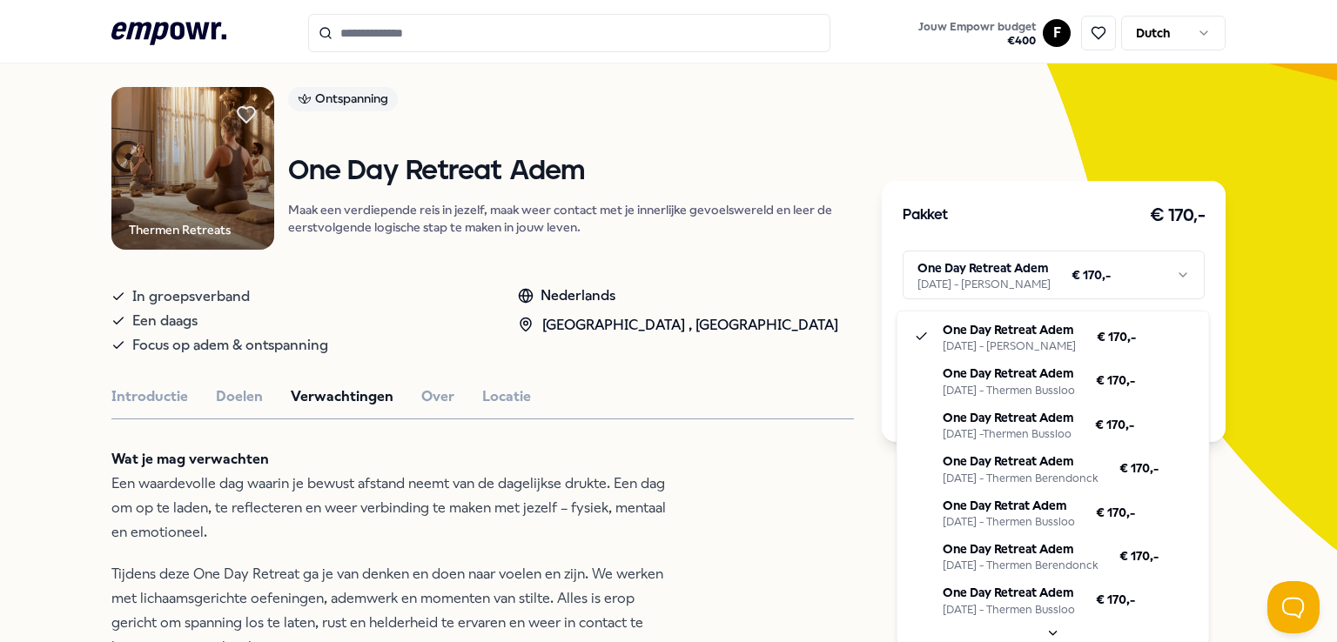
click at [99, 471] on html ".empowr-logo_svg__cls-1{fill:#03032f} Jouw Empowr budget € 400 F Dutch Alle cat…" at bounding box center [668, 321] width 1337 height 642
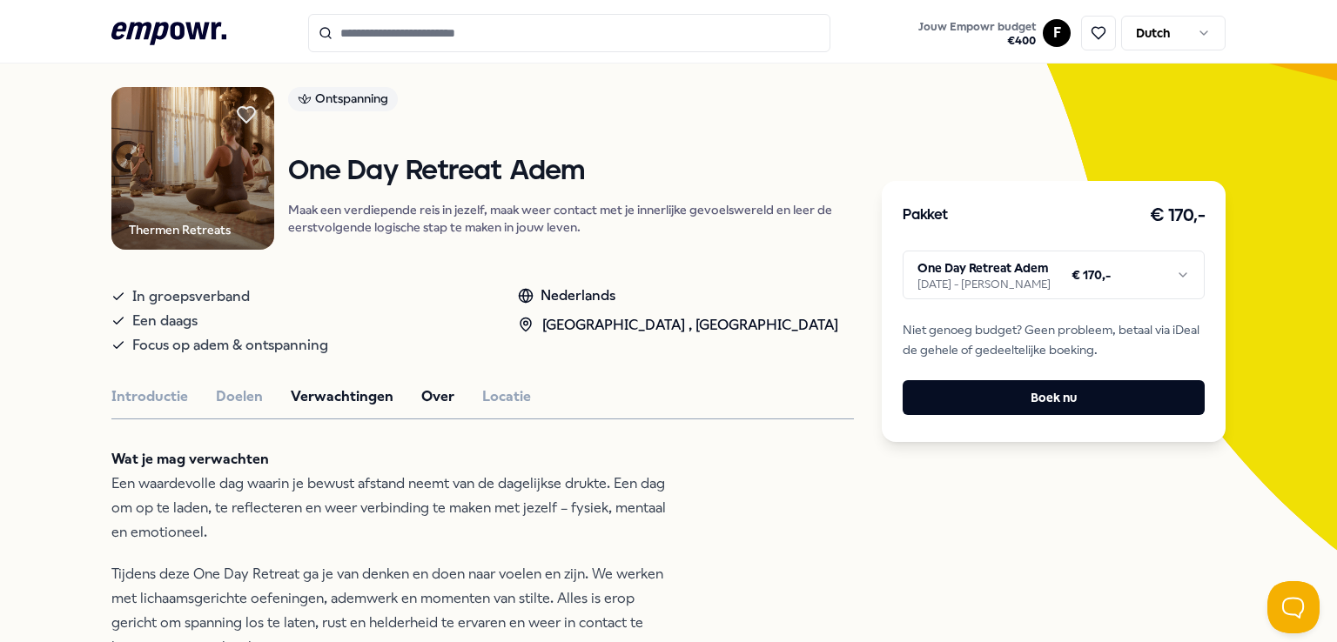
click at [421, 386] on button "Over" at bounding box center [437, 397] width 33 height 23
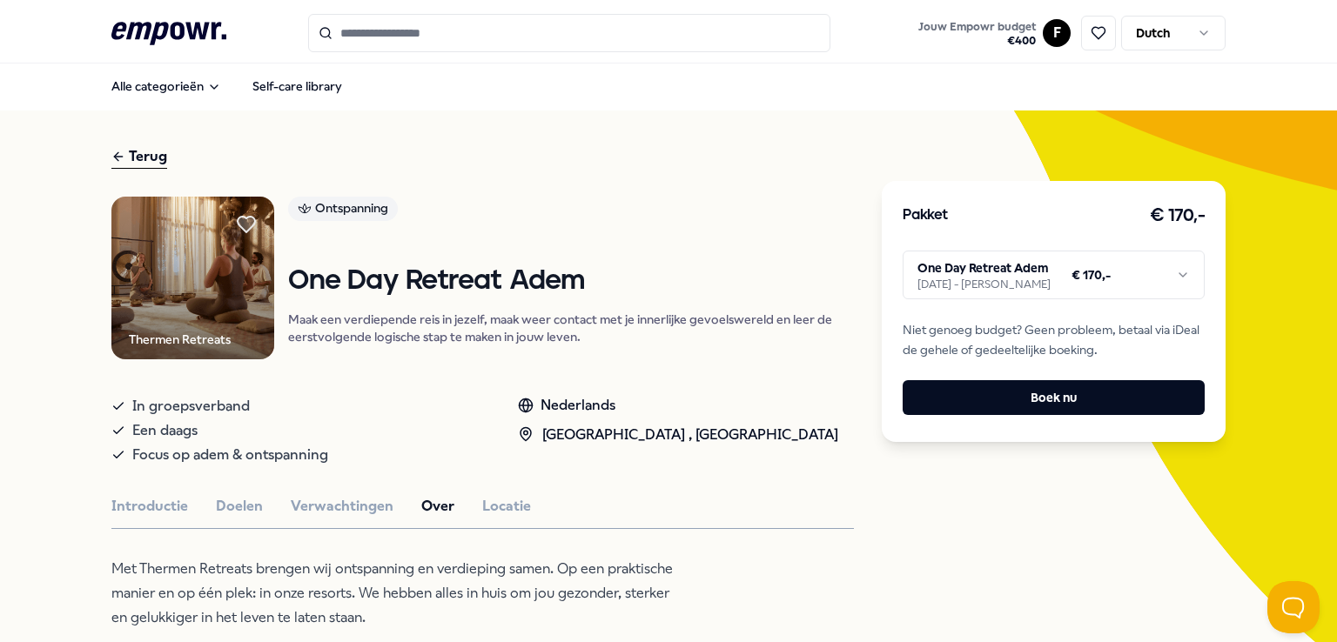
scroll to position [0, 0]
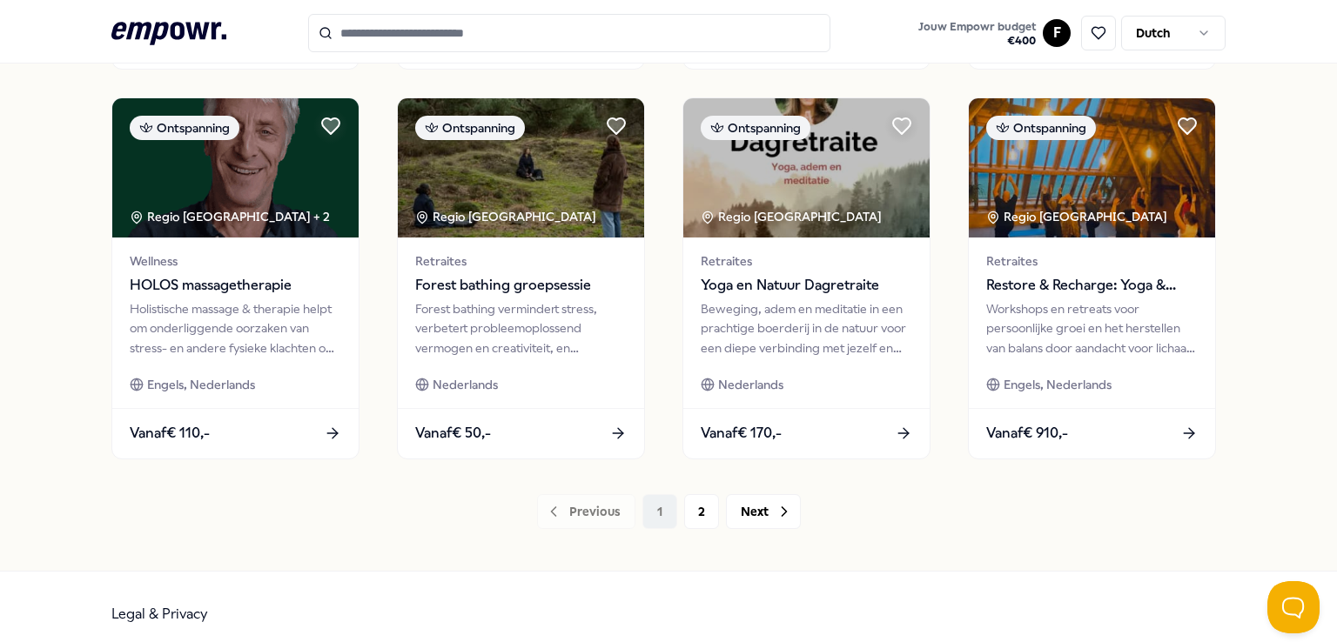
scroll to position [914, 0]
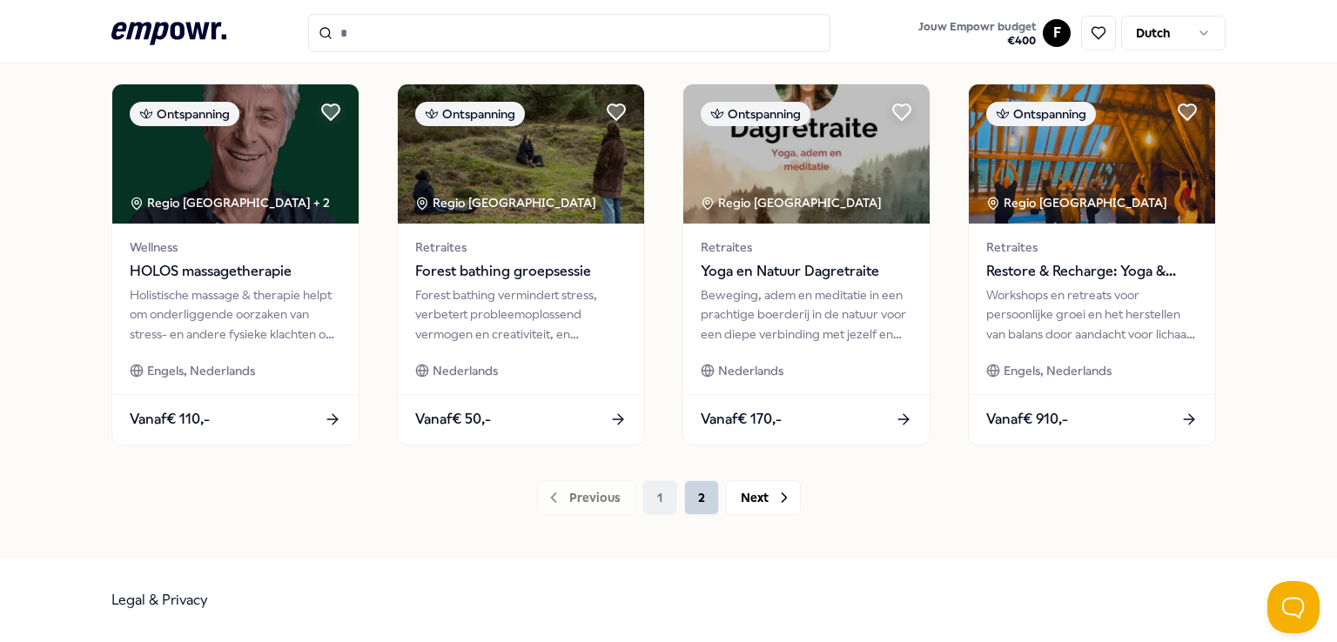
click at [693, 488] on button "2" at bounding box center [701, 497] width 35 height 35
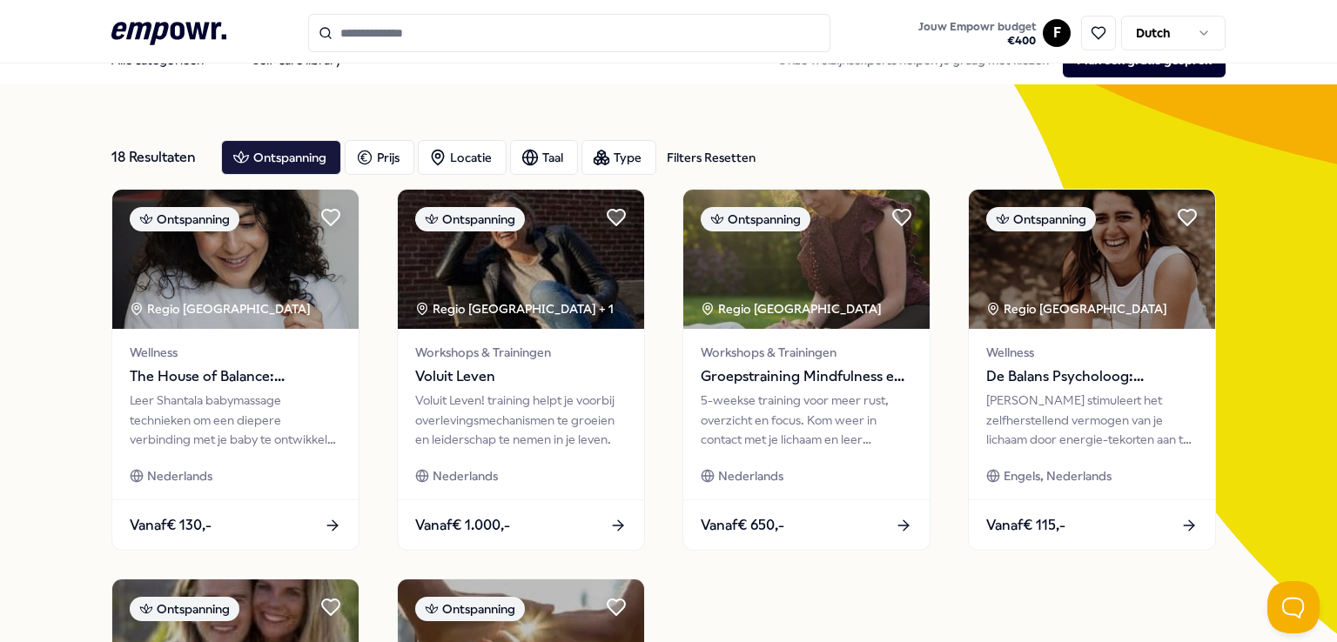
scroll to position [2, 0]
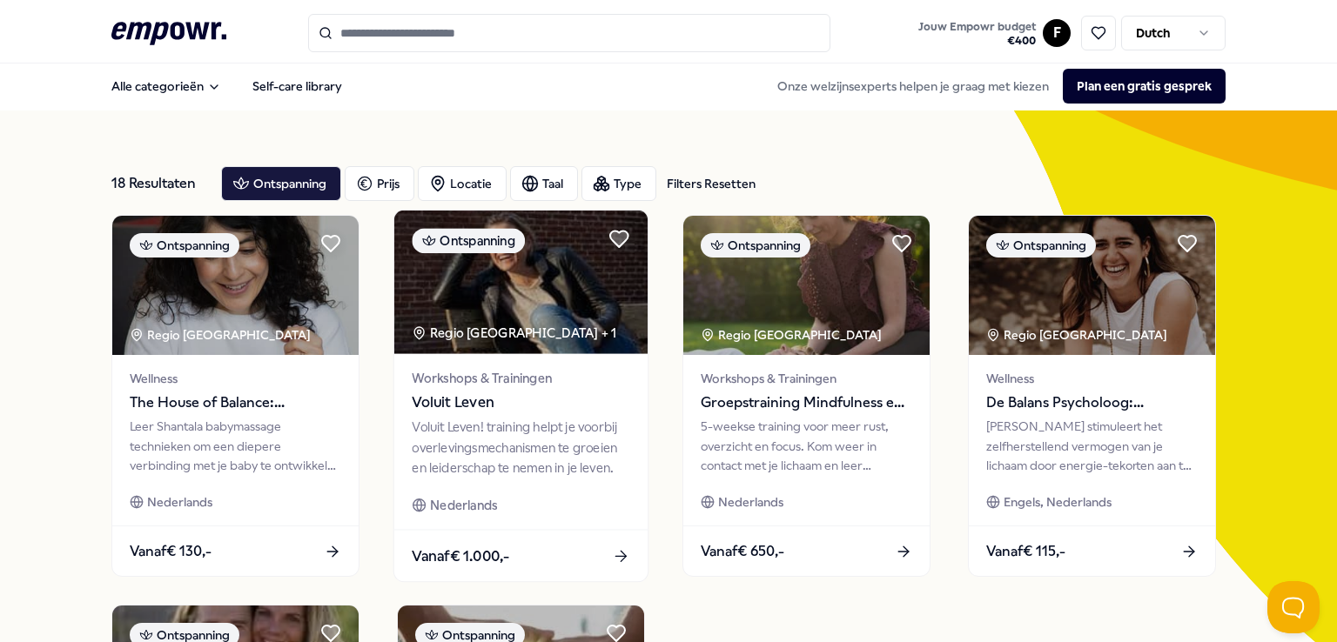
click at [509, 418] on div "Voluit Leven! training helpt je voorbij overlevingsmechanismen te groeien en le…" at bounding box center [521, 448] width 218 height 60
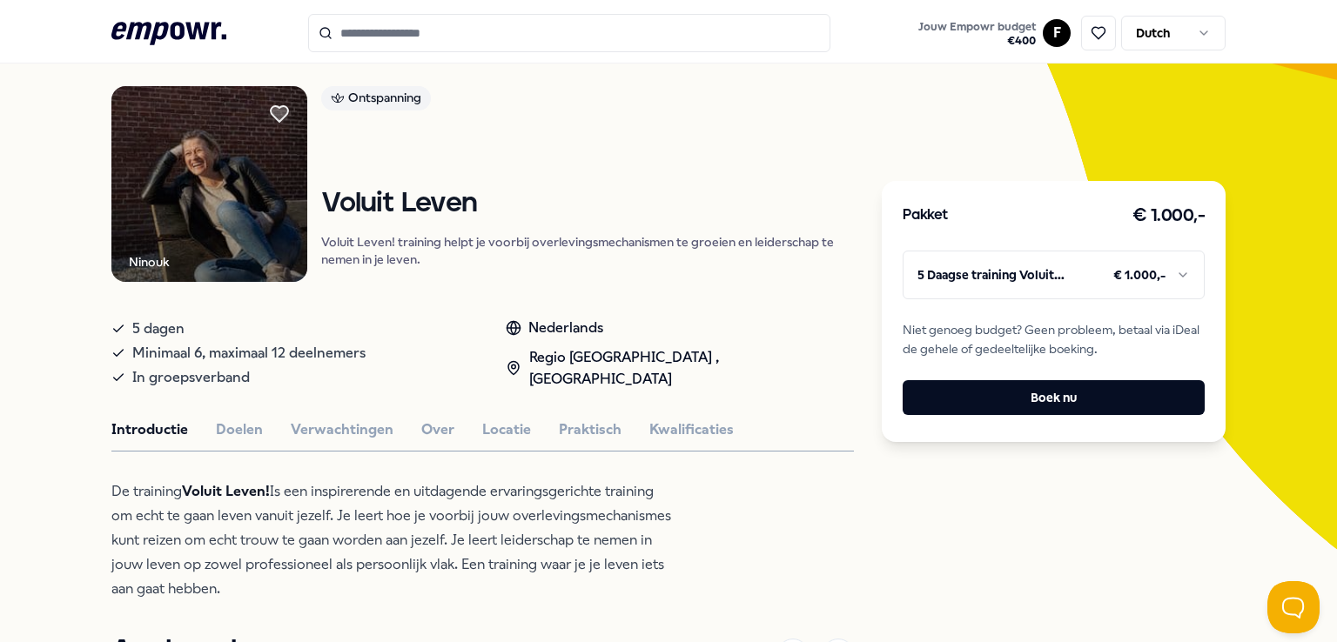
scroll to position [176, 0]
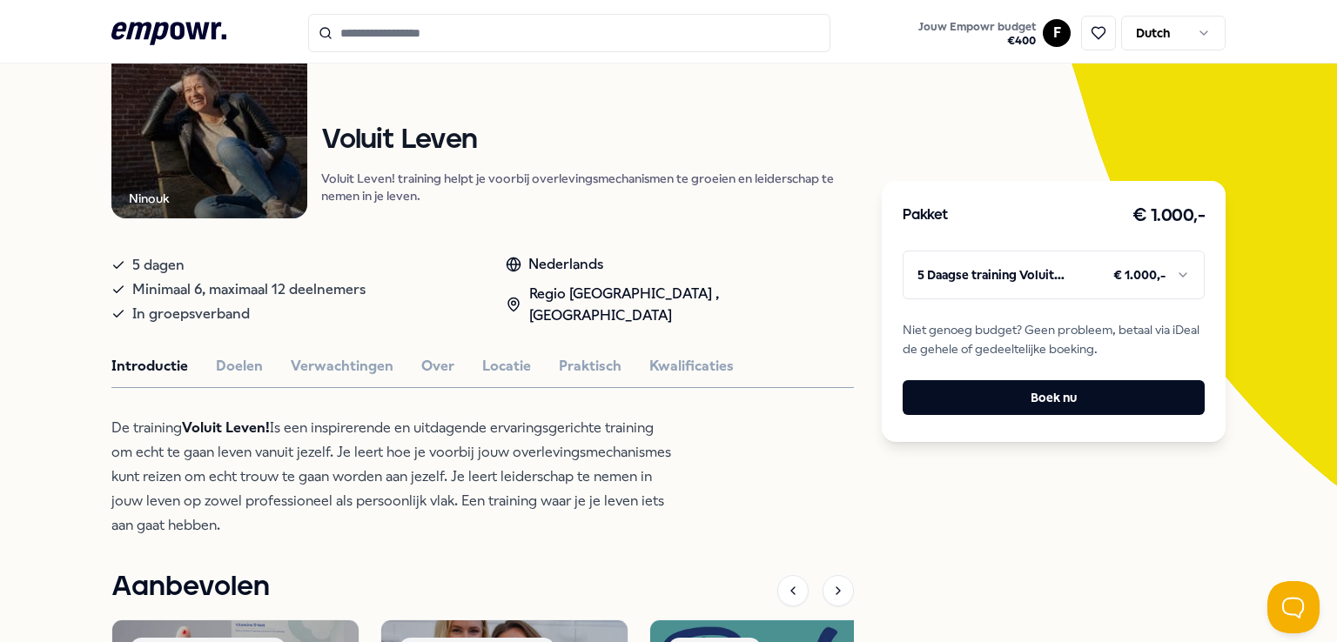
click at [991, 279] on html ".empowr-logo_svg__cls-1{fill:#03032f} Jouw Empowr budget € 400 F Dutch Alle cat…" at bounding box center [668, 321] width 1337 height 642
click at [232, 362] on button "Doelen" at bounding box center [239, 366] width 47 height 23
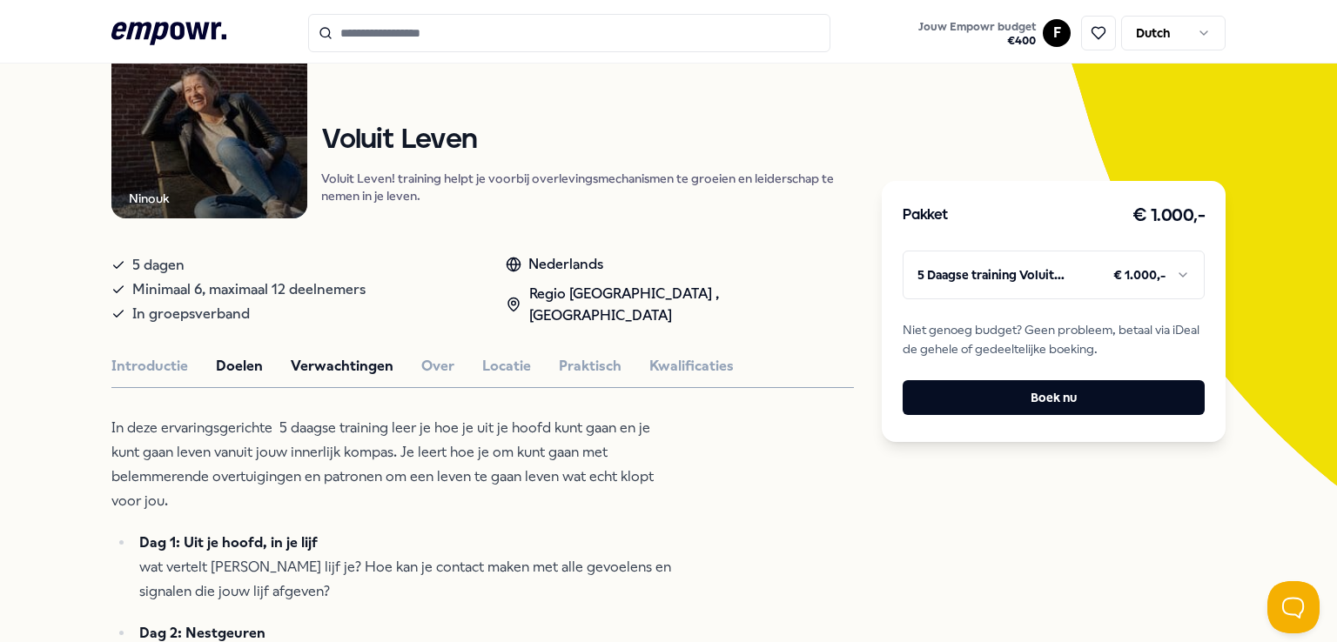
click at [315, 355] on button "Verwachtingen" at bounding box center [342, 366] width 103 height 23
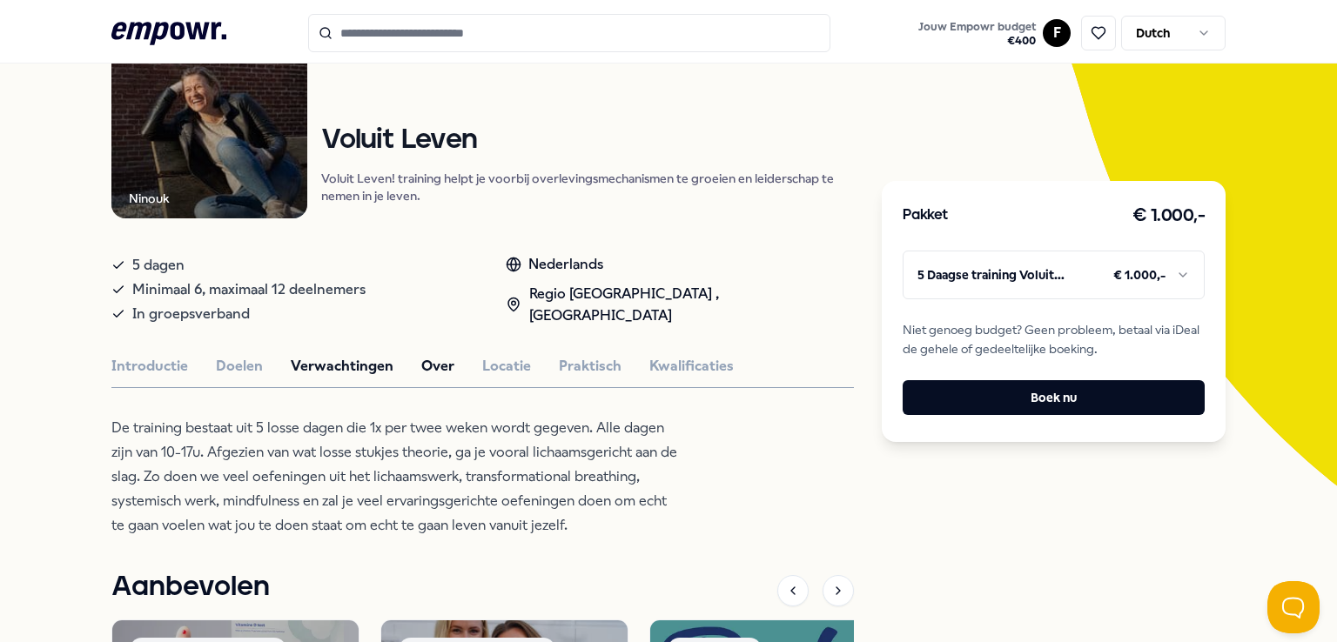
click at [425, 367] on button "Over" at bounding box center [437, 366] width 33 height 23
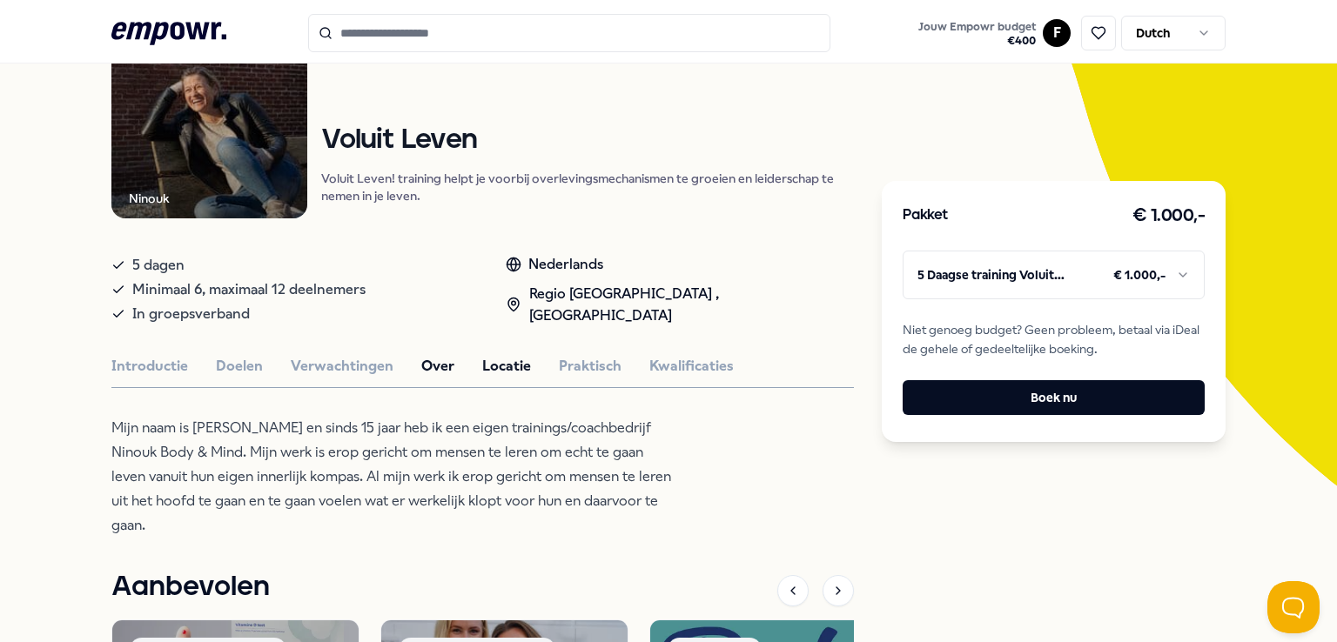
click at [493, 363] on button "Locatie" at bounding box center [506, 366] width 49 height 23
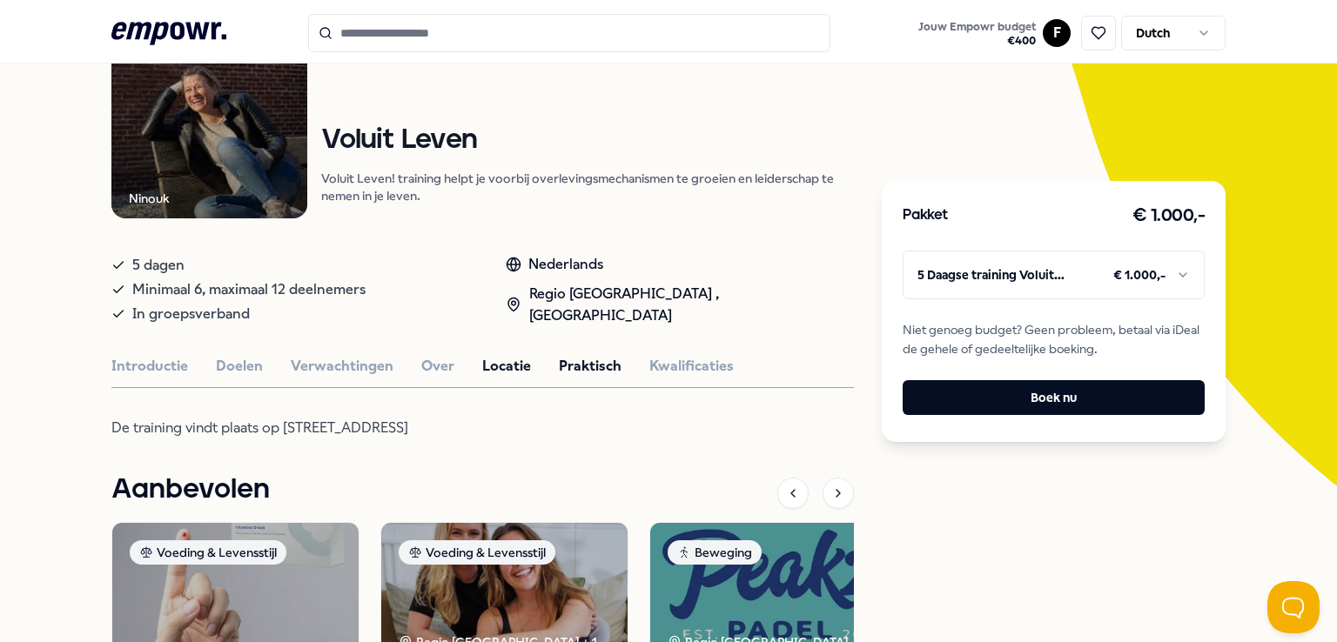
click at [581, 362] on button "Praktisch" at bounding box center [590, 366] width 63 height 23
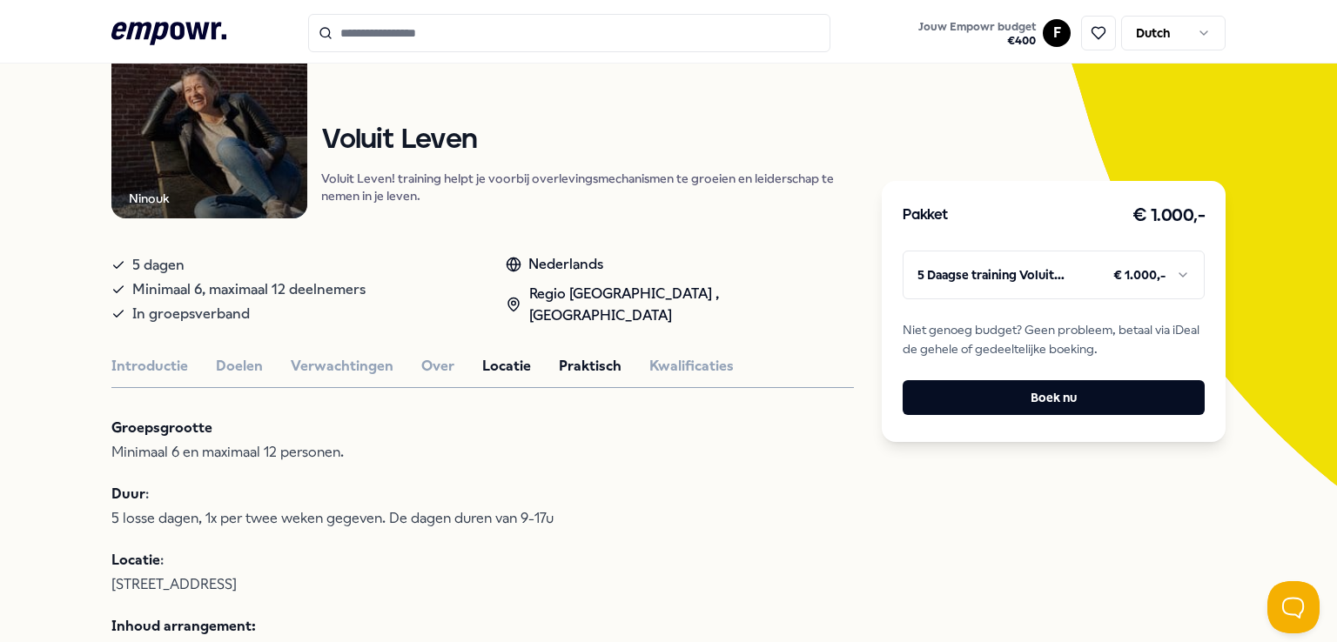
click at [482, 364] on button "Locatie" at bounding box center [506, 366] width 49 height 23
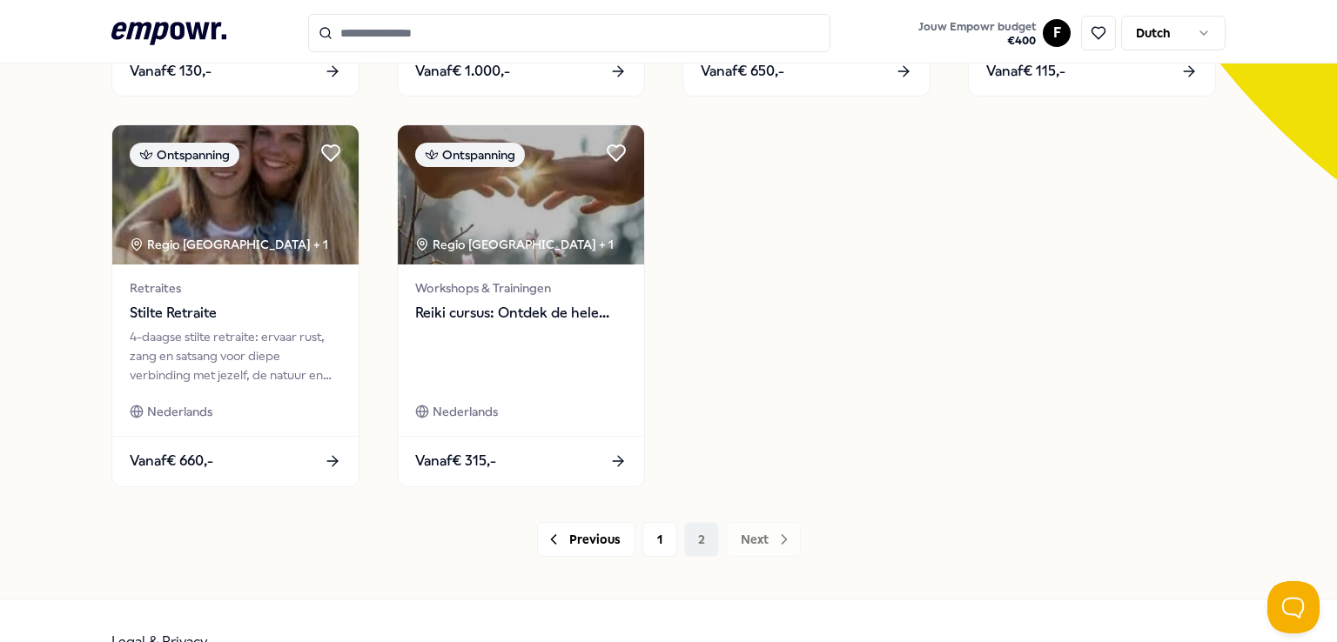
scroll to position [524, 0]
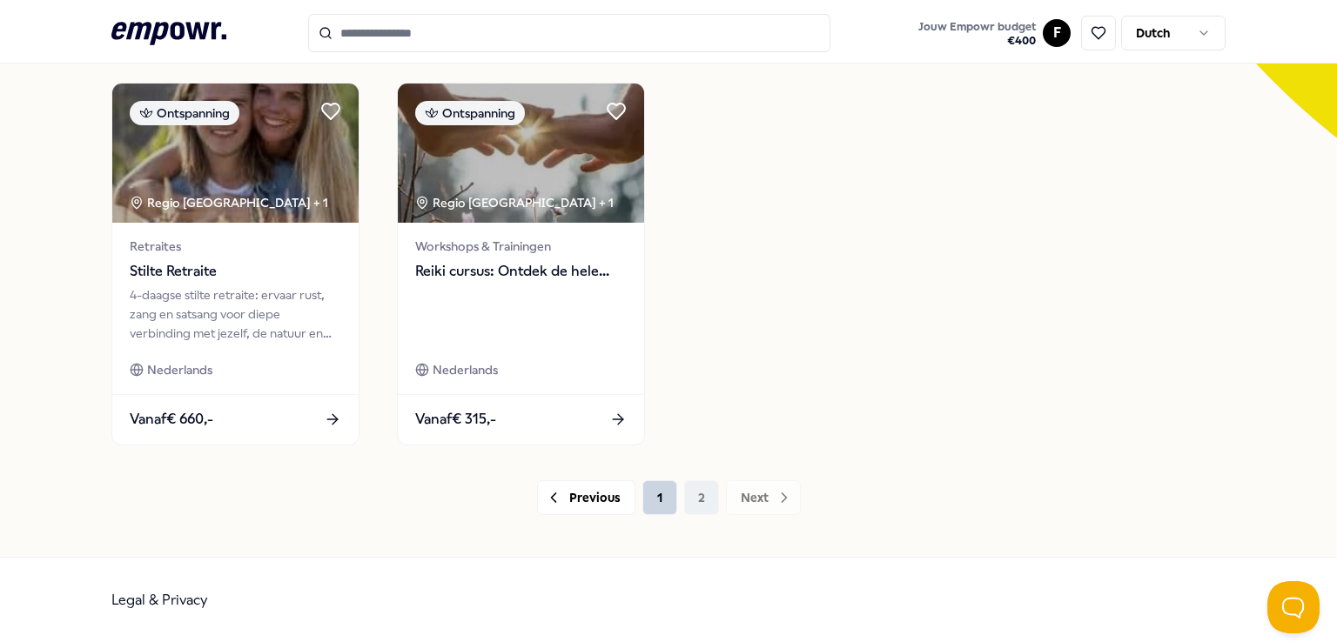
click at [649, 502] on button "1" at bounding box center [659, 497] width 35 height 35
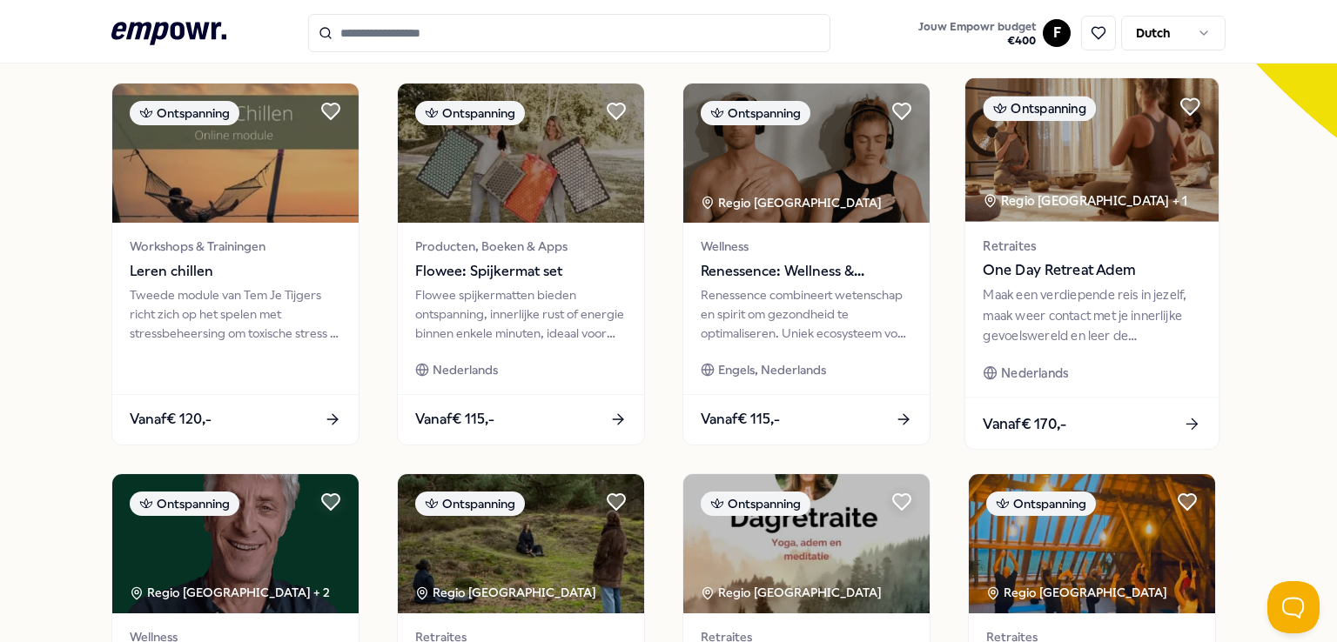
click at [1002, 272] on span "One Day Retreat Adem" at bounding box center [1092, 270] width 218 height 23
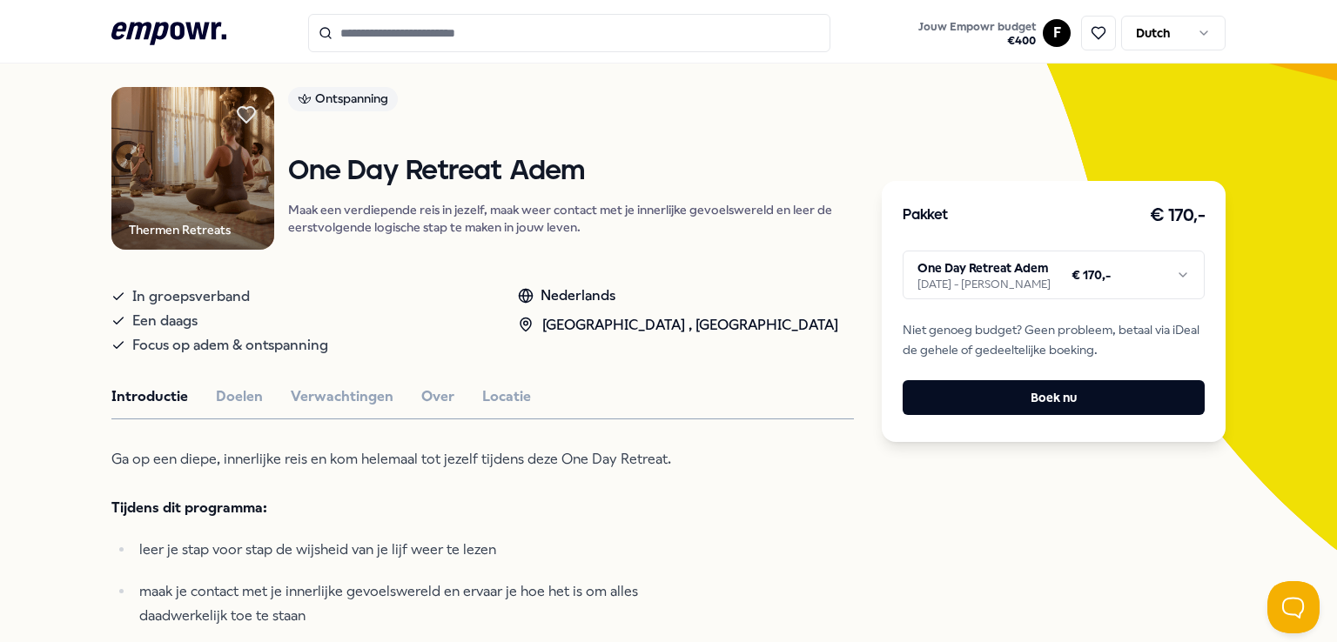
click at [1038, 276] on html ".empowr-logo_svg__cls-1{fill:#03032f} Jouw Empowr budget € 400 F Dutch Alle cat…" at bounding box center [668, 321] width 1337 height 642
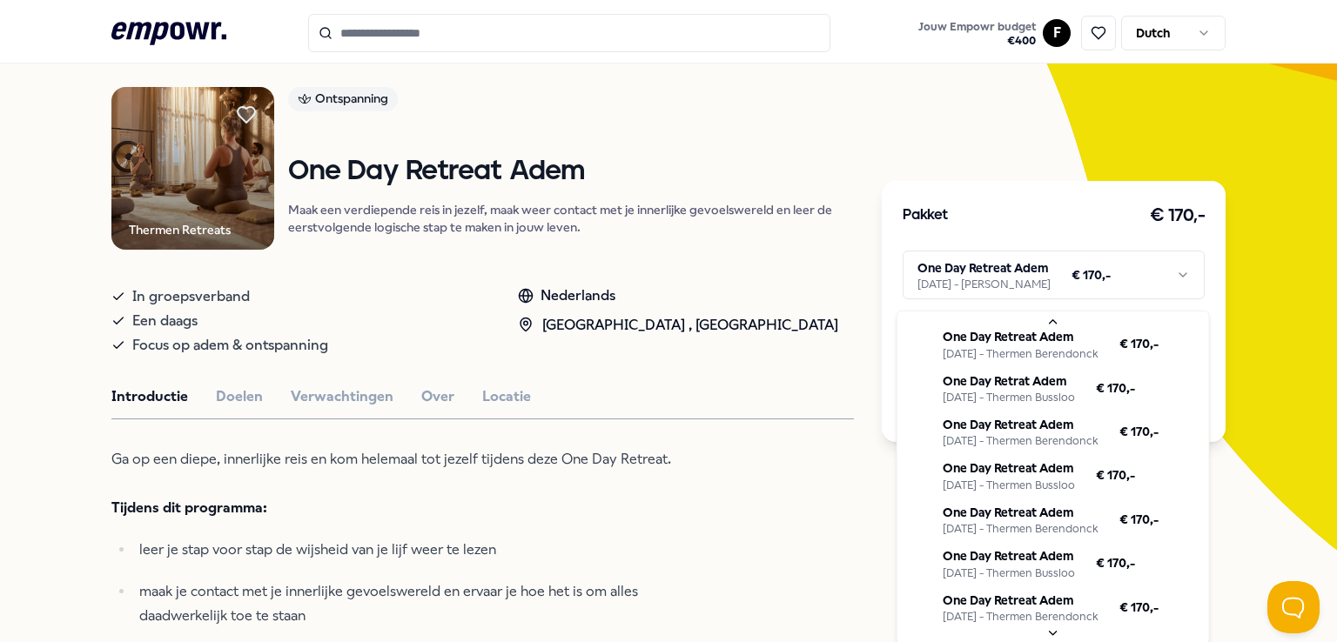
scroll to position [174, 0]
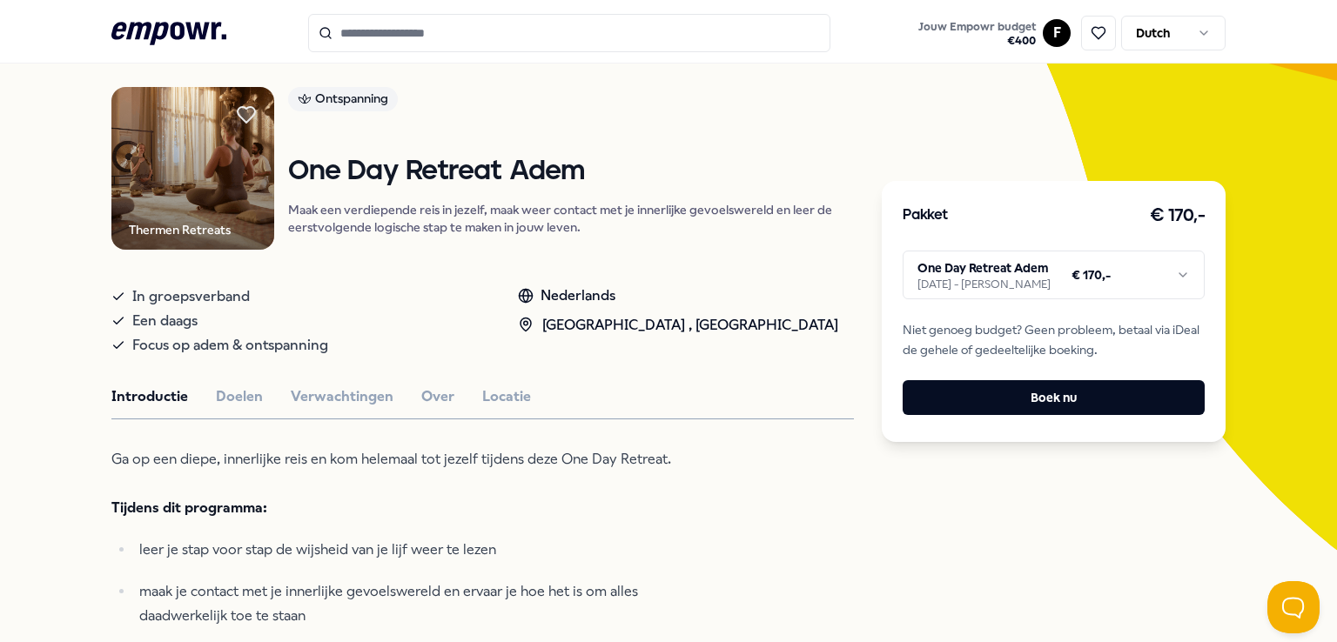
click at [831, 537] on html ".empowr-logo_svg__cls-1{fill:#03032f} Jouw Empowr budget € 400 F Dutch Alle cat…" at bounding box center [668, 321] width 1337 height 642
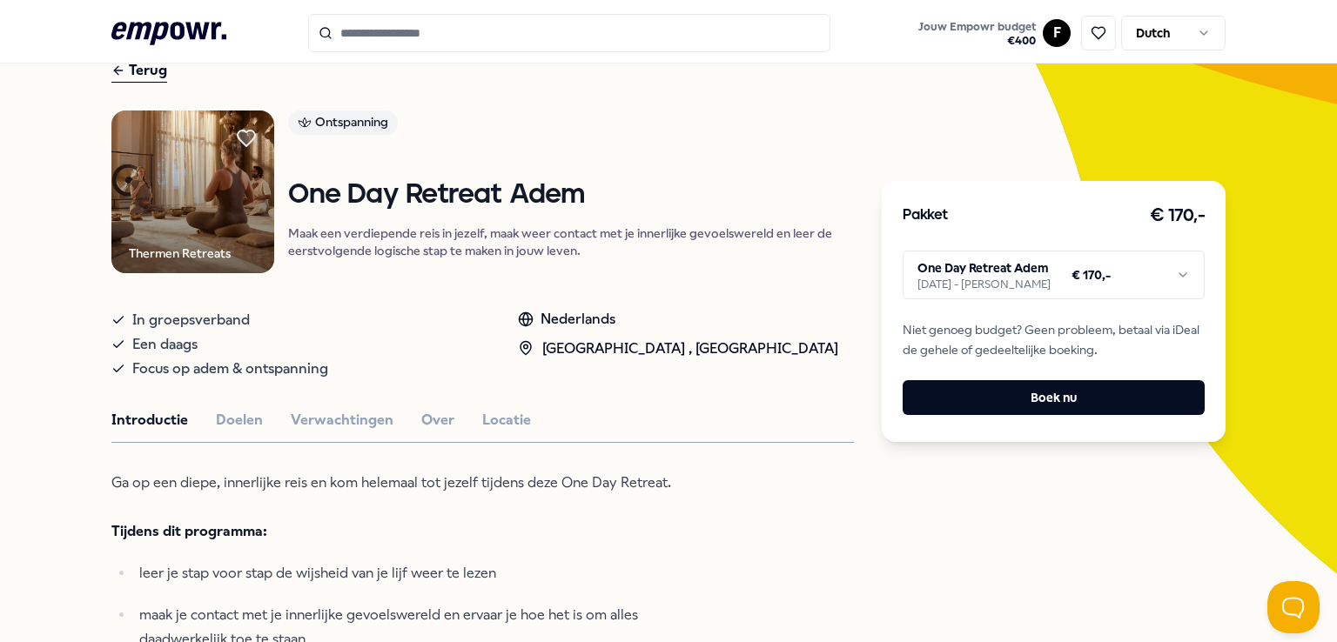
scroll to position [0, 0]
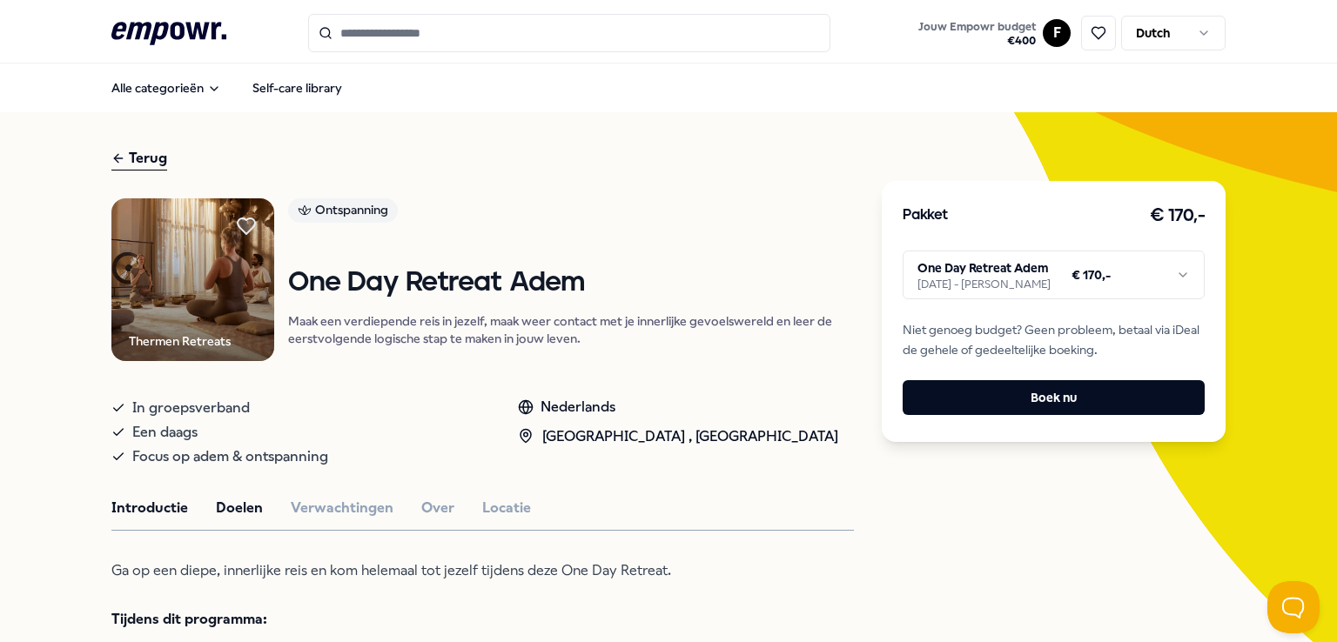
click at [235, 509] on button "Doelen" at bounding box center [239, 508] width 47 height 23
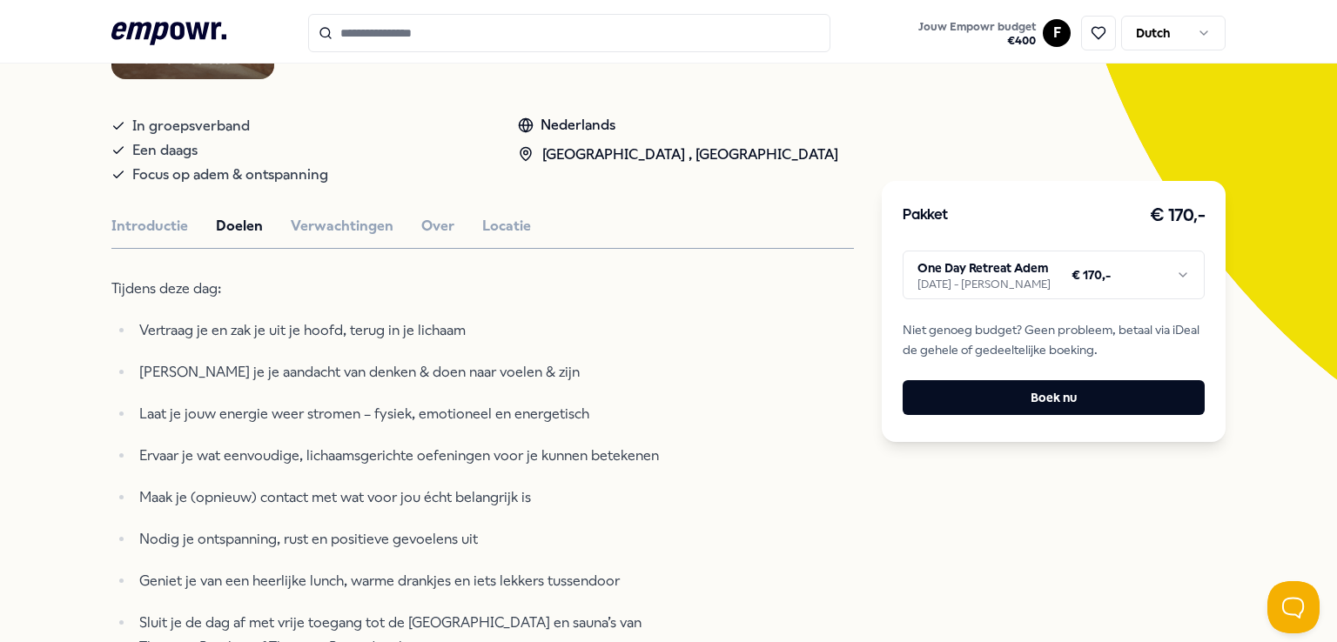
scroll to position [261, 0]
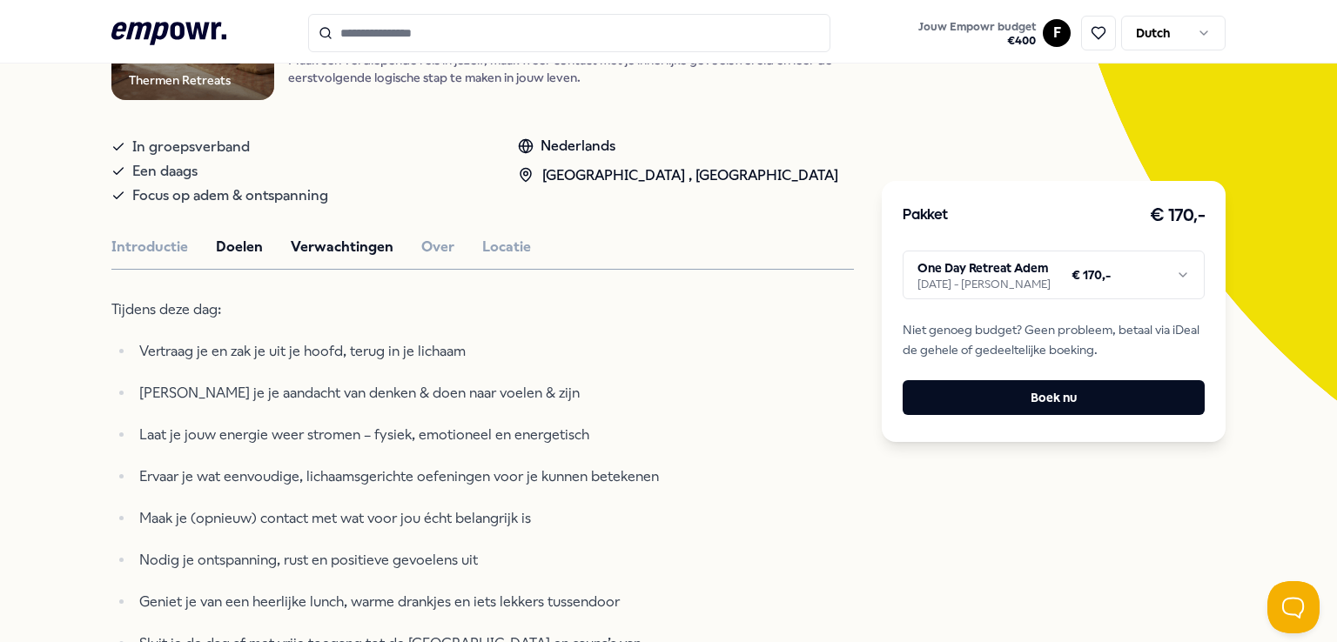
click at [313, 243] on button "Verwachtingen" at bounding box center [342, 247] width 103 height 23
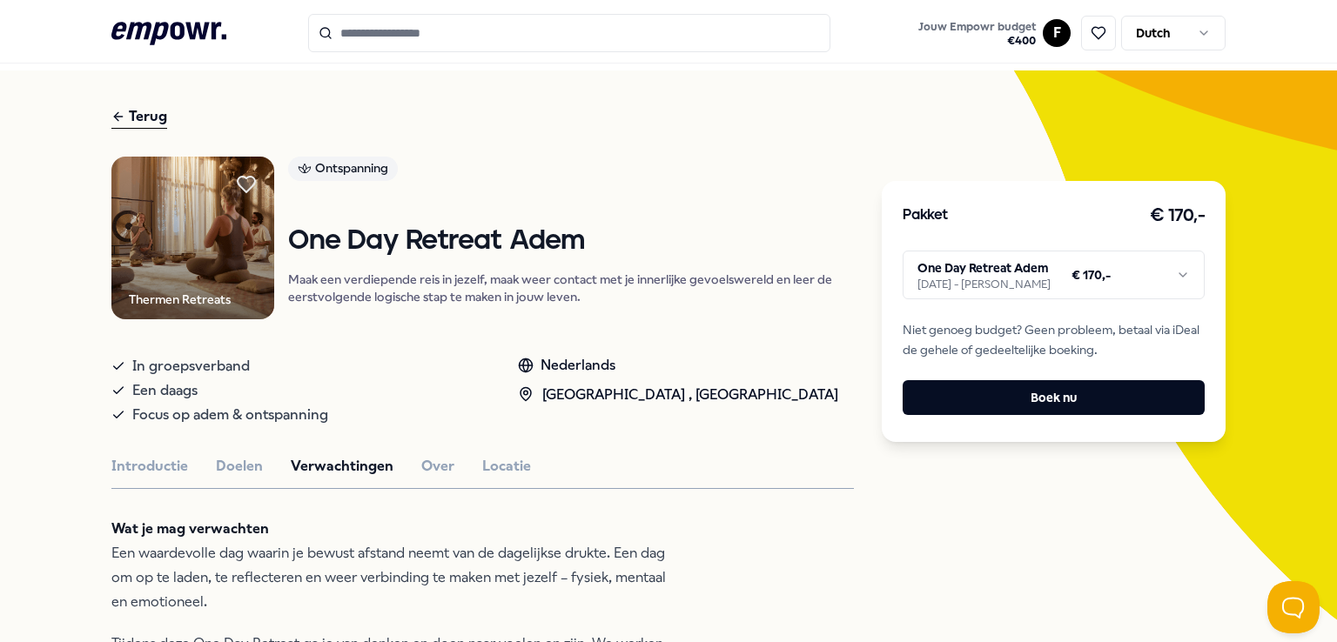
scroll to position [0, 0]
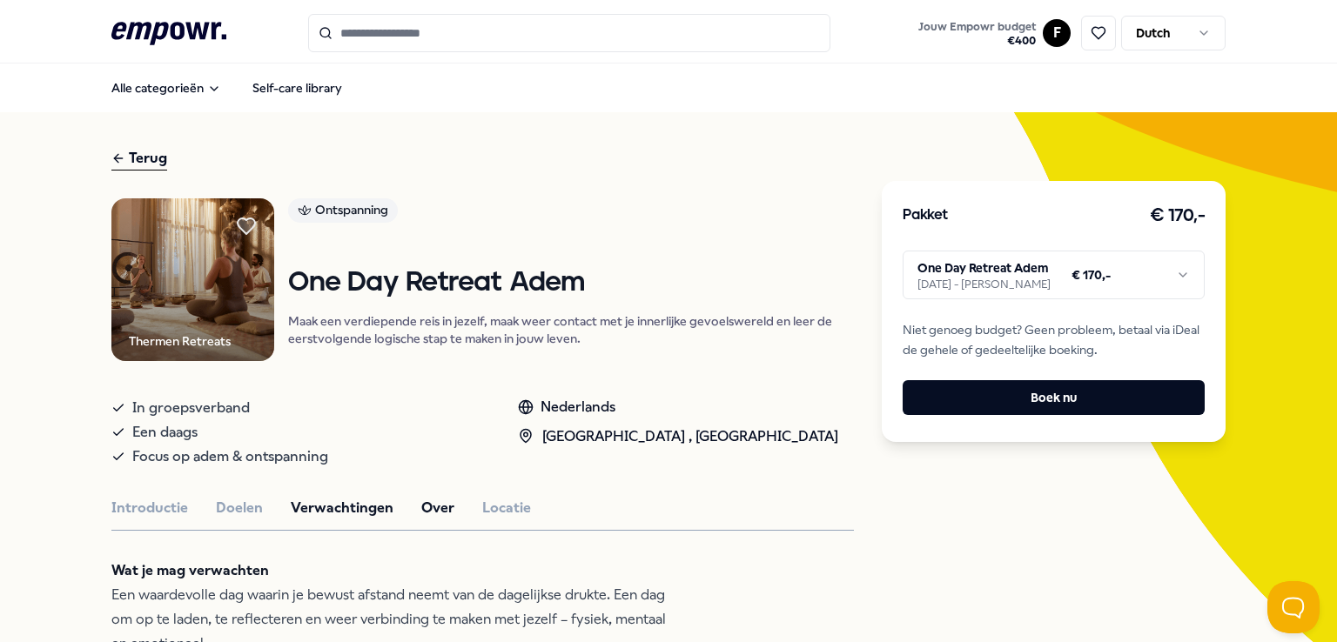
click at [425, 508] on button "Over" at bounding box center [437, 508] width 33 height 23
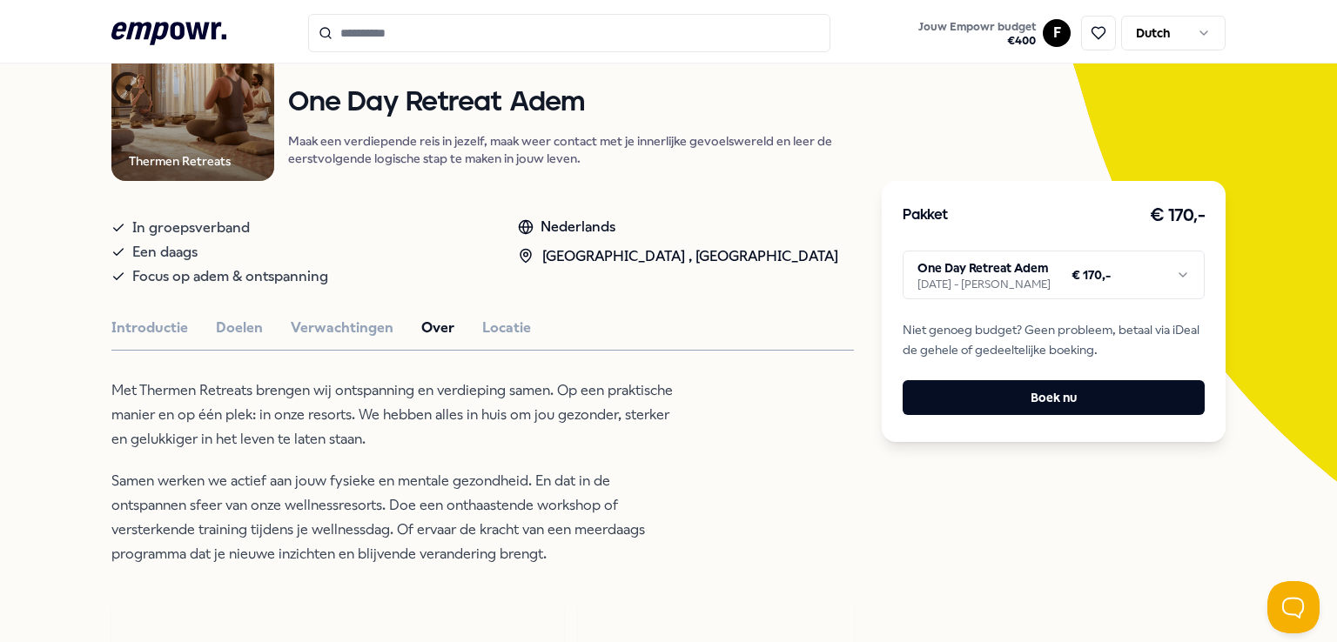
scroll to position [348, 0]
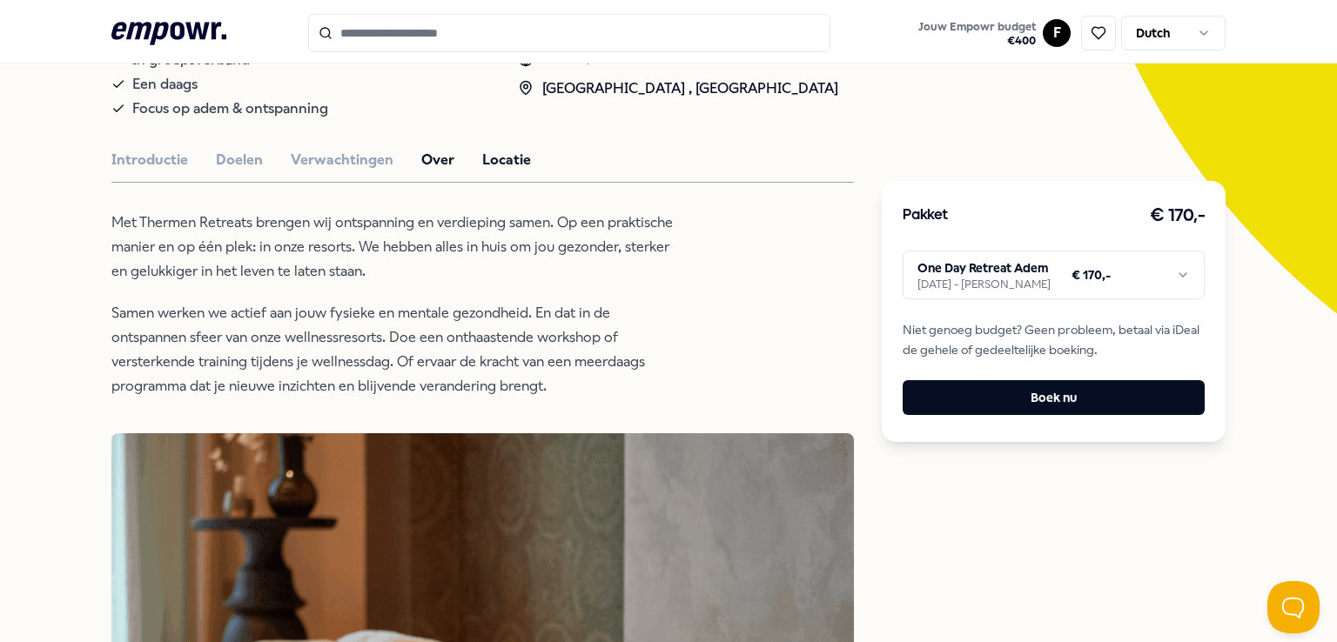
click at [483, 163] on button "Locatie" at bounding box center [506, 160] width 49 height 23
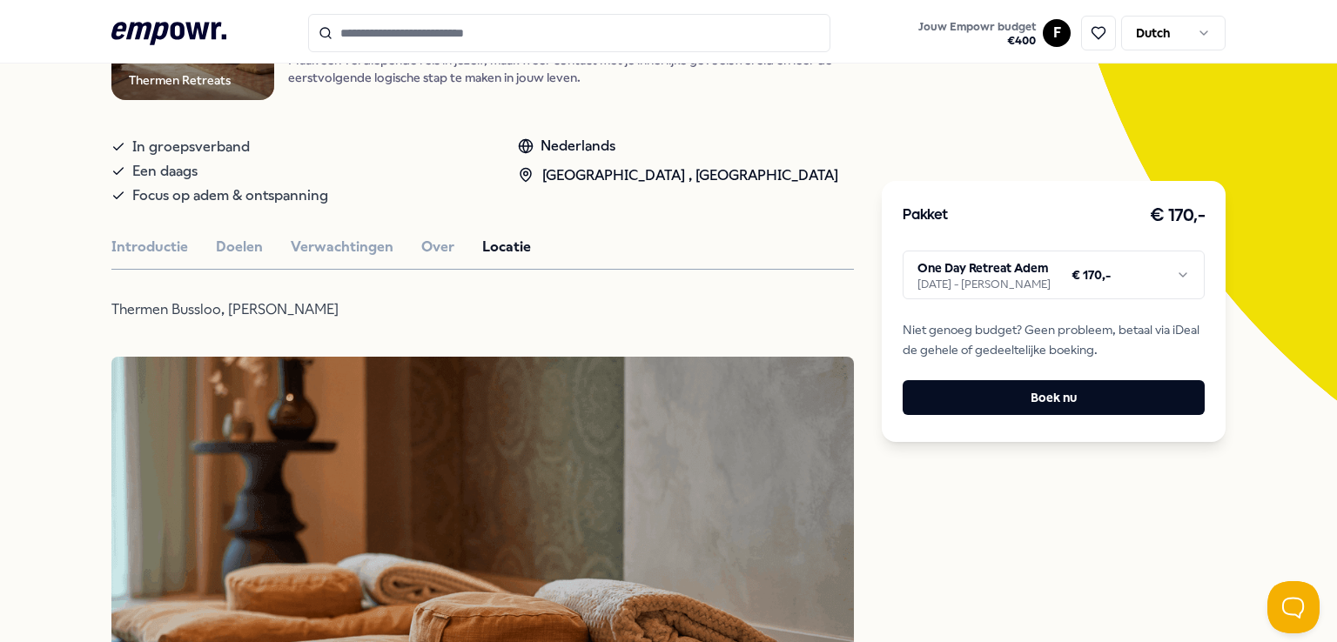
scroll to position [174, 0]
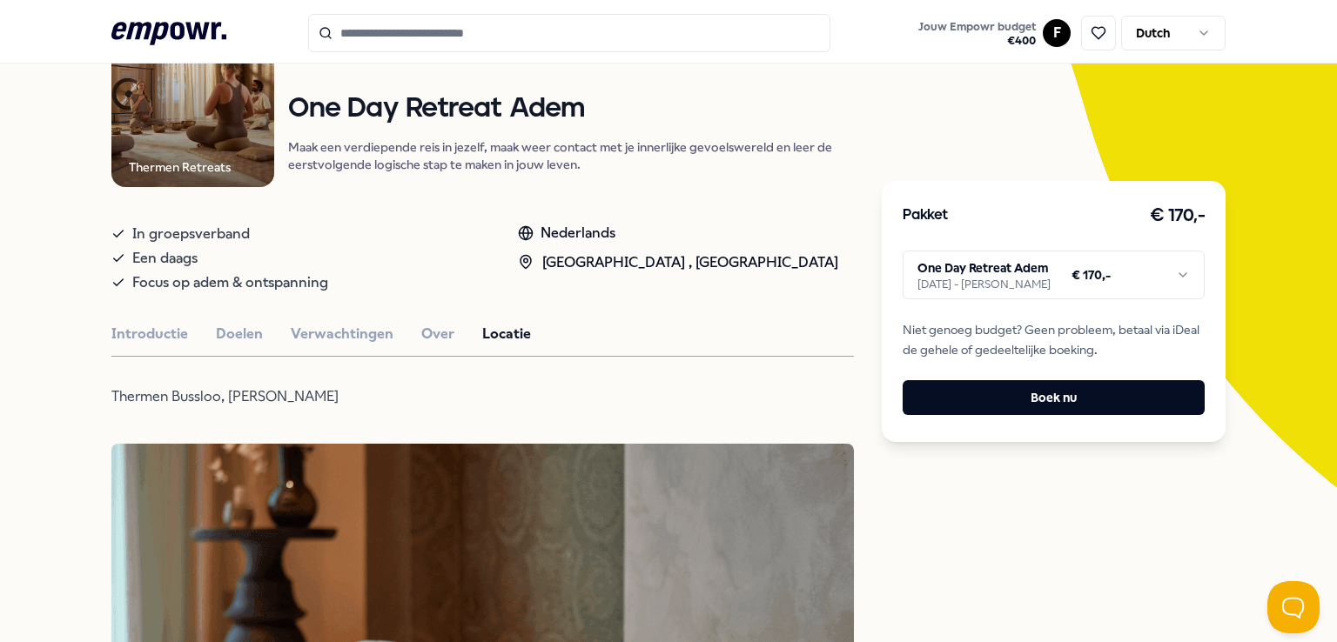
click at [966, 276] on html ".empowr-logo_svg__cls-1{fill:#03032f} Jouw Empowr budget € 400 F Dutch Alle cat…" at bounding box center [668, 321] width 1337 height 642
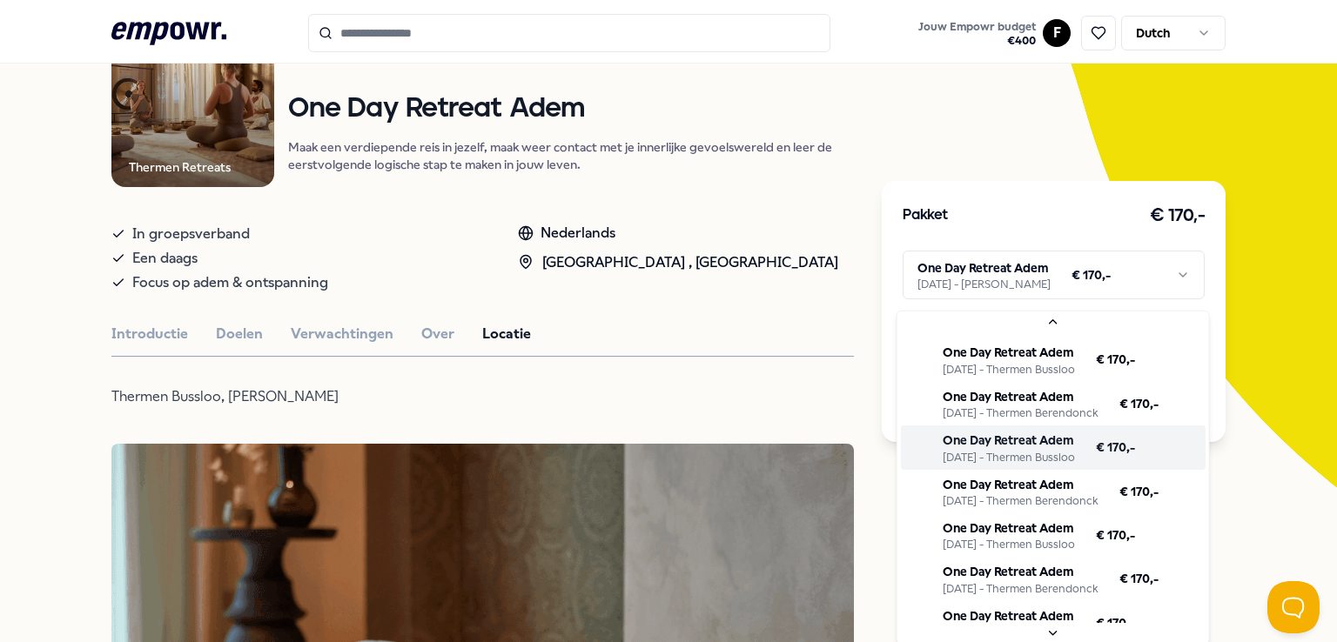
scroll to position [309, 0]
